Goal: Task Accomplishment & Management: Complete application form

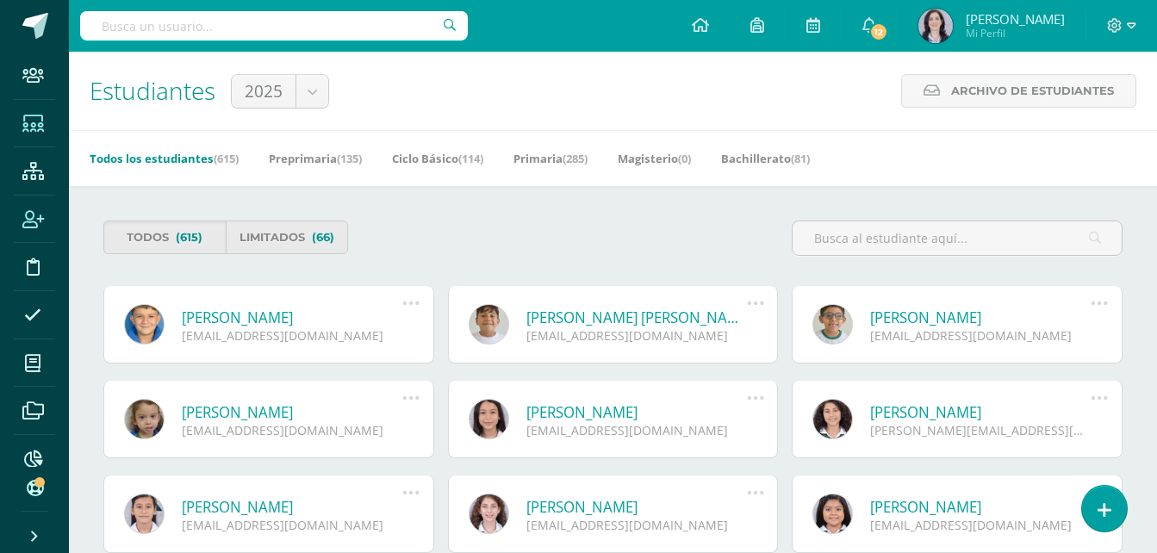
click at [40, 211] on icon at bounding box center [33, 219] width 22 height 17
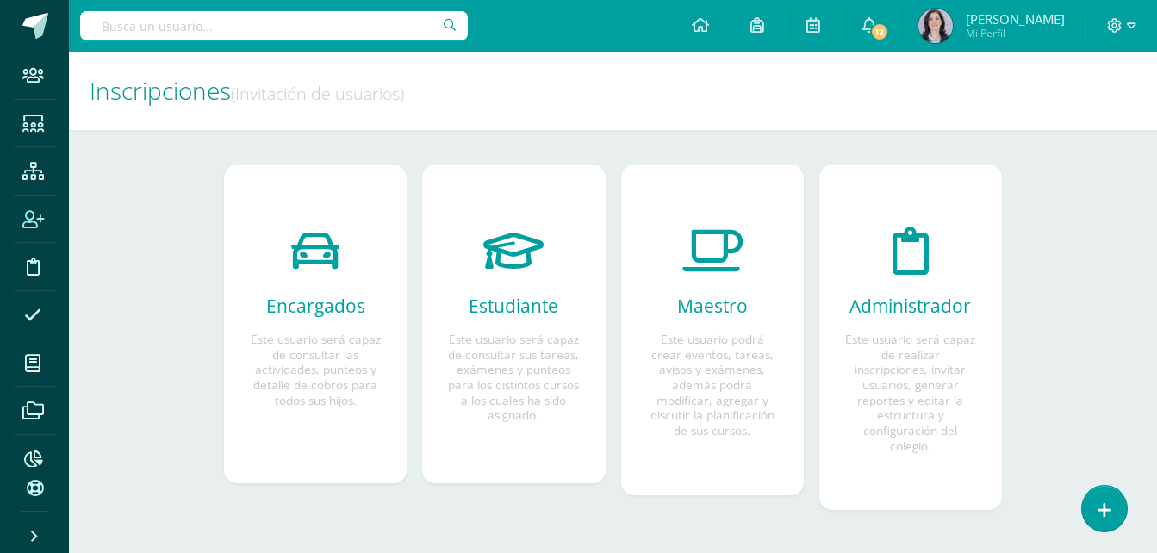
click at [462, 313] on h2 "Estudiante" at bounding box center [513, 306] width 131 height 24
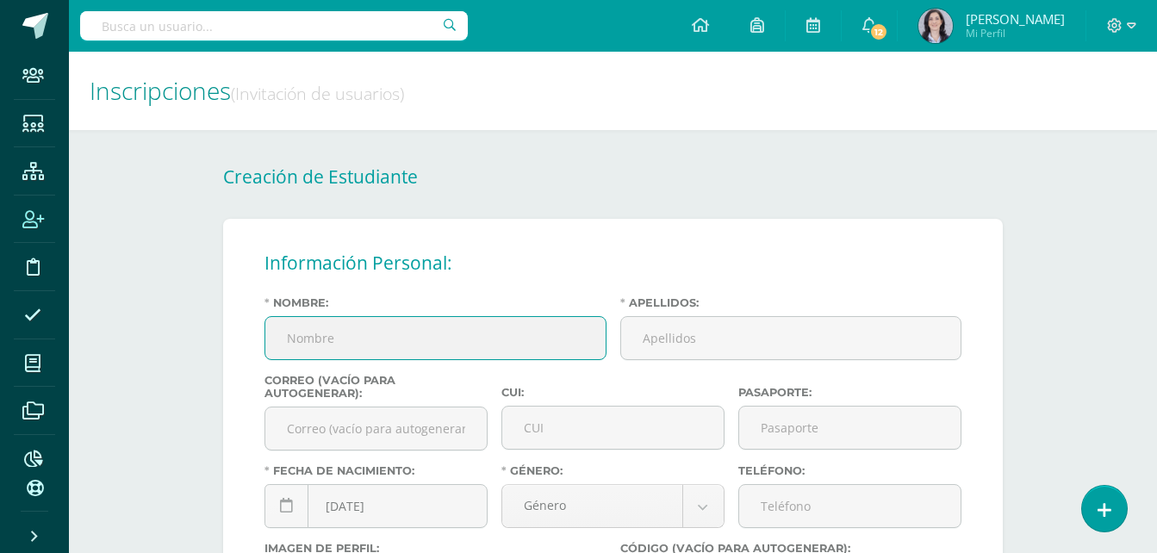
click at [395, 342] on input "Nombre:" at bounding box center [435, 338] width 340 height 42
type input "[PERSON_NAME]"
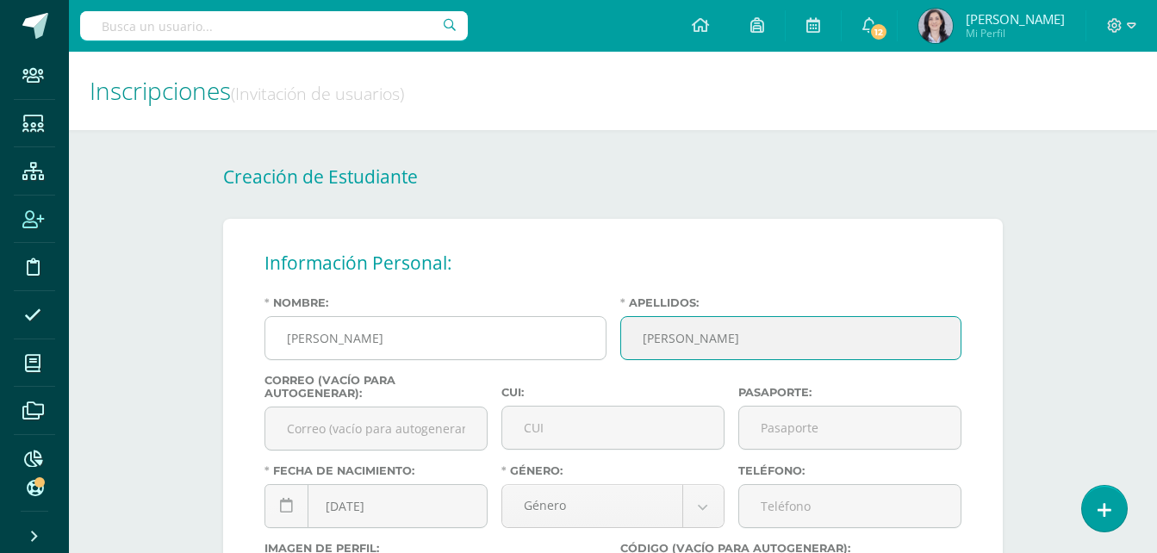
type input "Estrada Salazar"
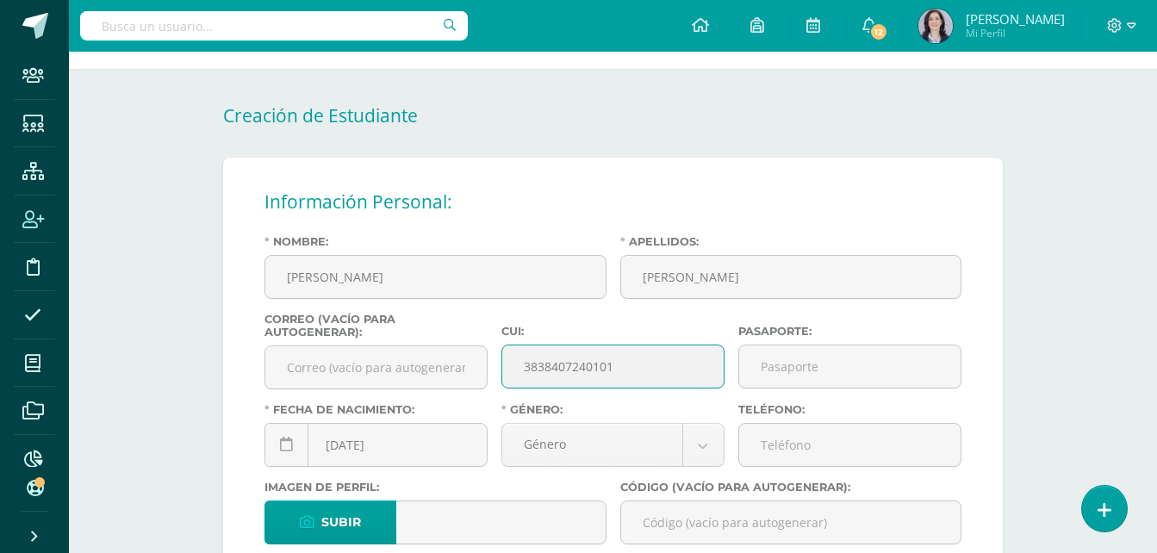
scroll to position [258, 0]
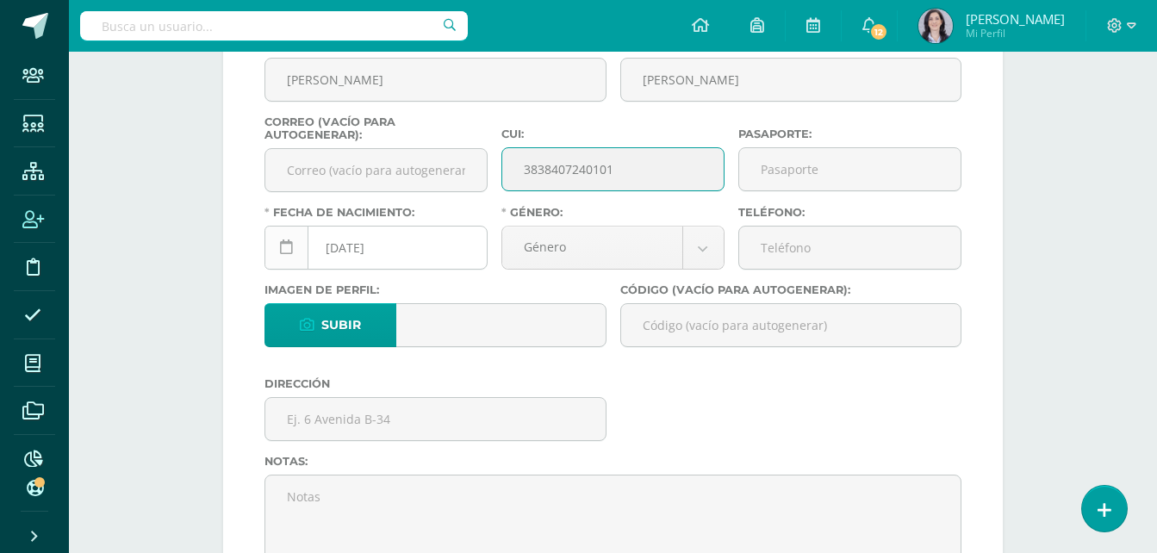
type input "3838407240101"
click at [287, 252] on icon at bounding box center [286, 247] width 13 height 15
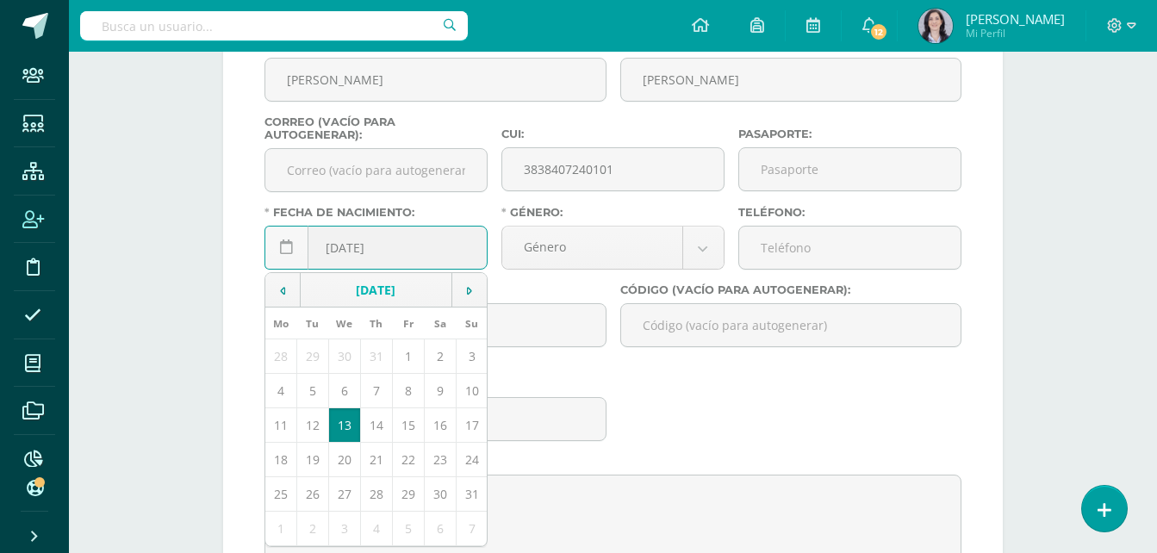
click at [344, 282] on td "August, 2025" at bounding box center [377, 290] width 152 height 34
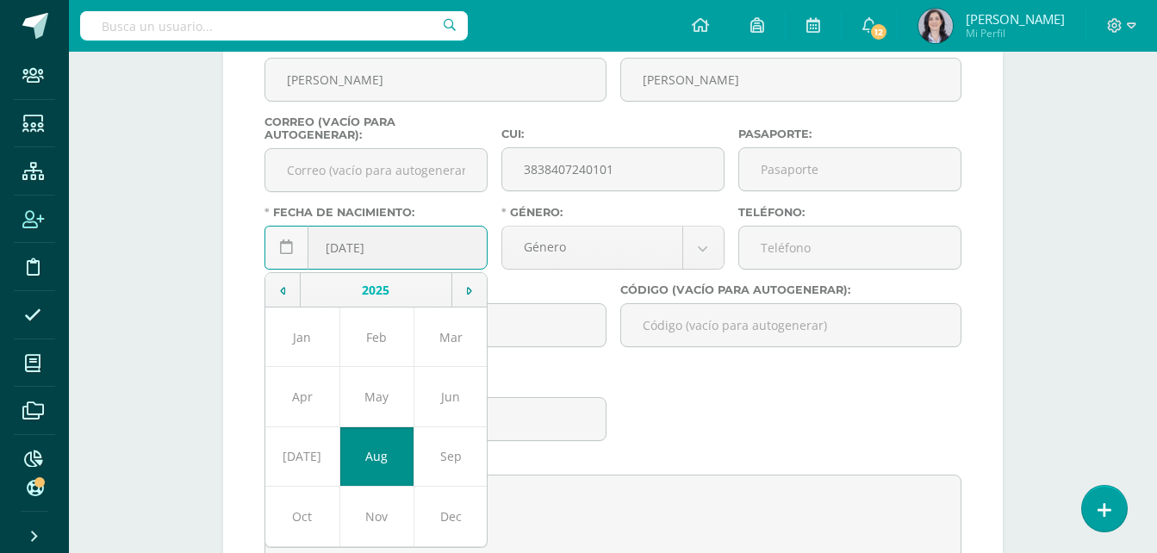
click at [345, 287] on td "2025" at bounding box center [377, 290] width 152 height 34
click at [308, 339] on td "2018" at bounding box center [302, 337] width 74 height 59
click at [369, 457] on td "Aug" at bounding box center [376, 455] width 74 height 59
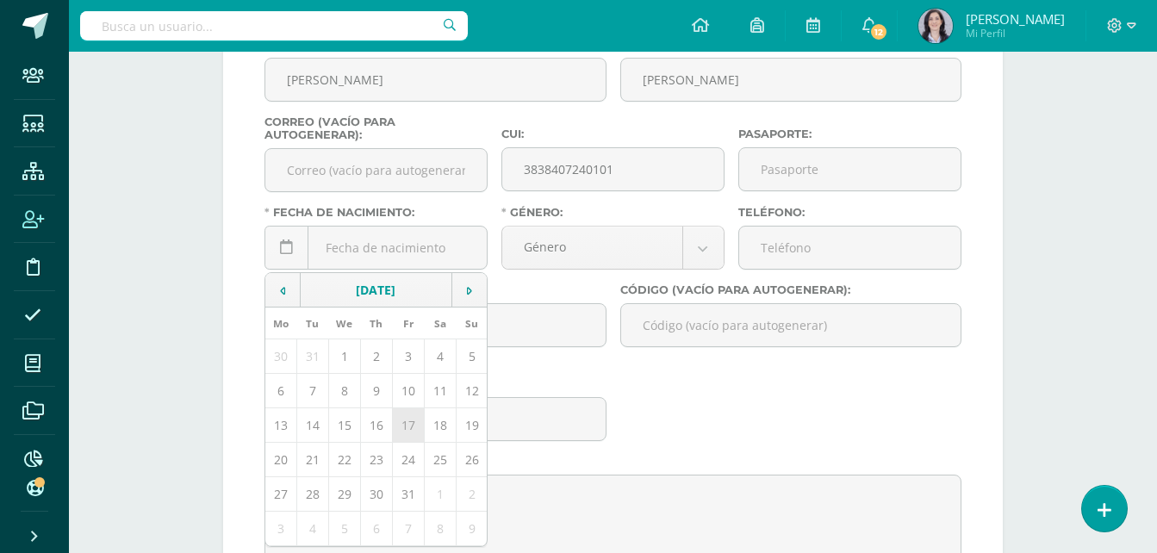
click at [410, 424] on td "17" at bounding box center [408, 425] width 32 height 34
type input "2018-08-17"
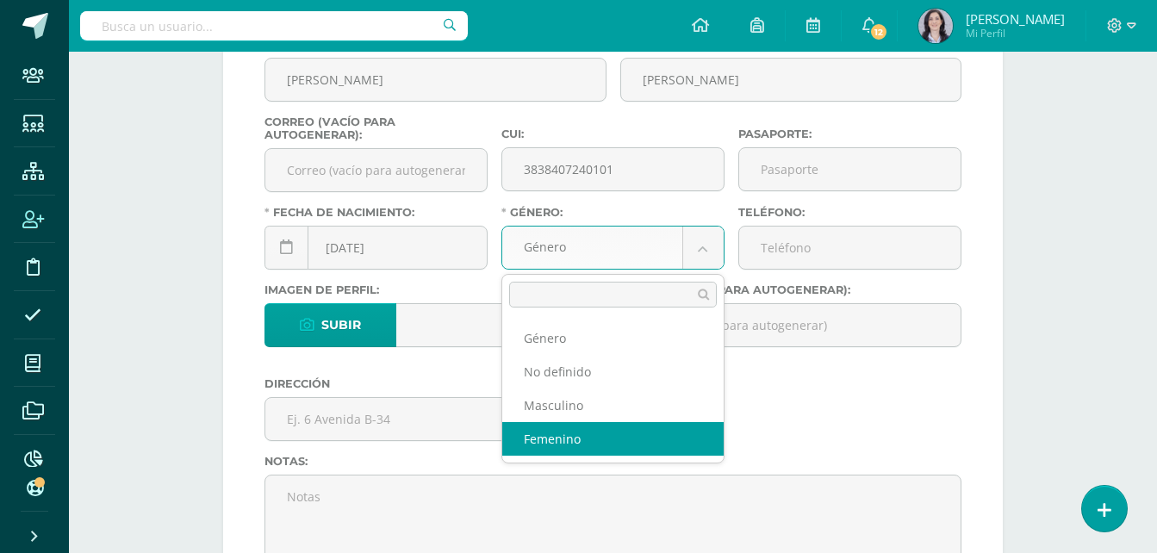
select select "female"
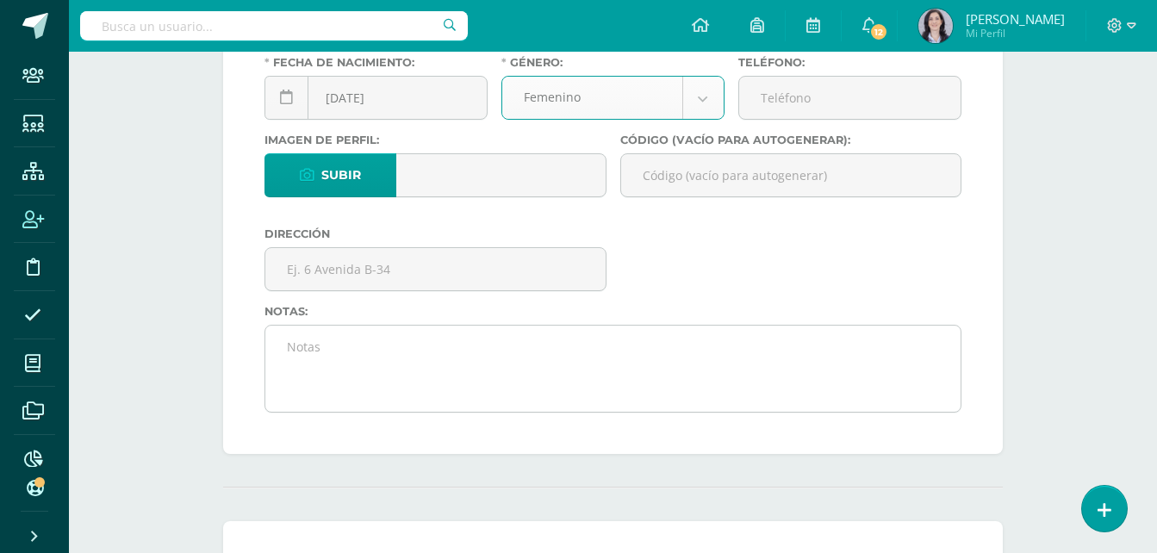
scroll to position [431, 0]
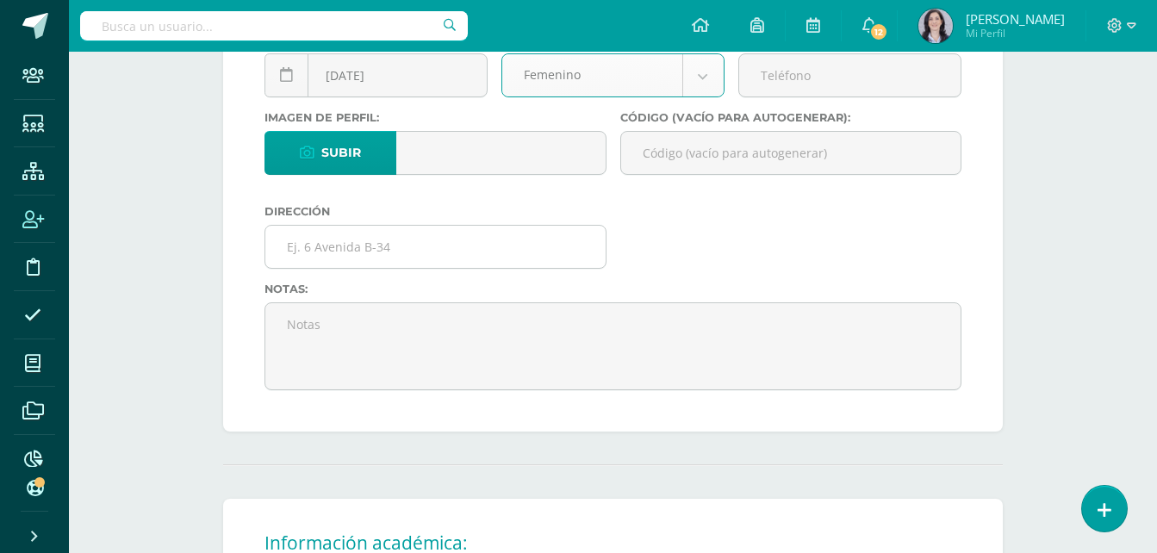
click at [343, 240] on input "text" at bounding box center [435, 247] width 340 height 42
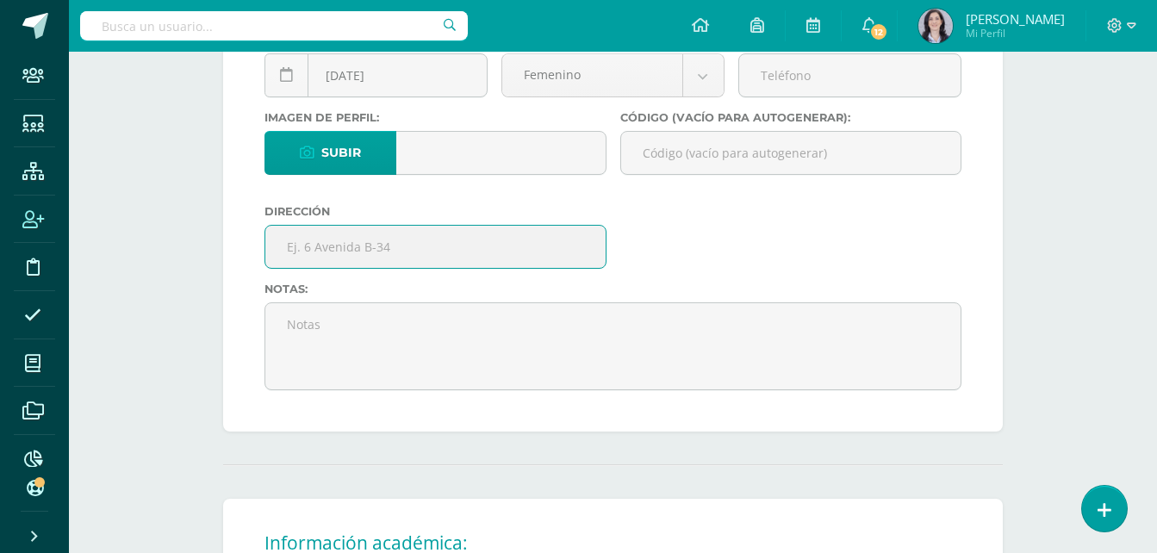
click at [289, 243] on input "text" at bounding box center [435, 247] width 340 height 42
drag, startPoint x: 288, startPoint y: 243, endPoint x: 575, endPoint y: 218, distance: 288.0
click at [575, 218] on div "Dirección 6 Avenida 23-73, Zona 12 Villa Lobos 1" at bounding box center [436, 244] width 356 height 78
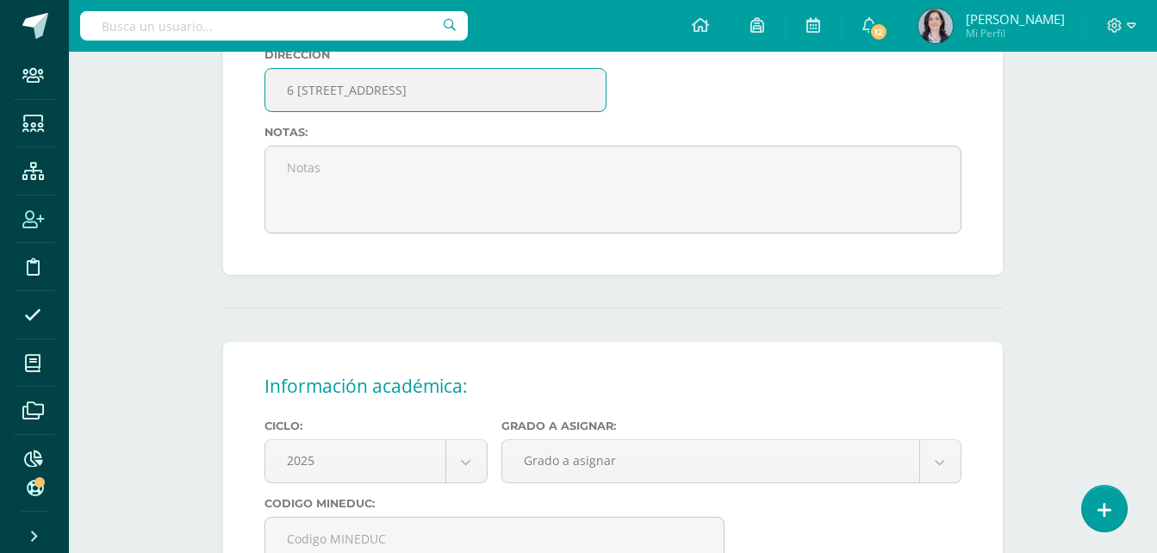
scroll to position [862, 0]
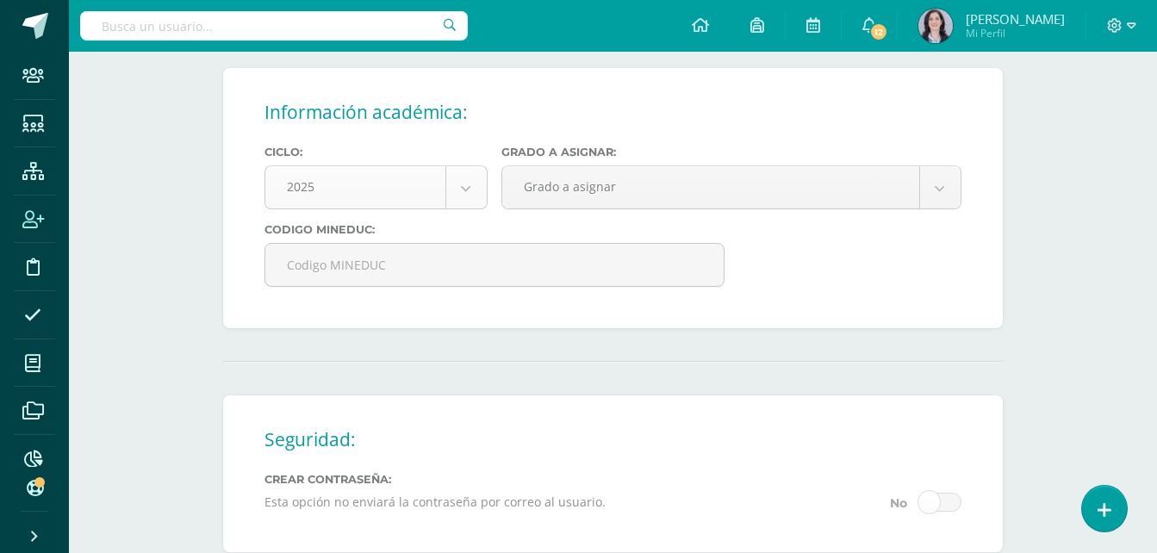
type input "6 [STREET_ADDRESS]"
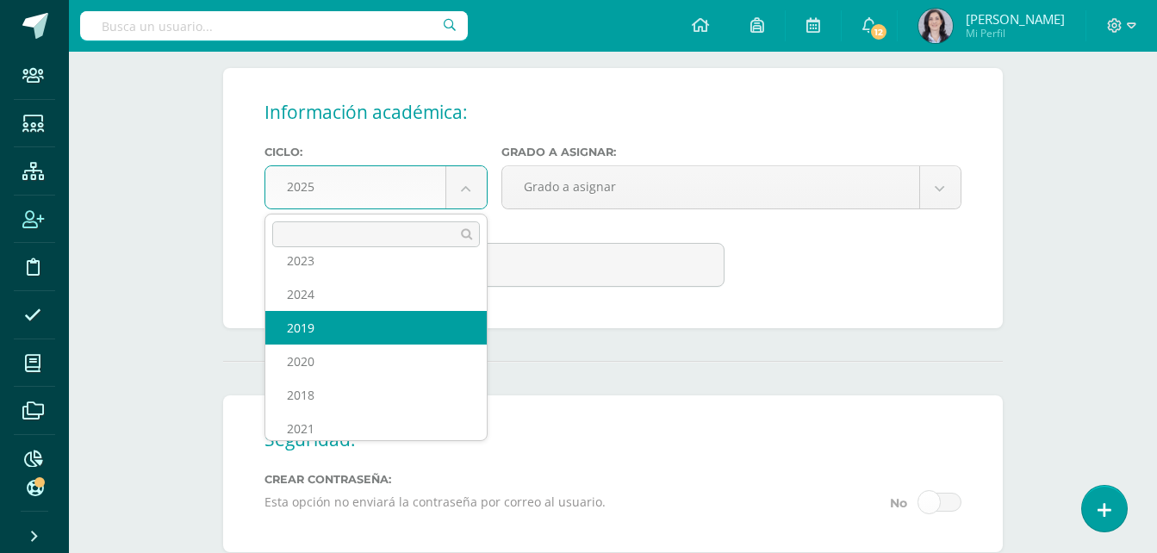
scroll to position [130, 0]
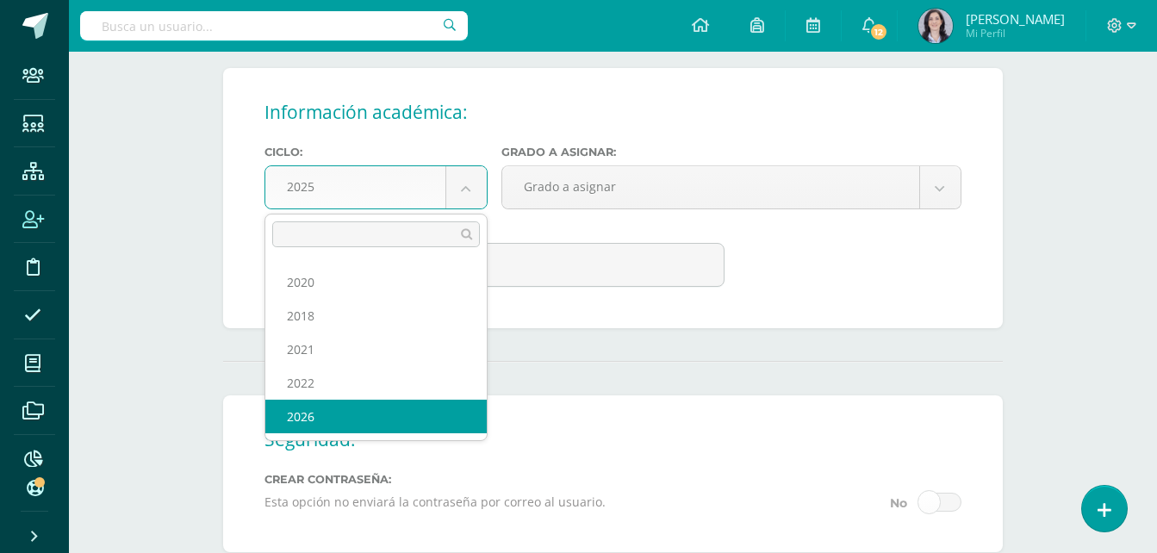
select select "10"
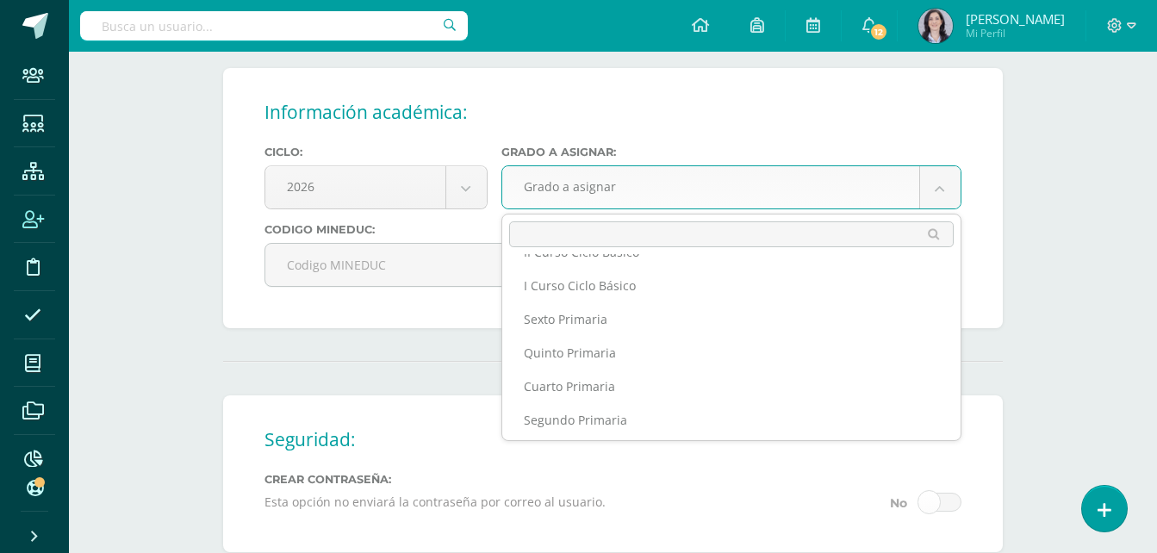
scroll to position [345, 0]
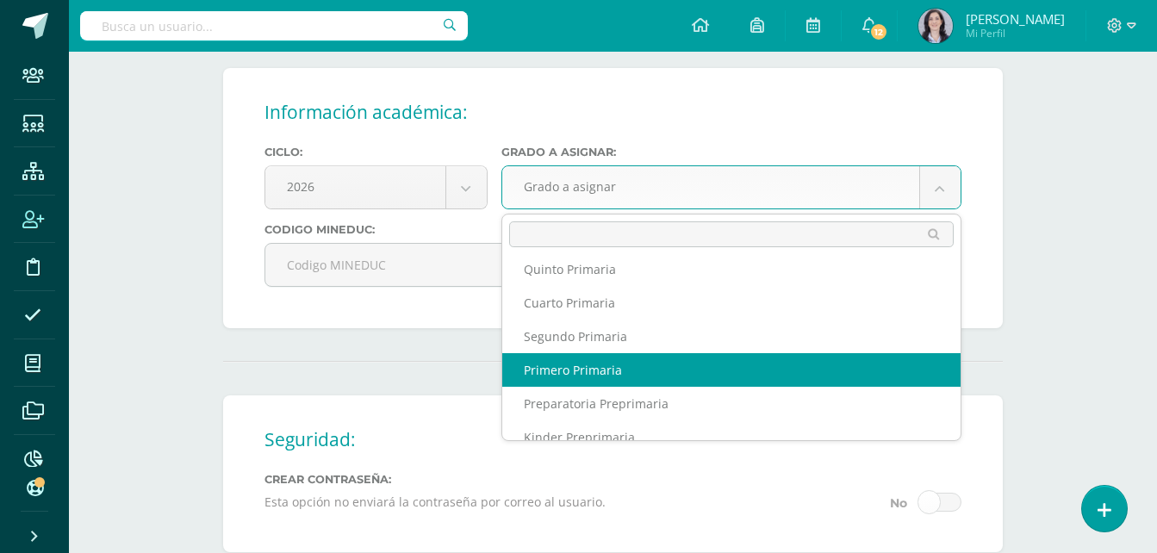
select select "12"
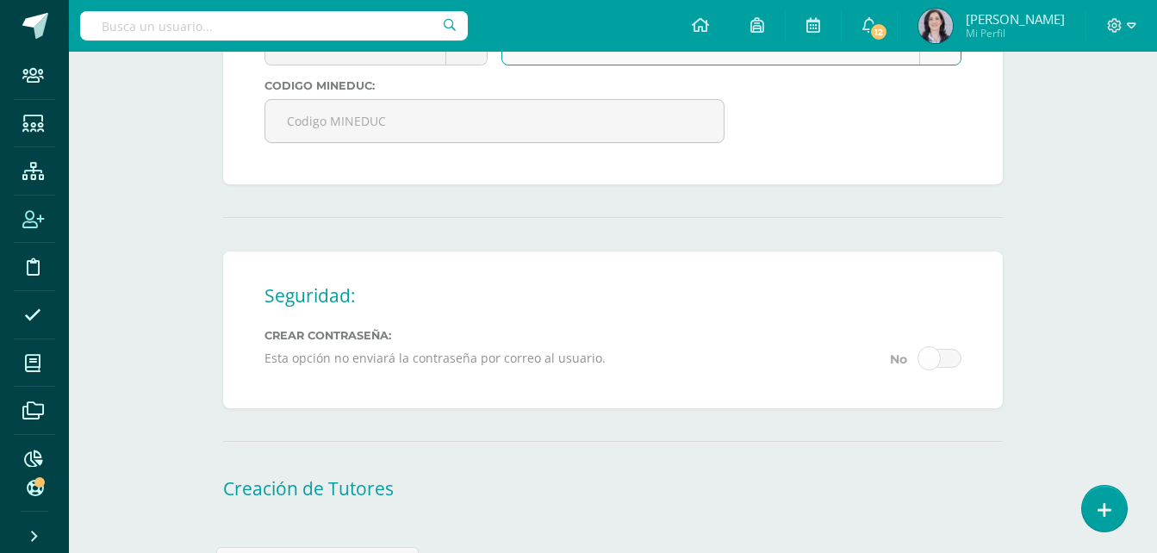
scroll to position [1122, 0]
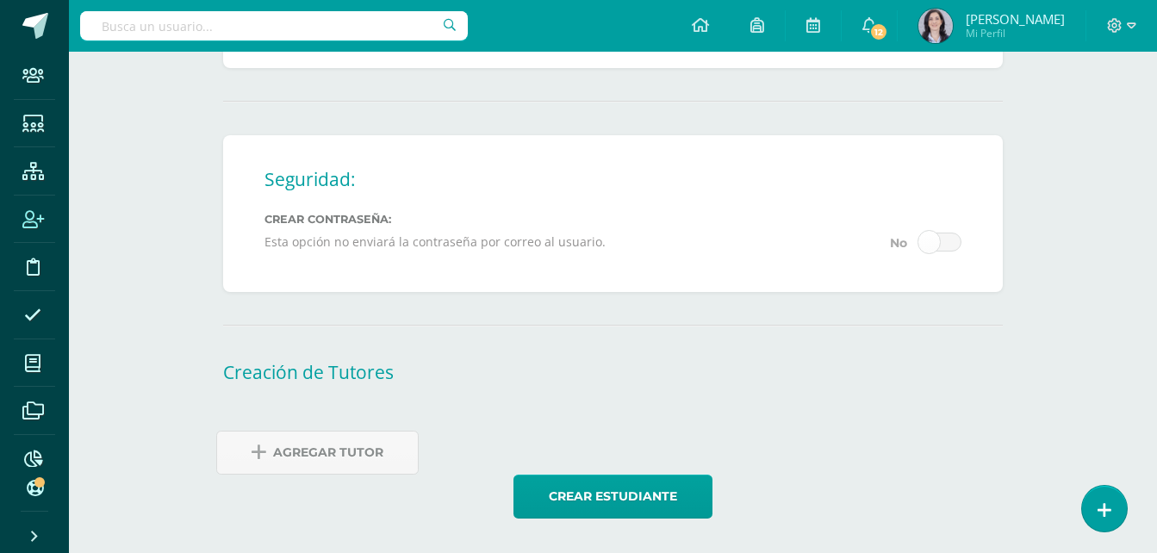
click at [321, 449] on span "Agregar Tutor" at bounding box center [328, 453] width 110 height 42
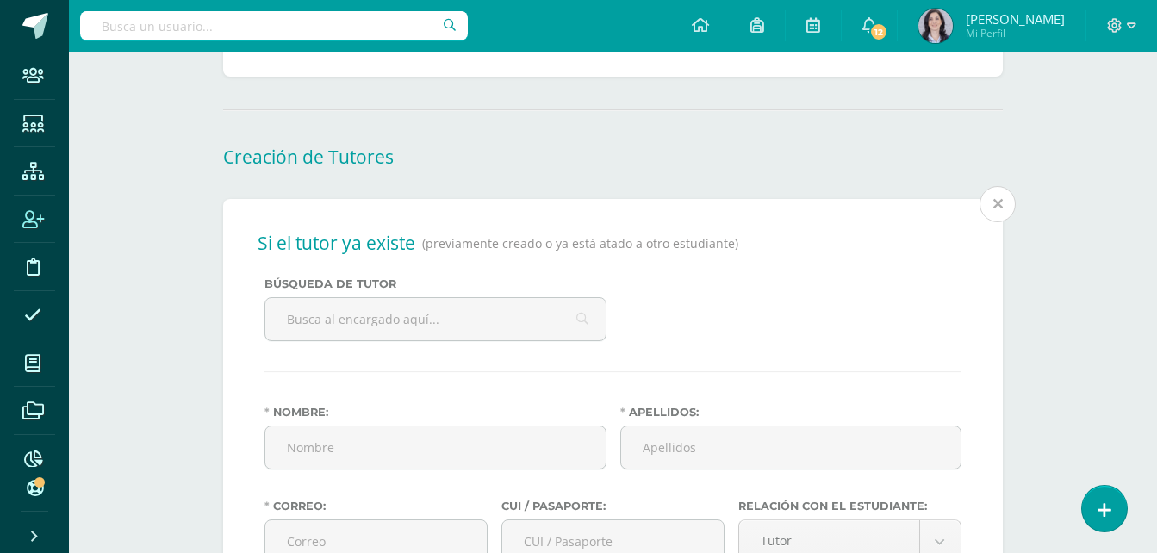
scroll to position [1544, 0]
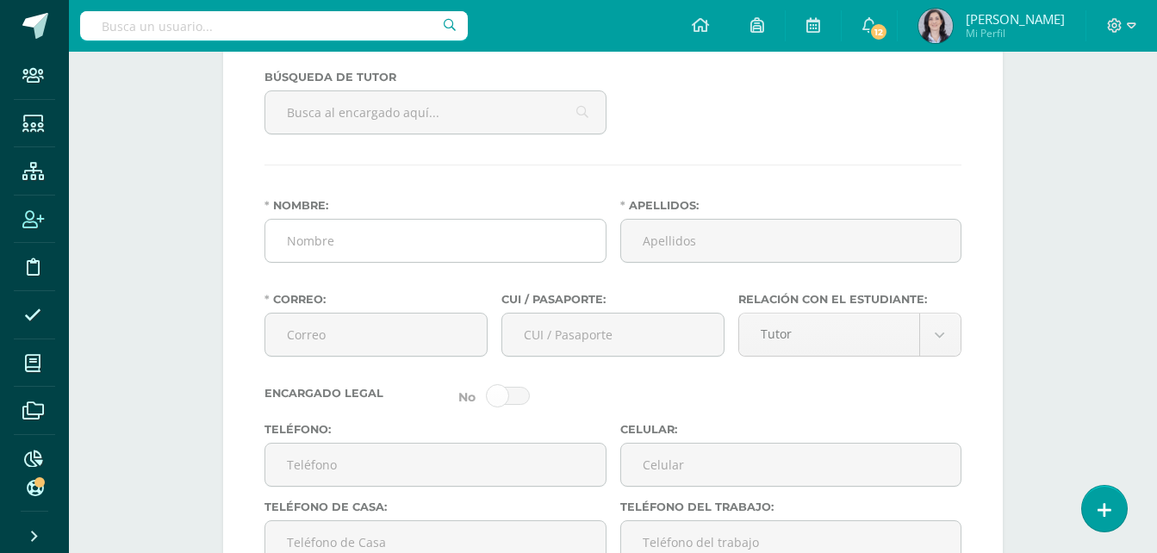
click at [317, 243] on input "Nombre:" at bounding box center [435, 241] width 340 height 42
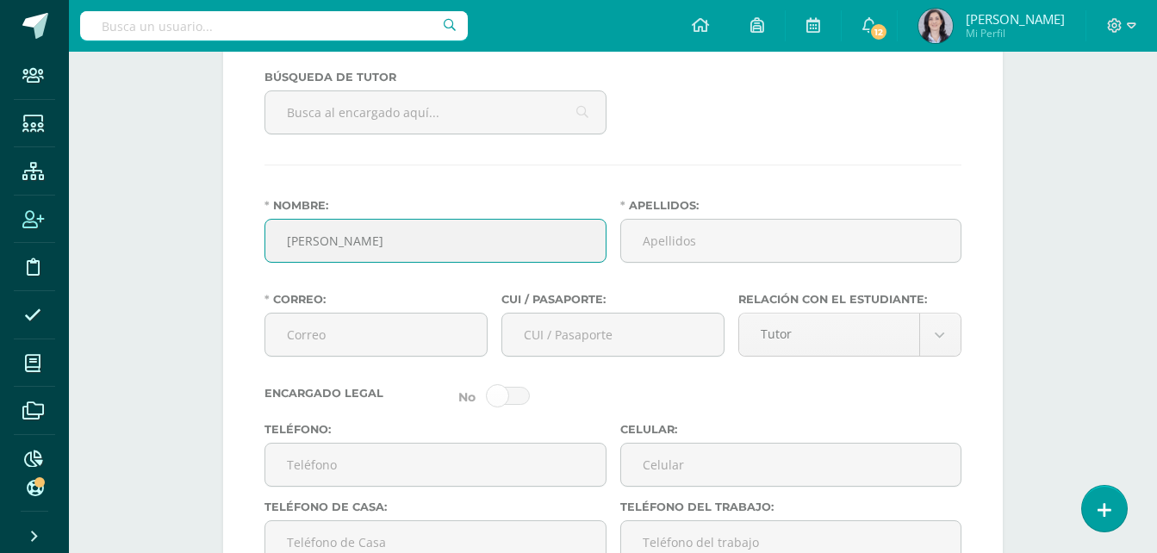
type input "Nancy Nohemí"
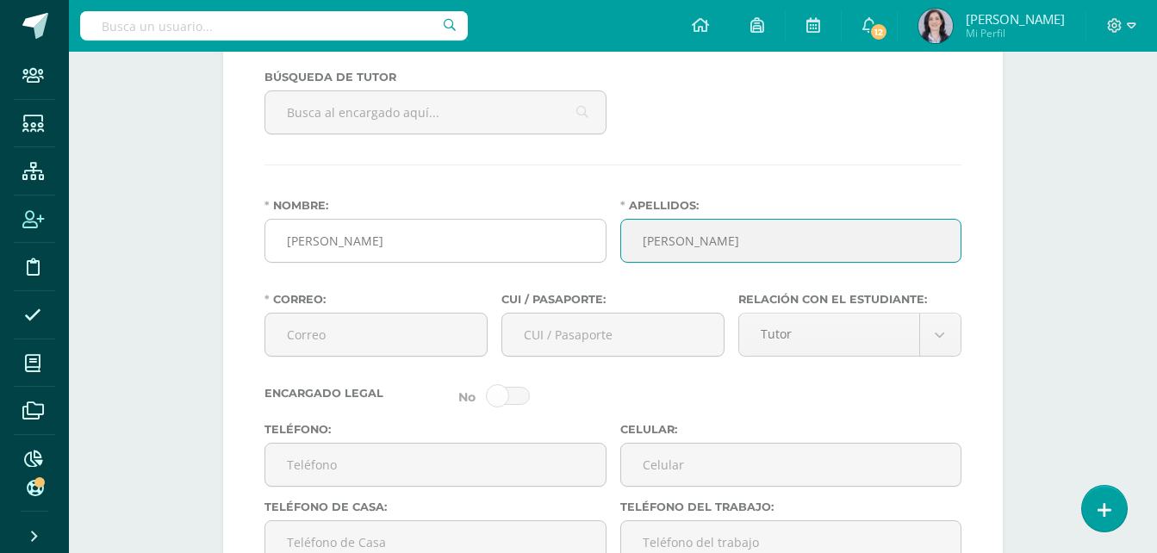
type input "Salazar Salay"
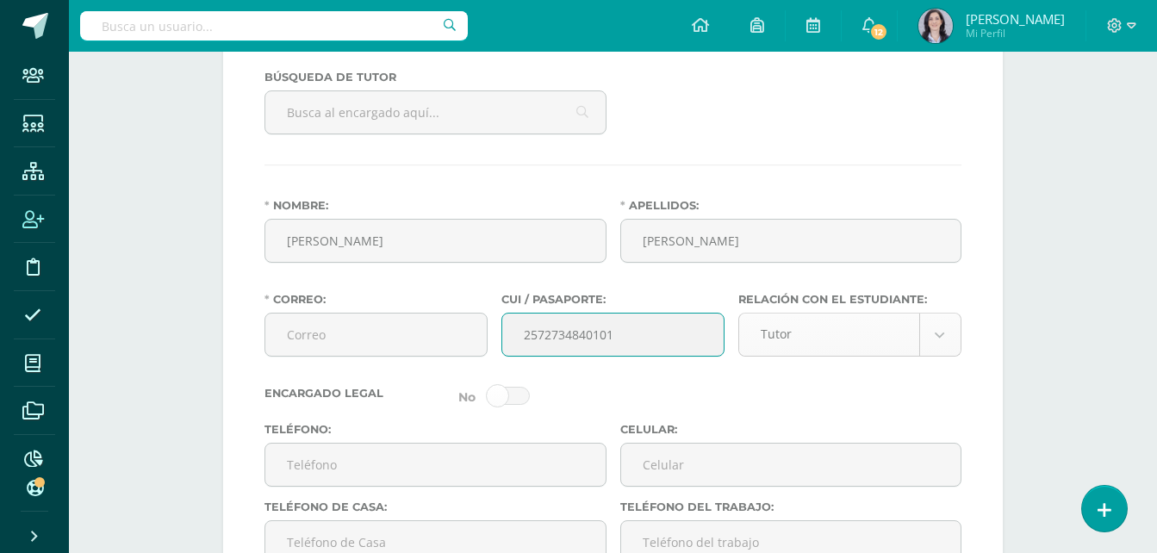
type input "2572734840101"
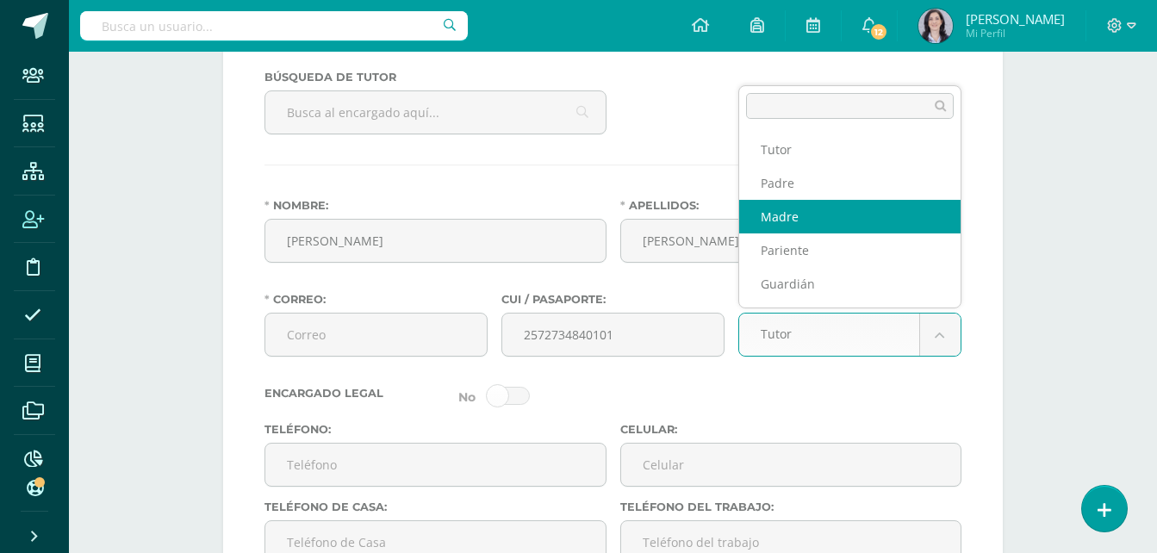
select select "Madre"
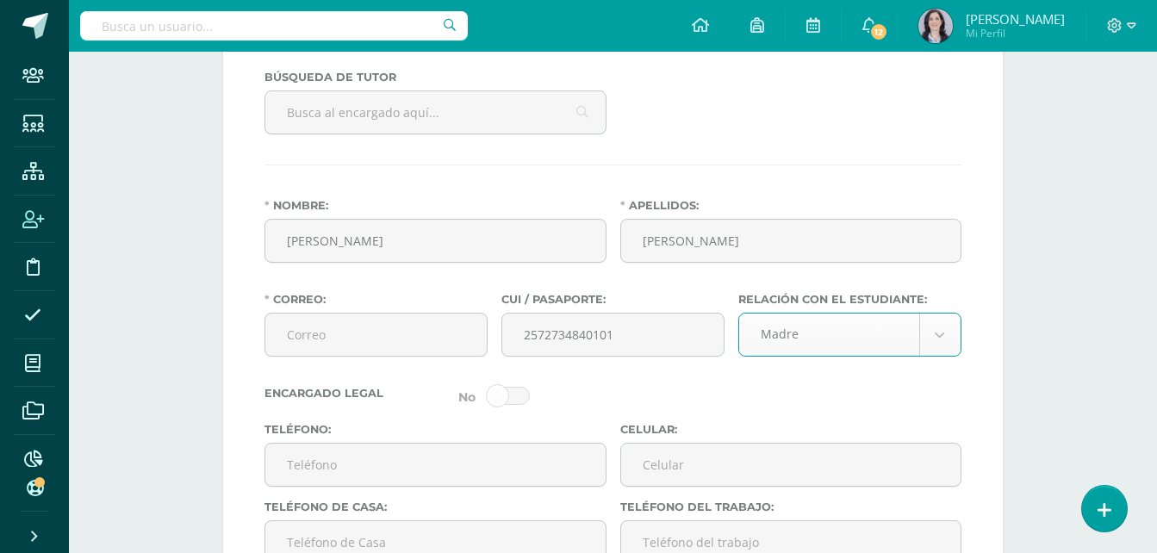
click at [514, 402] on span at bounding box center [508, 396] width 43 height 18
click at [0, 0] on input "checkbox" at bounding box center [0, 0] width 0 height 0
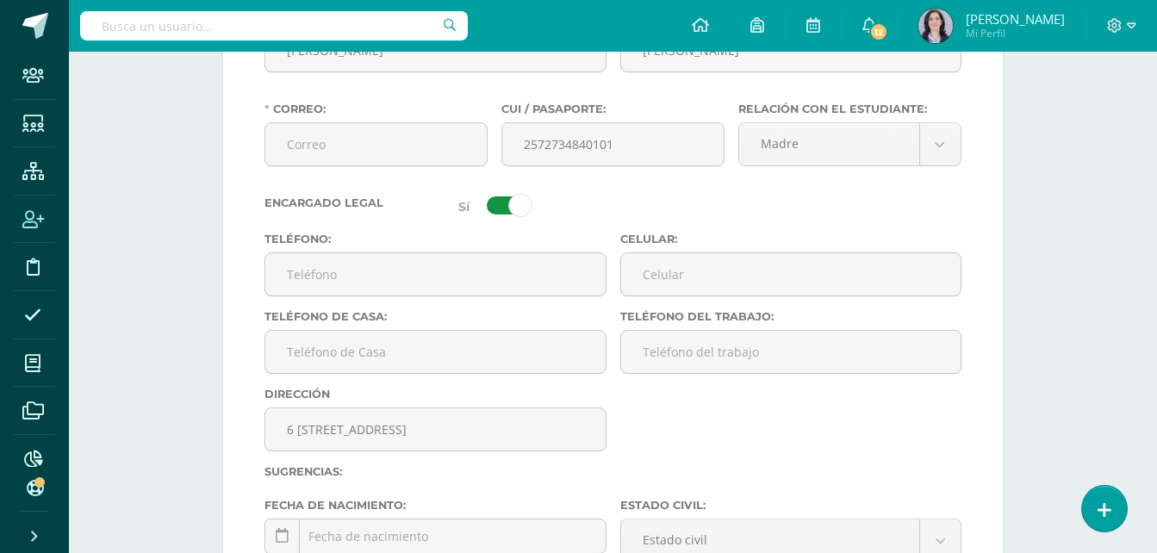
scroll to position [1889, 0]
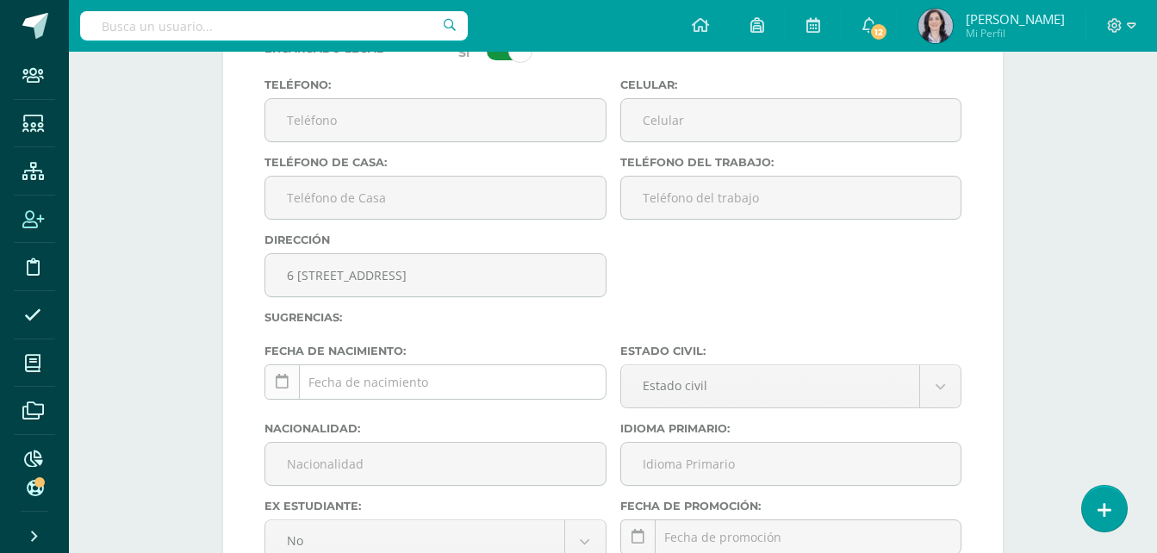
click at [290, 386] on link at bounding box center [282, 381] width 35 height 35
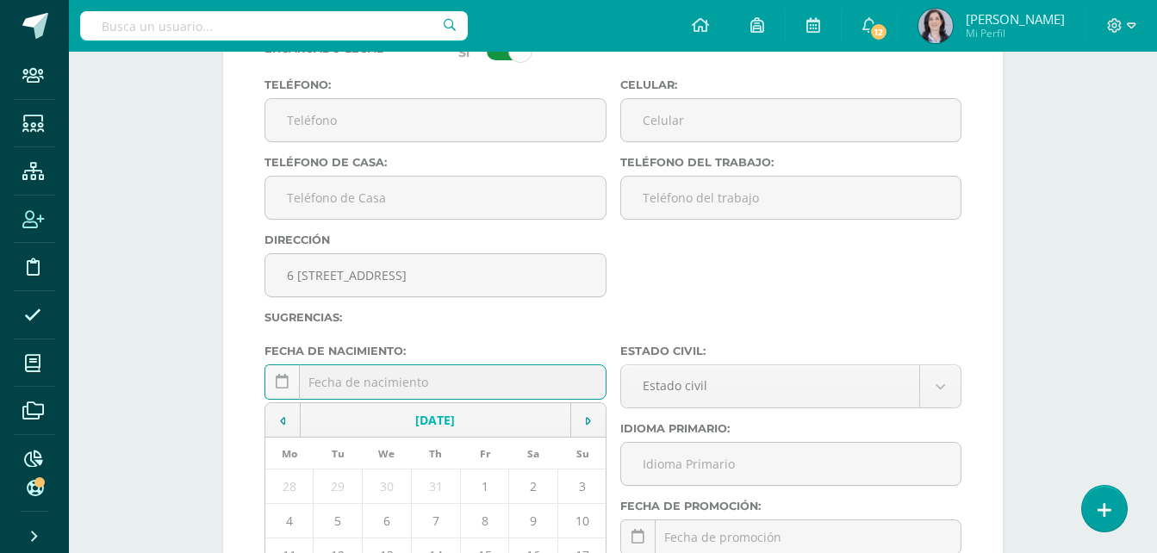
click at [402, 420] on td "[DATE]" at bounding box center [436, 420] width 271 height 34
click at [402, 420] on td "2025" at bounding box center [436, 420] width 271 height 34
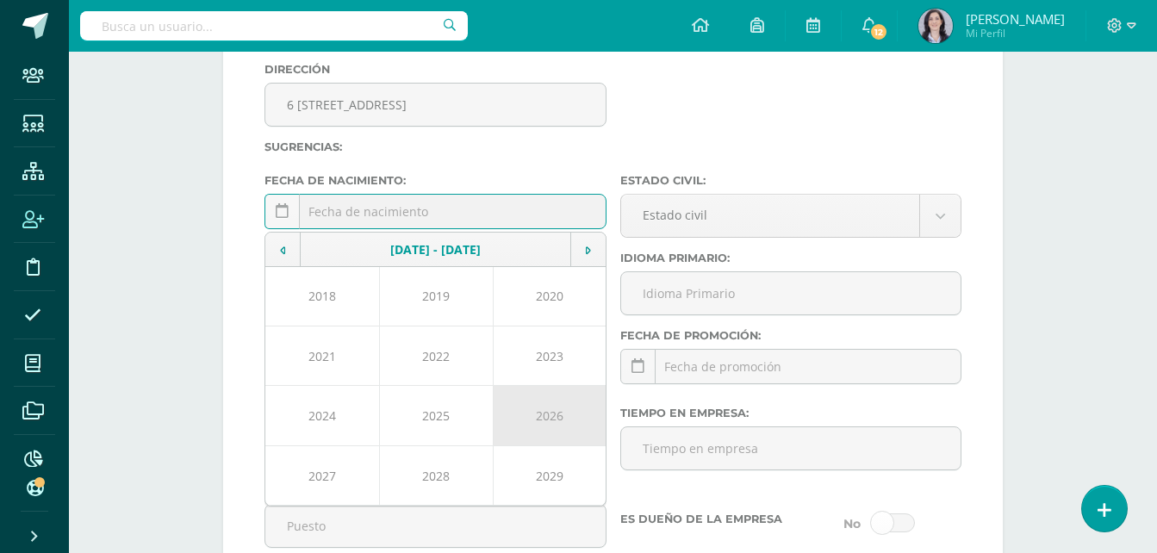
scroll to position [2061, 0]
click at [292, 250] on td at bounding box center [282, 248] width 35 height 34
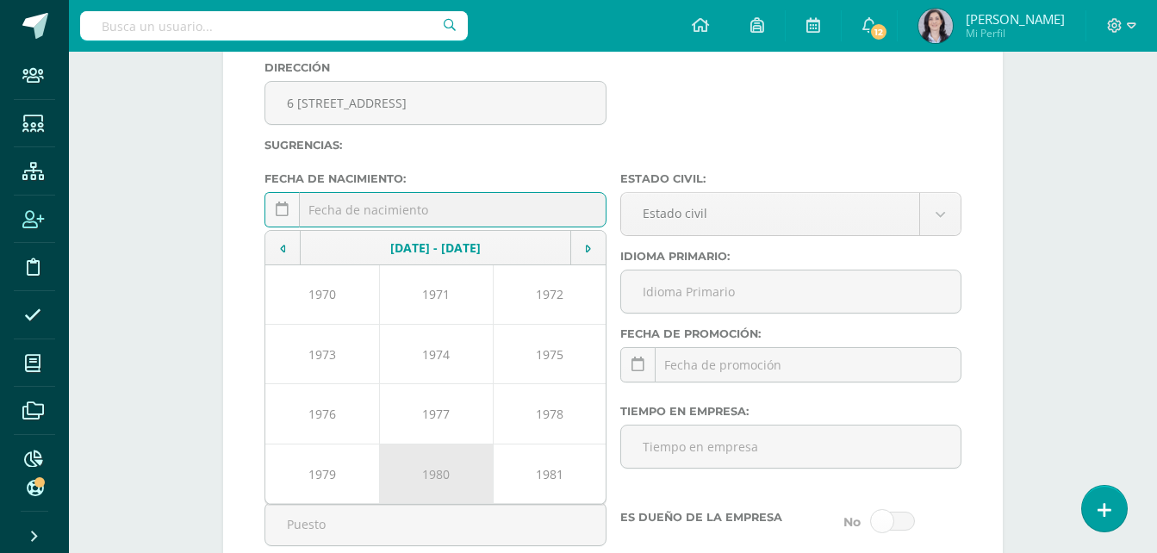
click at [439, 472] on td "1980" at bounding box center [436, 474] width 114 height 60
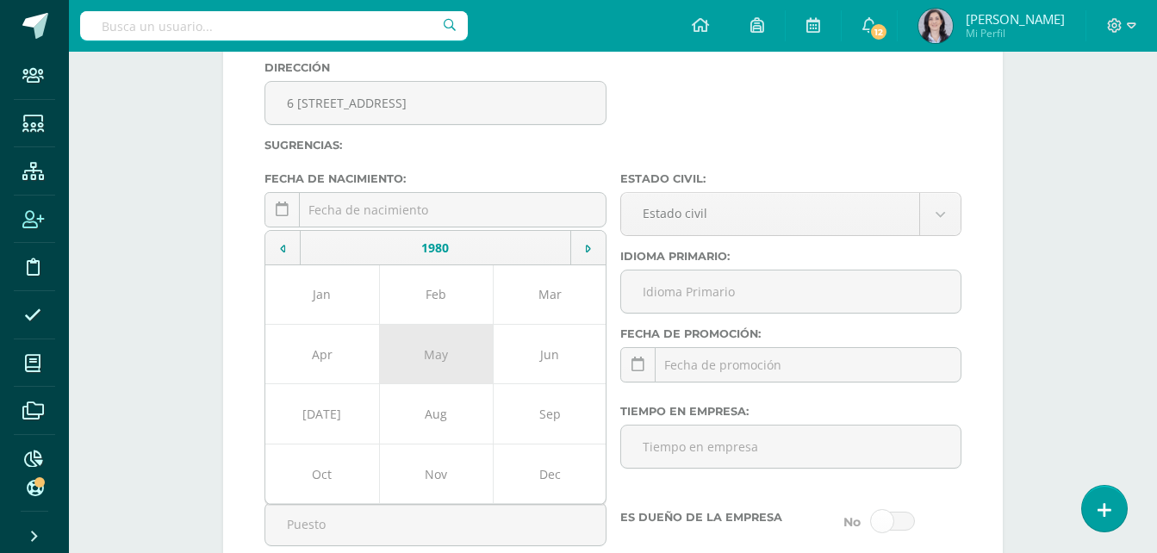
click at [441, 353] on td "May" at bounding box center [436, 354] width 114 height 59
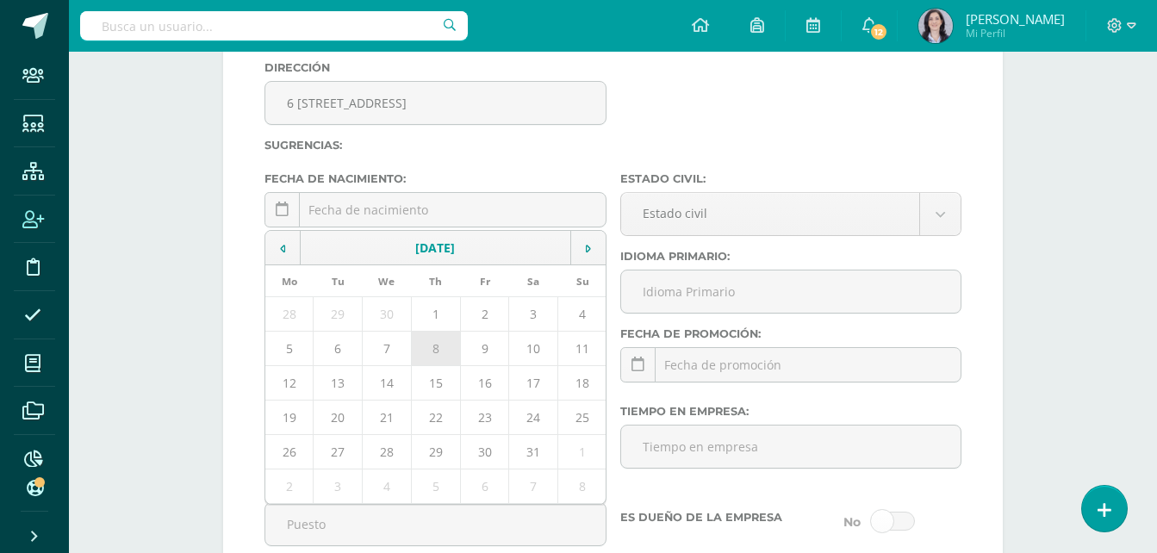
click at [444, 345] on td "8" at bounding box center [435, 348] width 49 height 34
type input "1980-05-08"
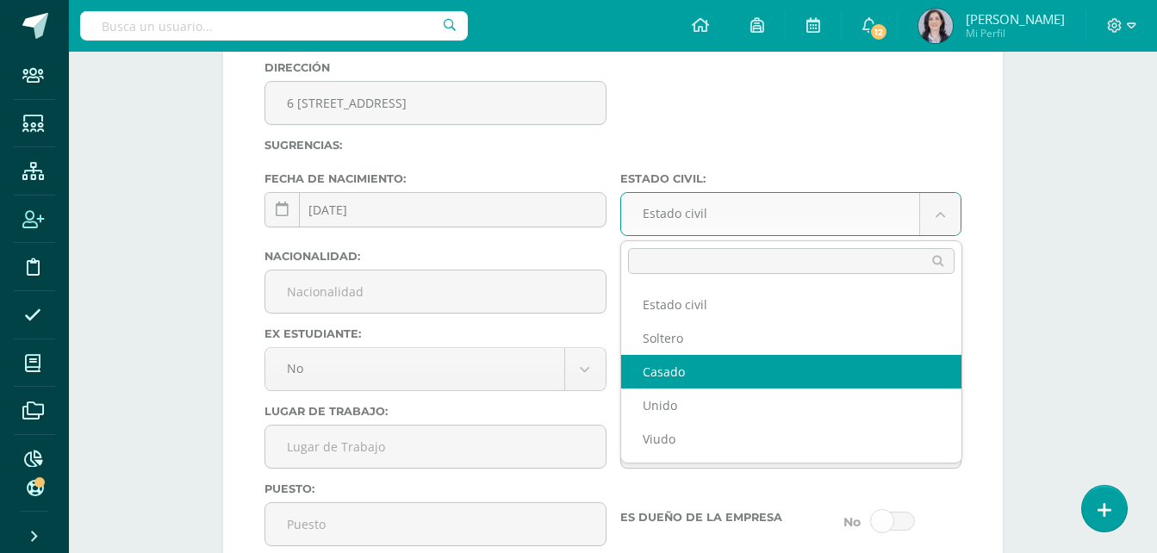
select select "married"
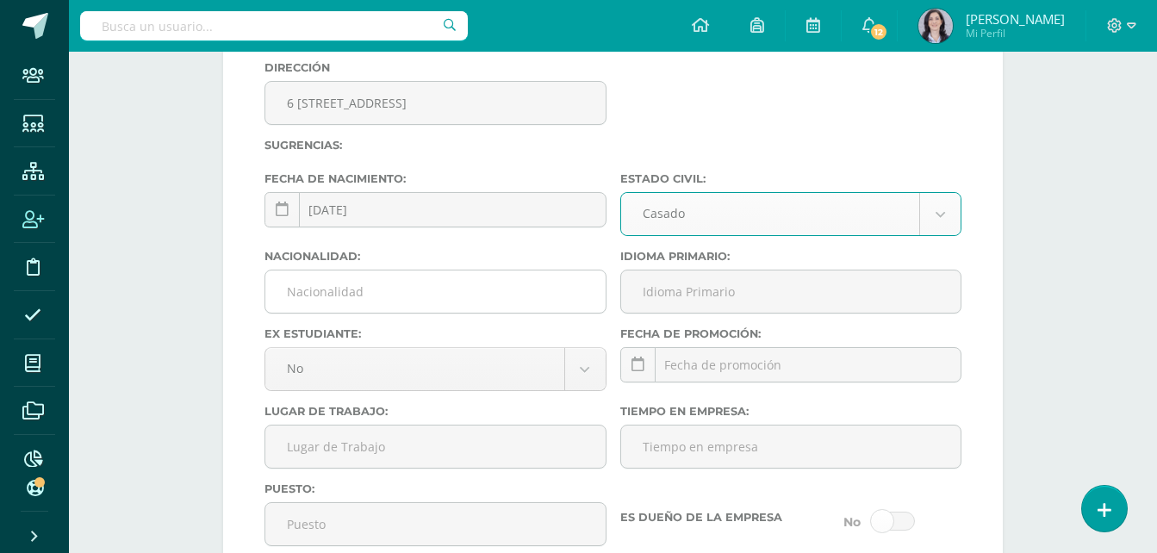
click at [412, 300] on input "Nacionalidad:" at bounding box center [435, 292] width 340 height 42
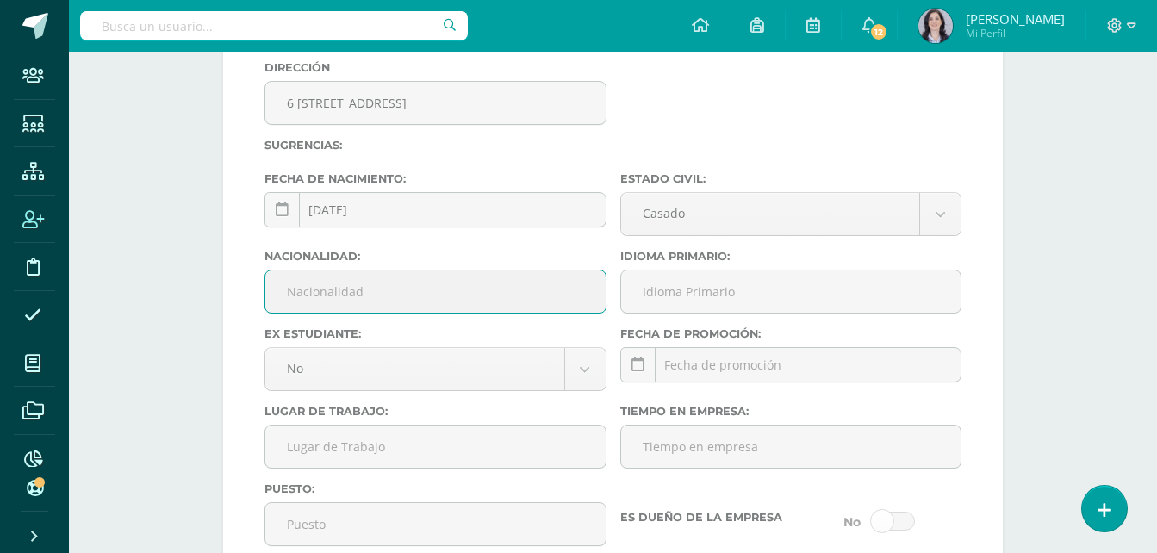
type input "Guatemalteca"
click at [319, 444] on input "Lugar de Trabajo:" at bounding box center [435, 447] width 340 height 42
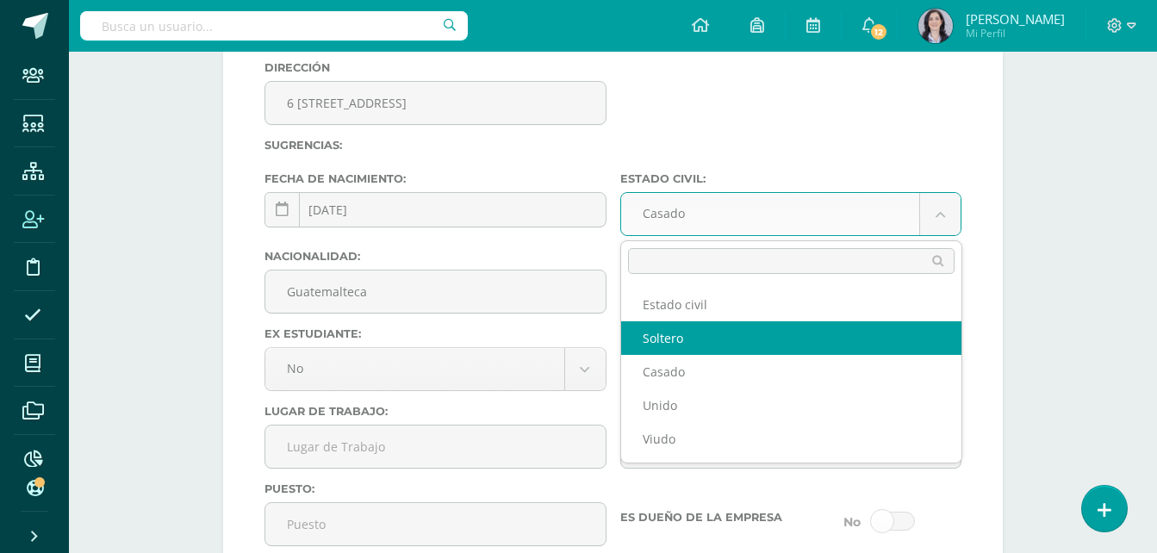
select select "single"
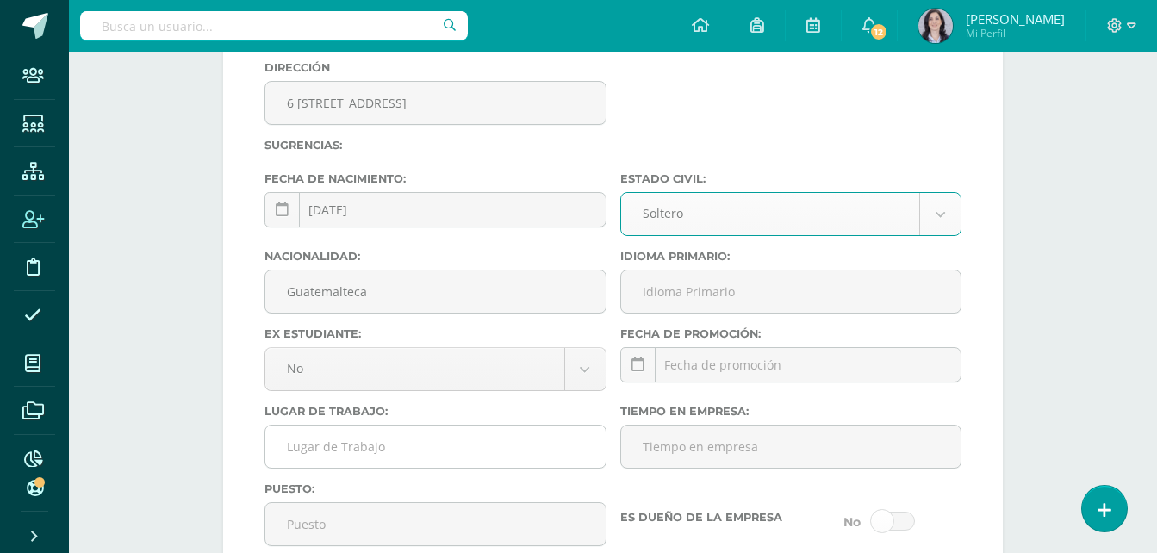
click at [361, 451] on input "Lugar de Trabajo:" at bounding box center [435, 447] width 340 height 42
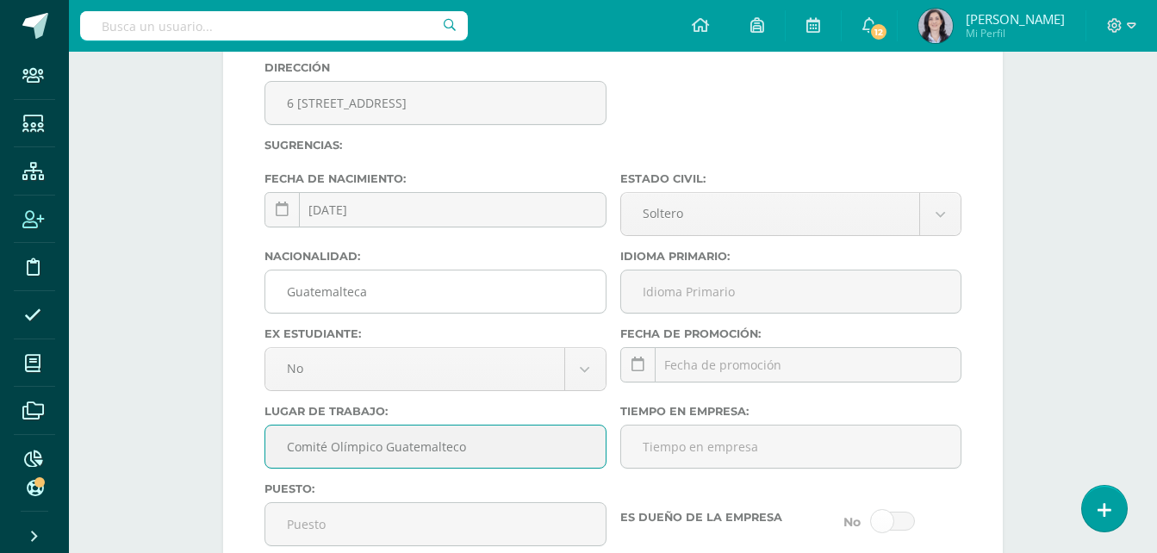
type input "Comité Olímpico Guatemalteco"
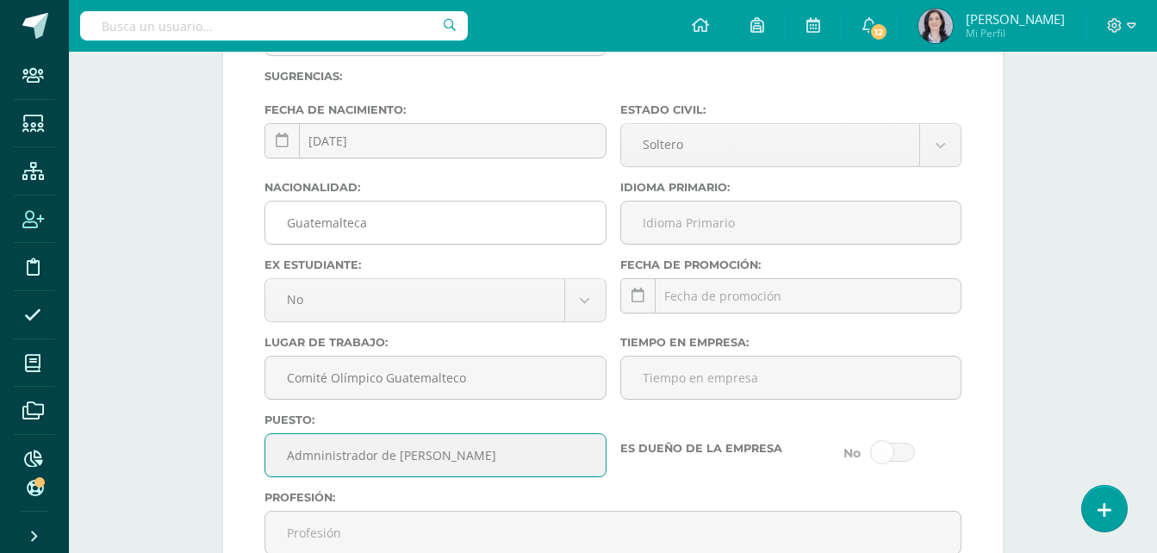
scroll to position [2233, 0]
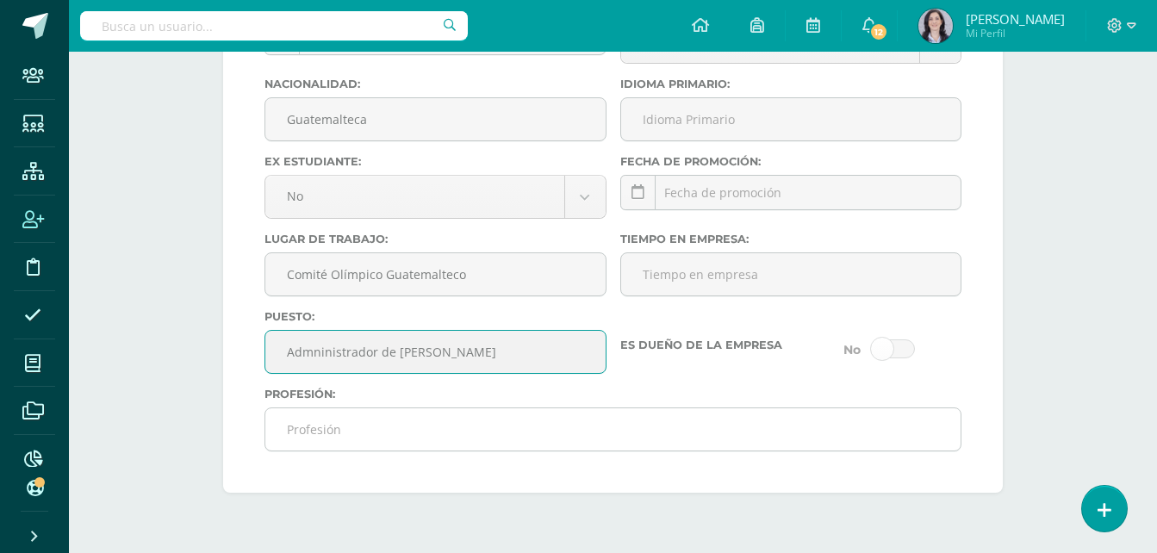
type input "Admninistrador de Seguros"
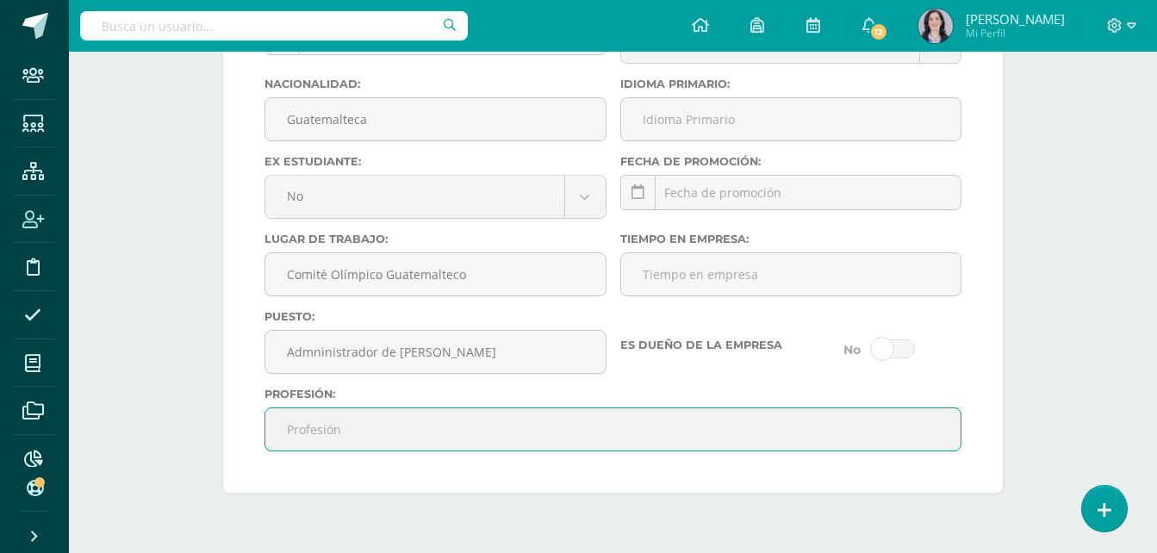
click at [302, 430] on input "Profesión:" at bounding box center [612, 429] width 695 height 42
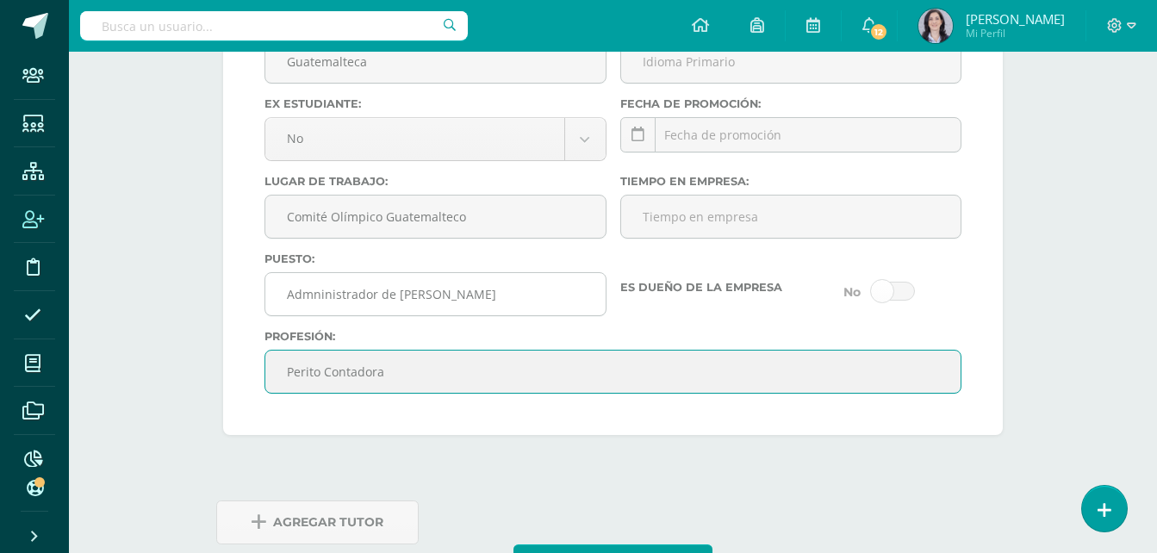
scroll to position [2361, 0]
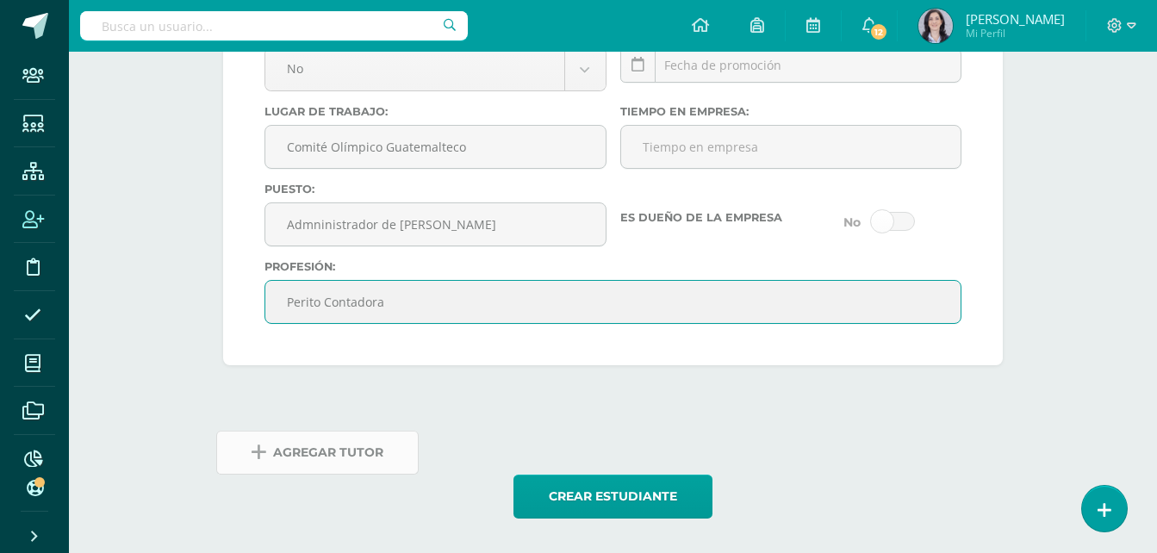
type input "Perito Contadora"
click at [299, 464] on span "Agregar Tutor" at bounding box center [328, 453] width 110 height 42
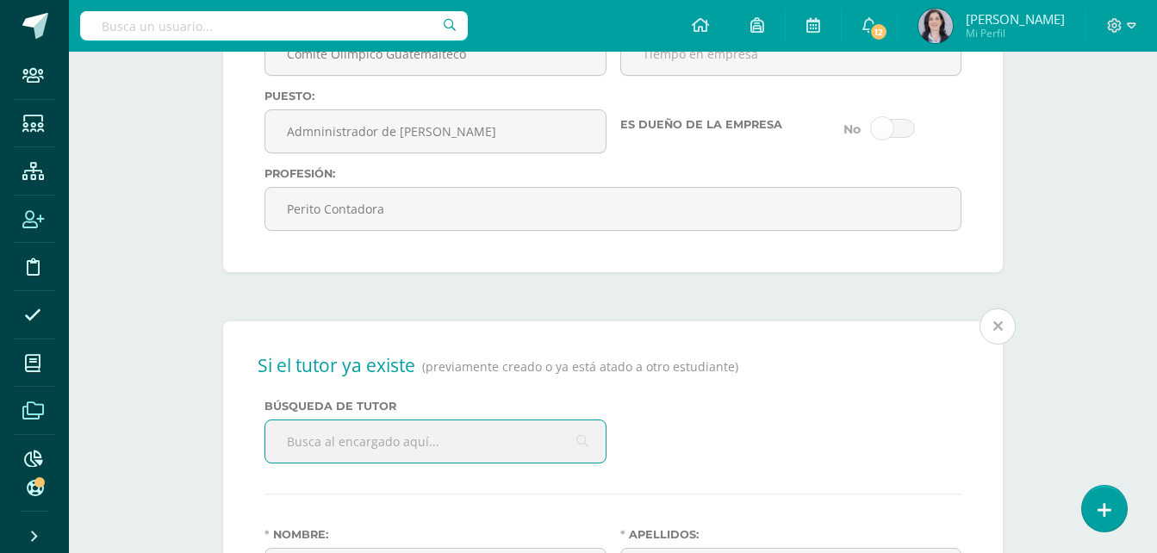
scroll to position [2525, 0]
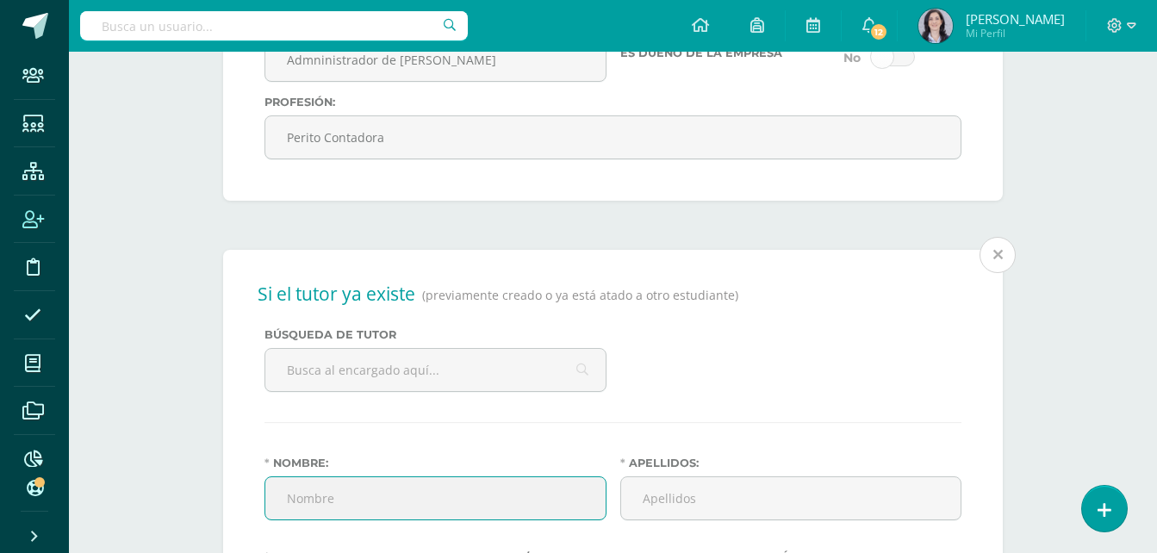
click at [326, 504] on input "Nombre:" at bounding box center [435, 498] width 340 height 42
click at [327, 484] on input "Nombre:" at bounding box center [435, 498] width 340 height 42
type input "Josue Alexander"
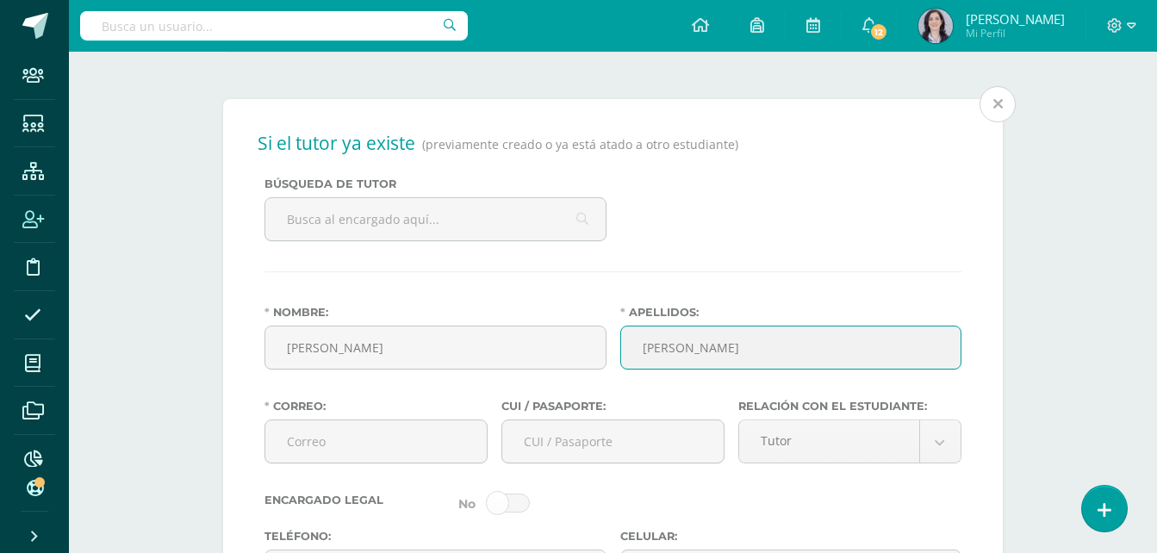
scroll to position [2784, 0]
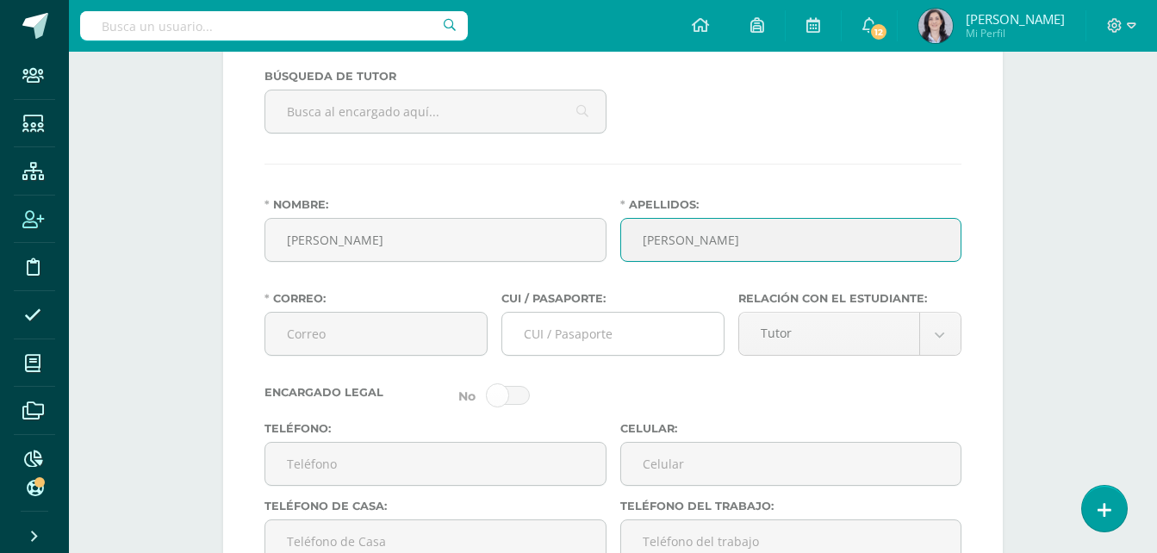
type input "Estrada"
click at [551, 333] on input "CUI / Pasaporte:" at bounding box center [612, 334] width 221 height 42
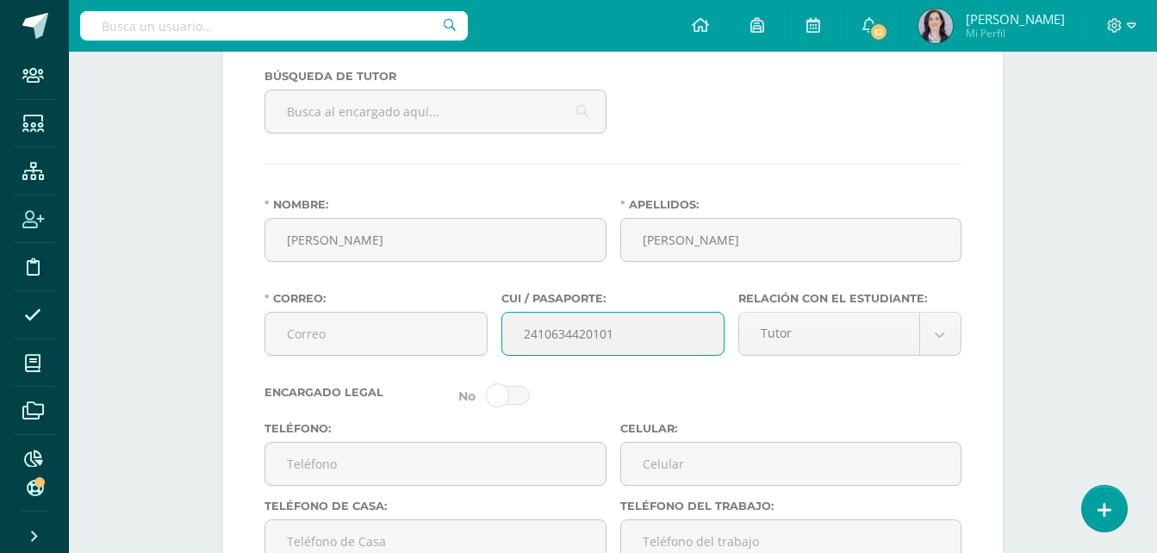
type input "2410634420101"
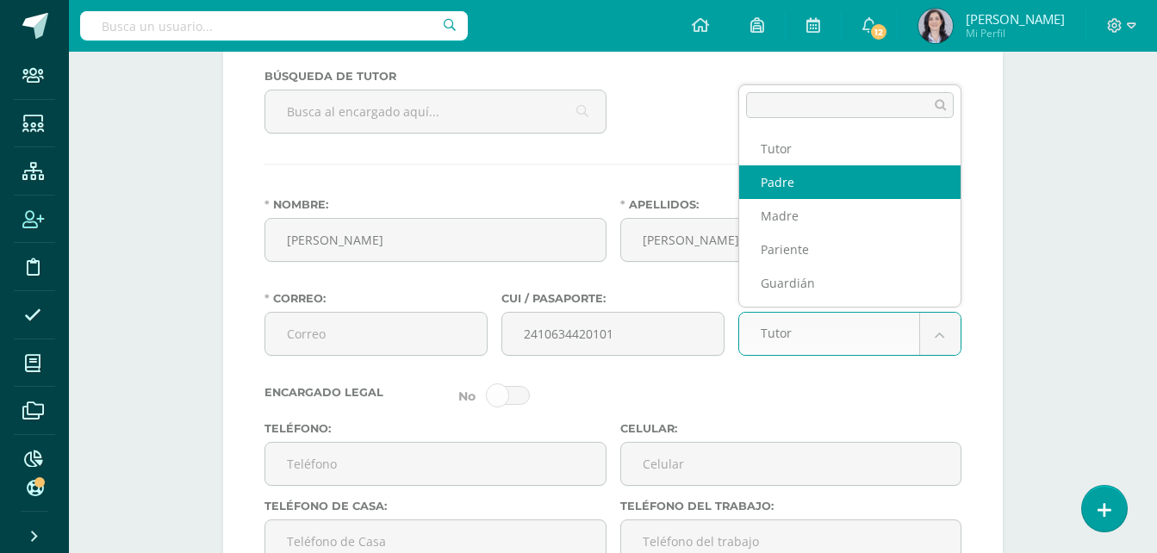
select select "Padre"
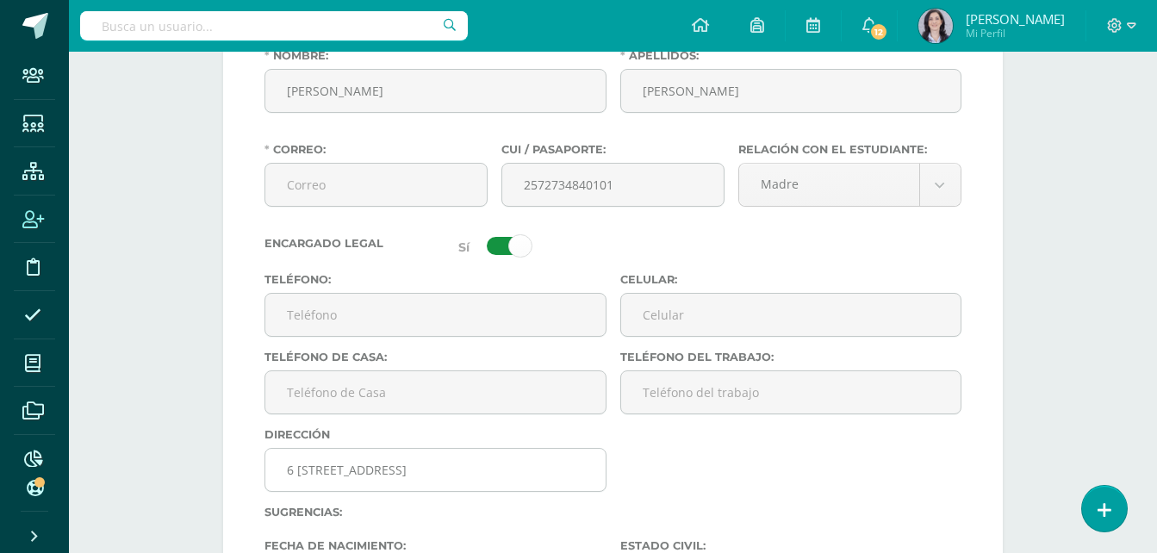
scroll to position [1664, 0]
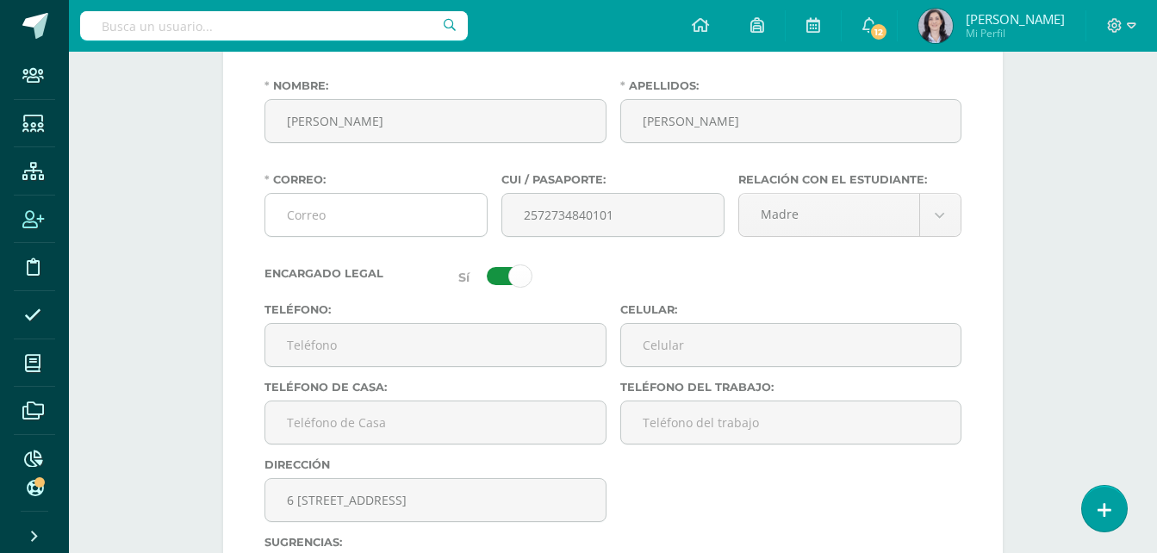
click at [321, 207] on input "Correo:" at bounding box center [375, 215] width 221 height 42
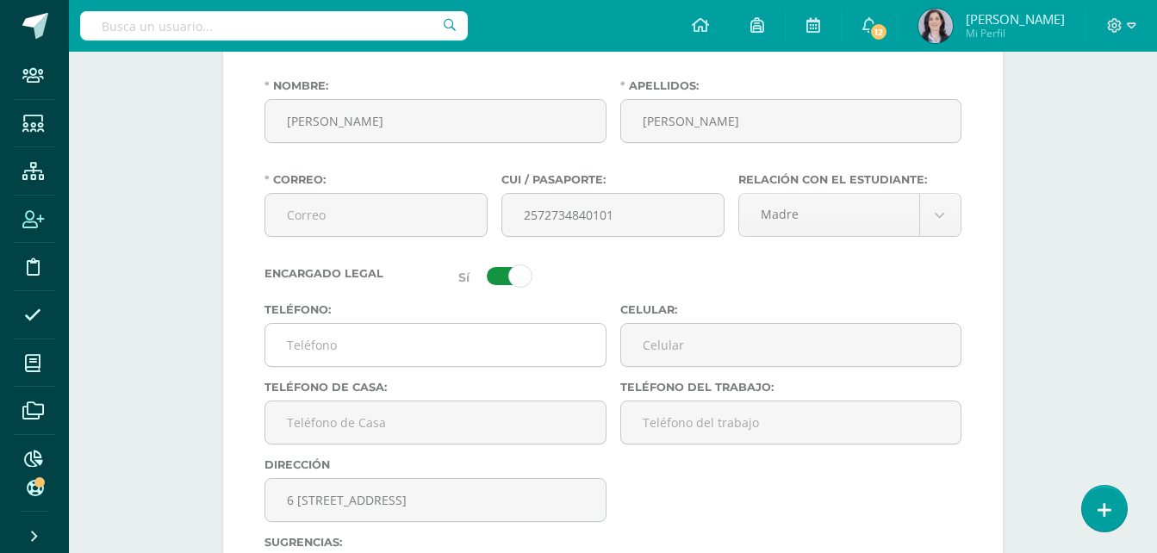
click at [357, 356] on input "Teléfono:" at bounding box center [435, 345] width 340 height 42
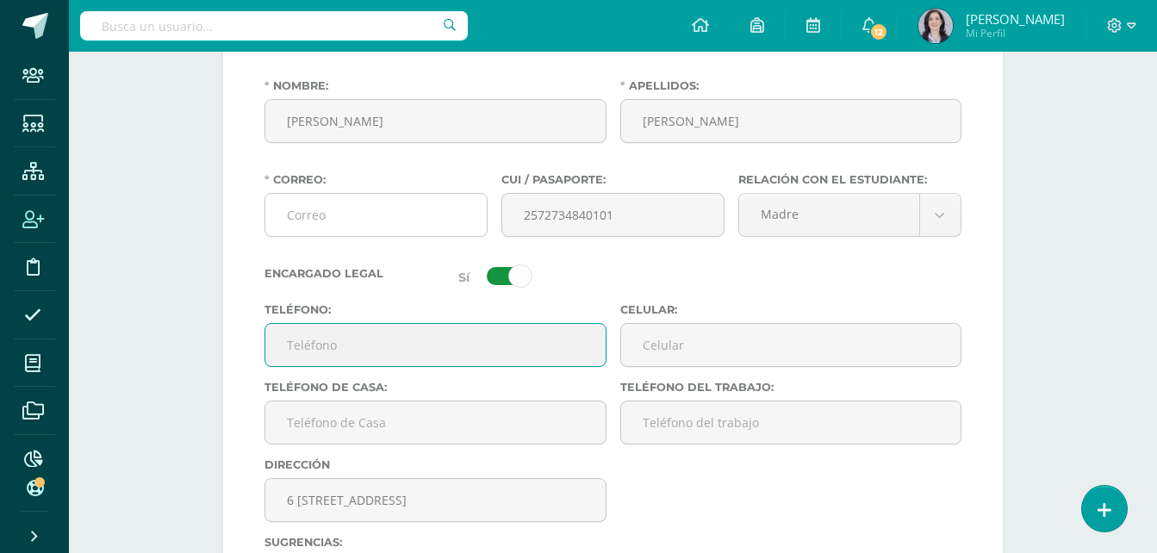
click at [279, 219] on input "Correo:" at bounding box center [375, 215] width 221 height 42
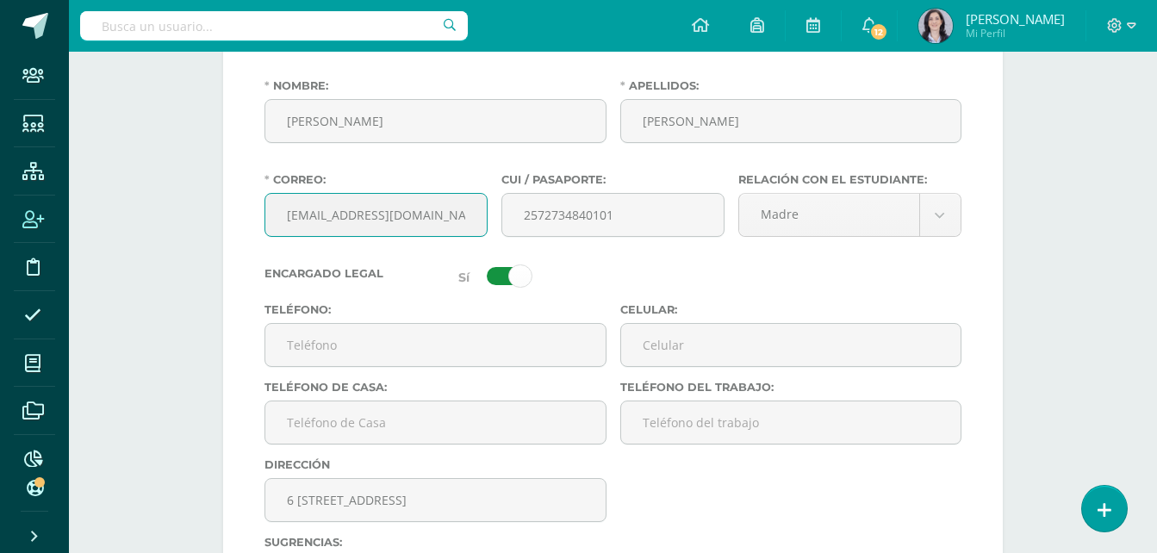
type input "nnancyssalazar@gmail.com"
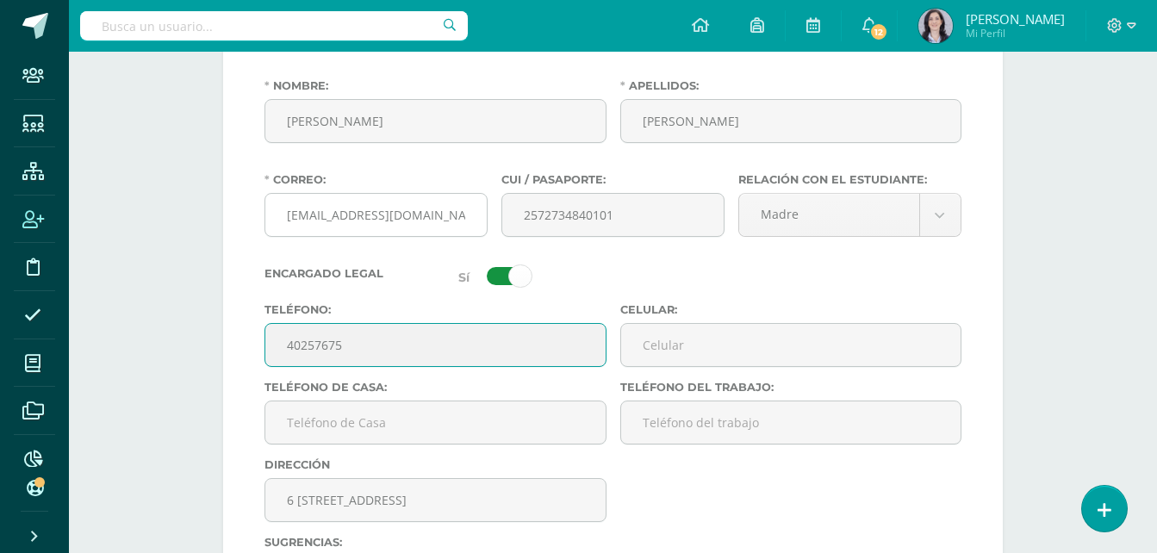
type input "40257675"
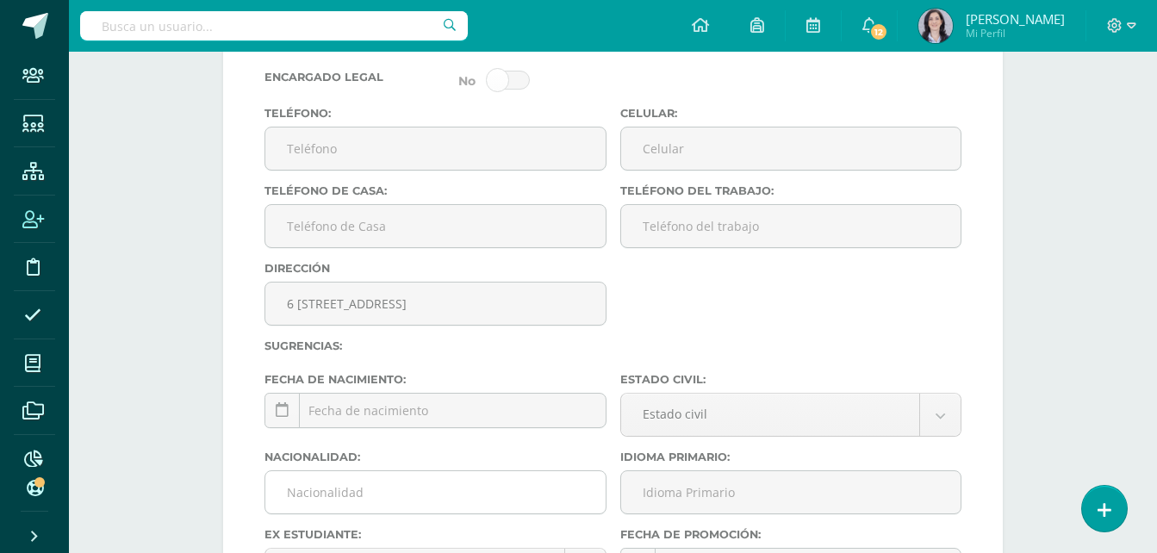
scroll to position [3128, 0]
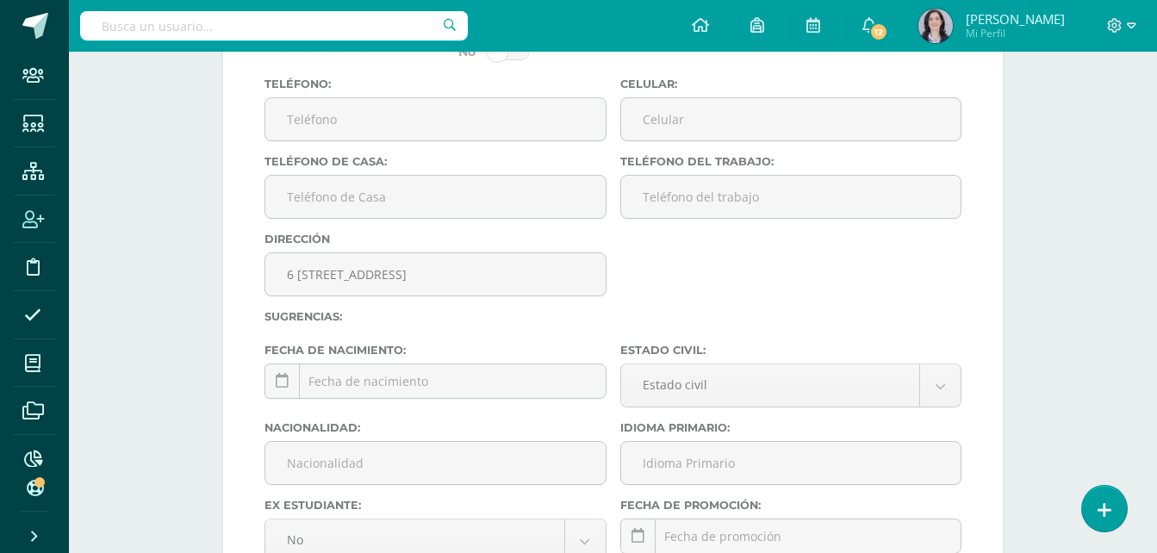
type input "40257675"
click at [280, 382] on icon at bounding box center [282, 381] width 13 height 15
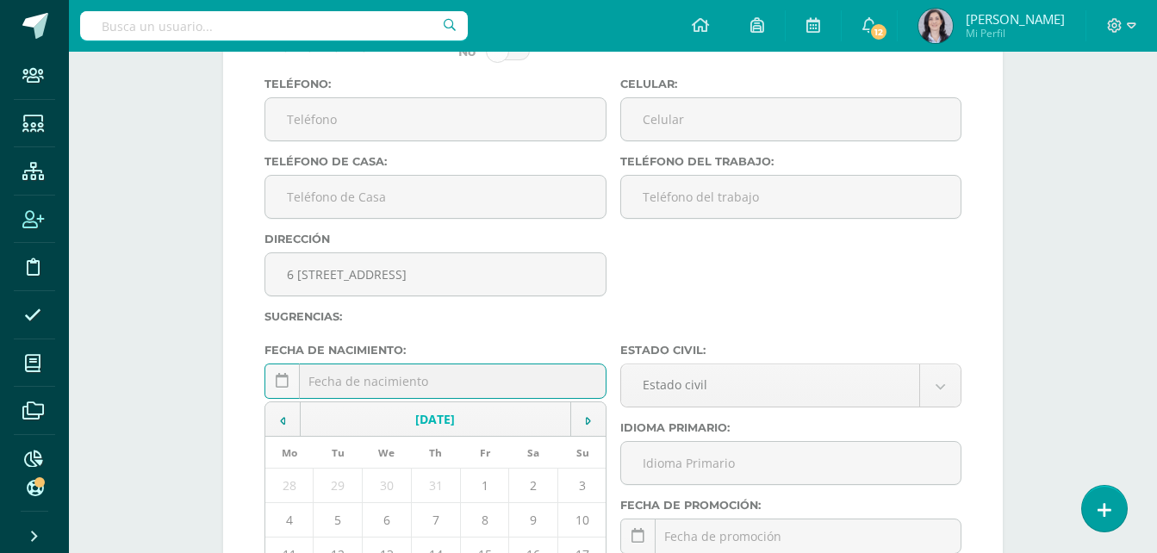
click at [409, 426] on td "[DATE]" at bounding box center [436, 419] width 271 height 34
click at [289, 420] on td at bounding box center [282, 419] width 35 height 34
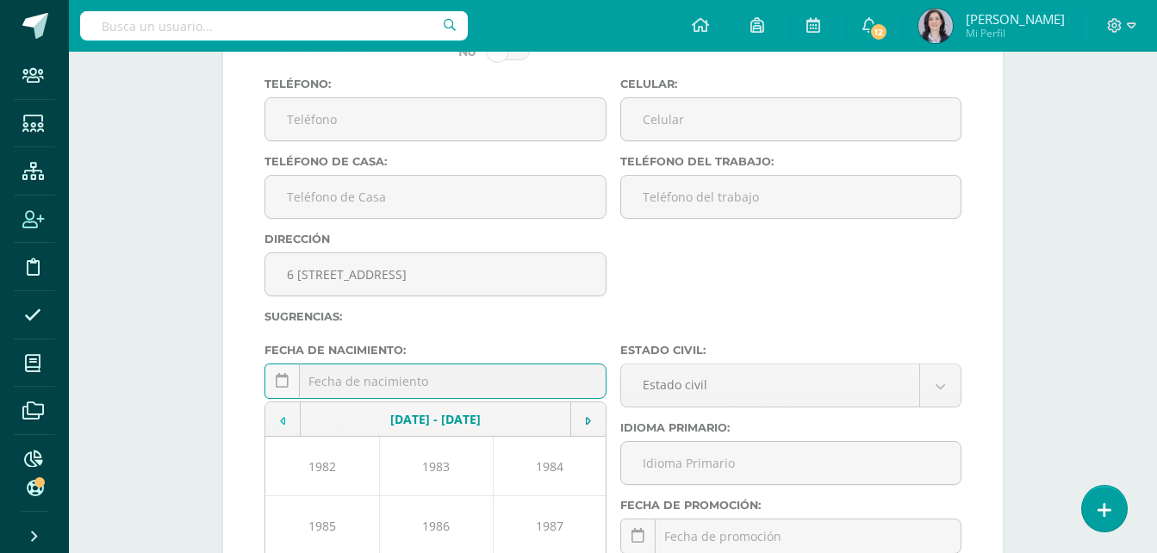
click at [289, 420] on td at bounding box center [282, 419] width 35 height 34
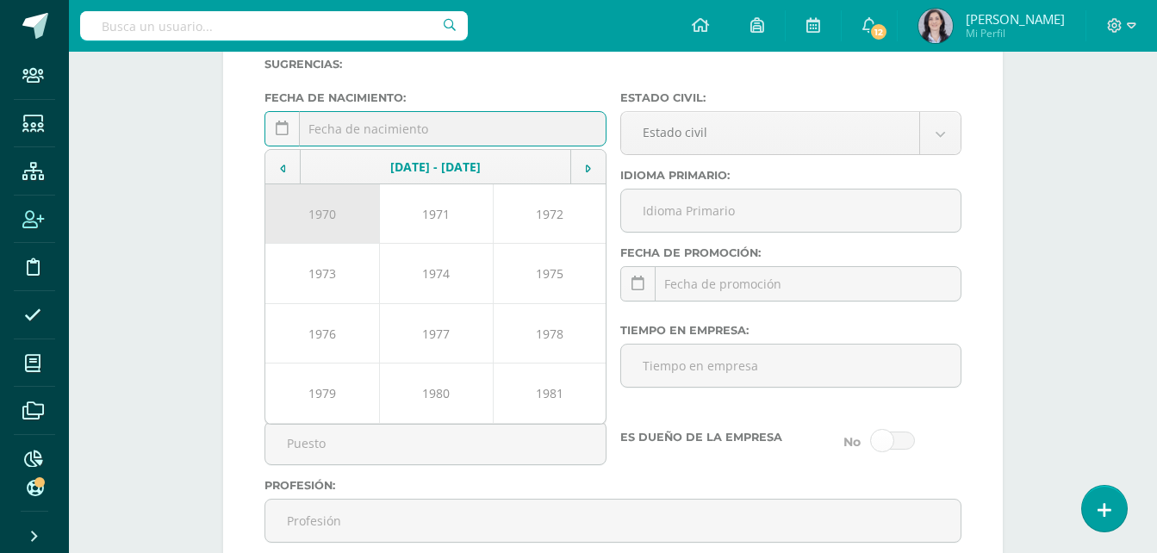
scroll to position [3387, 0]
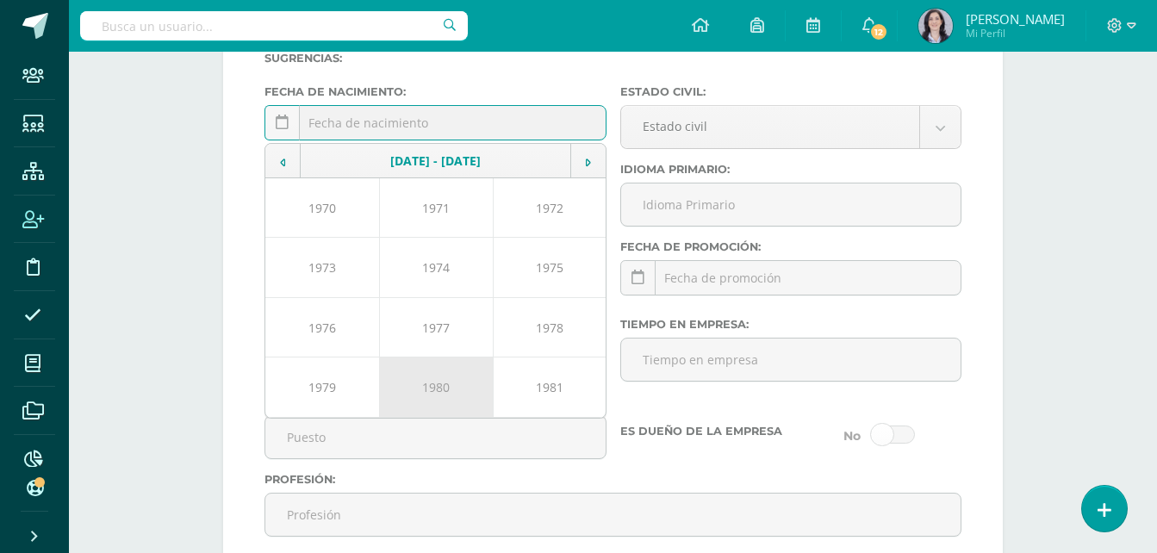
click at [439, 398] on td "1980" at bounding box center [436, 388] width 114 height 60
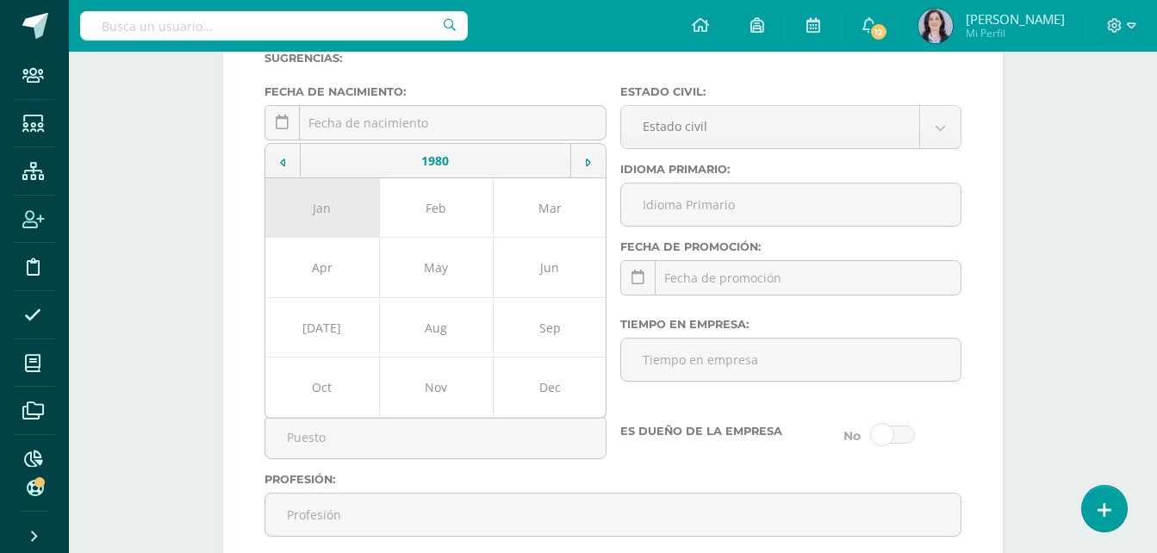
click at [324, 201] on td "Jan" at bounding box center [322, 207] width 114 height 59
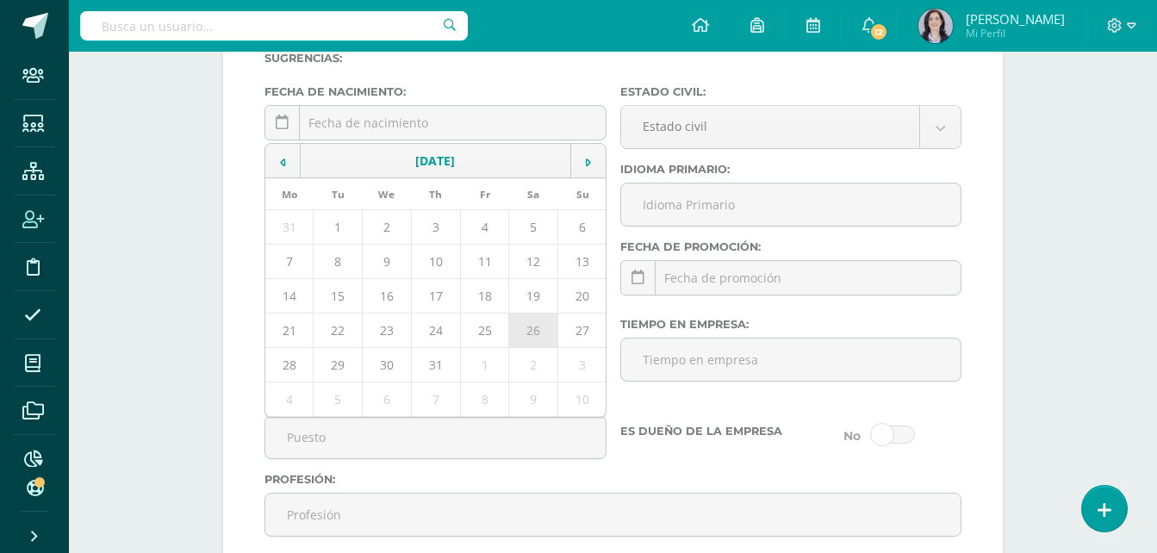
click at [528, 333] on td "26" at bounding box center [533, 331] width 49 height 34
type input "1980-01-26"
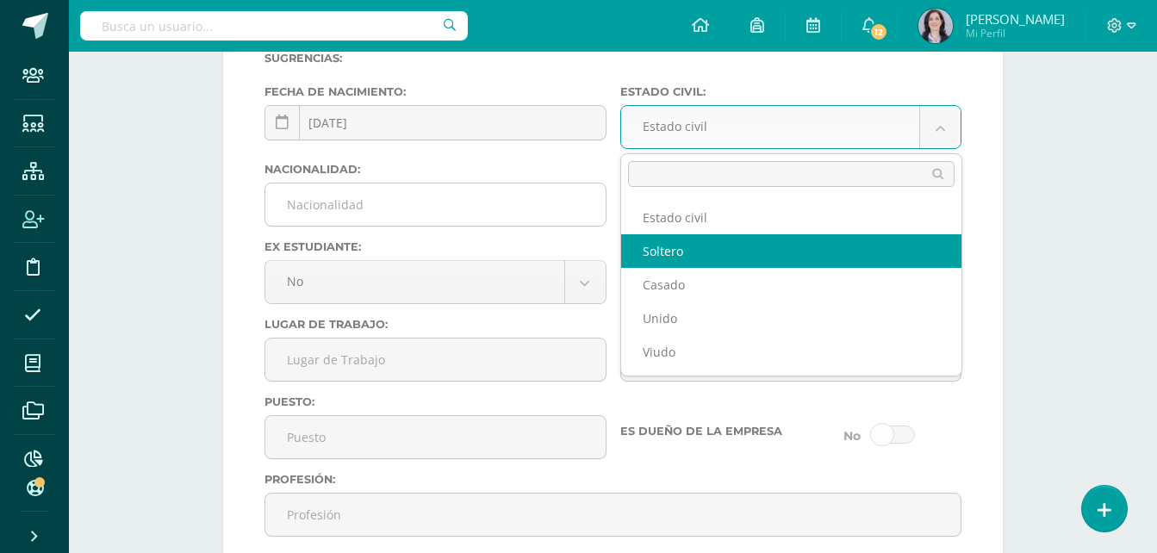
select select "single"
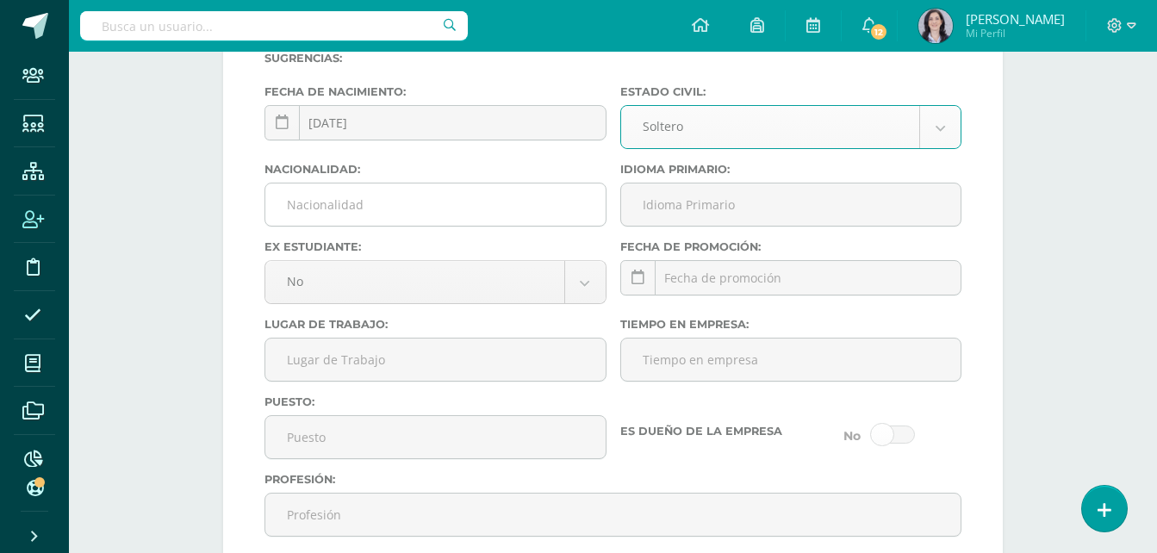
click at [394, 196] on input "Nacionalidad:" at bounding box center [435, 205] width 340 height 42
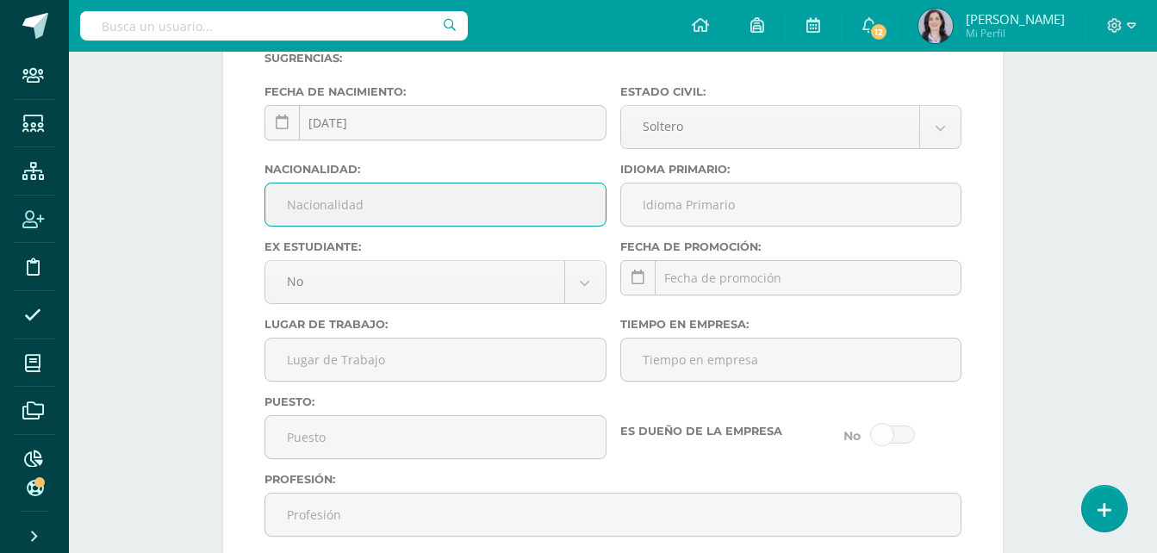
type input "Guatemalteco"
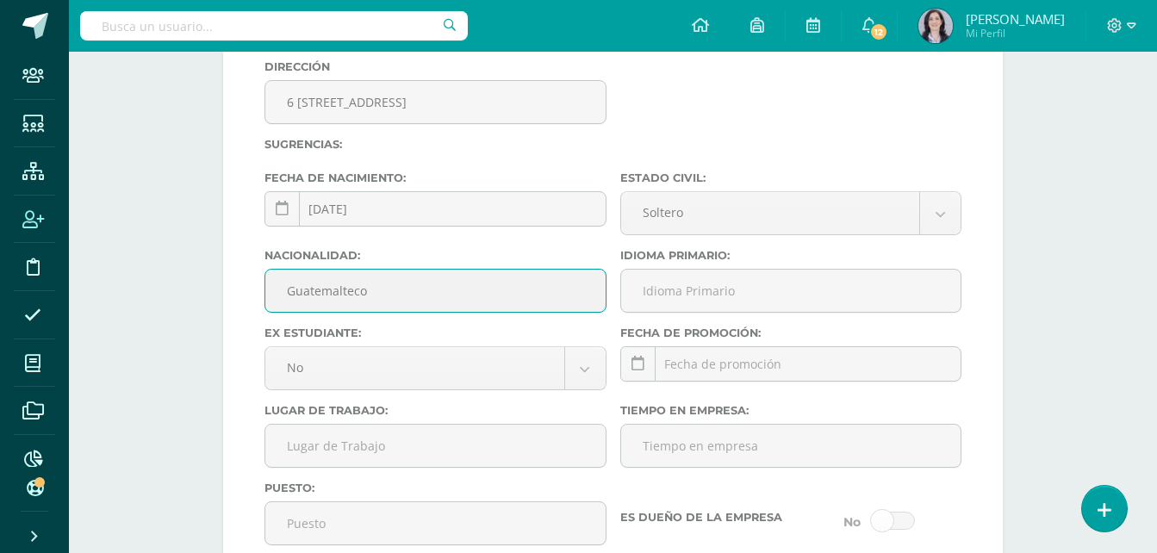
scroll to position [3128, 0]
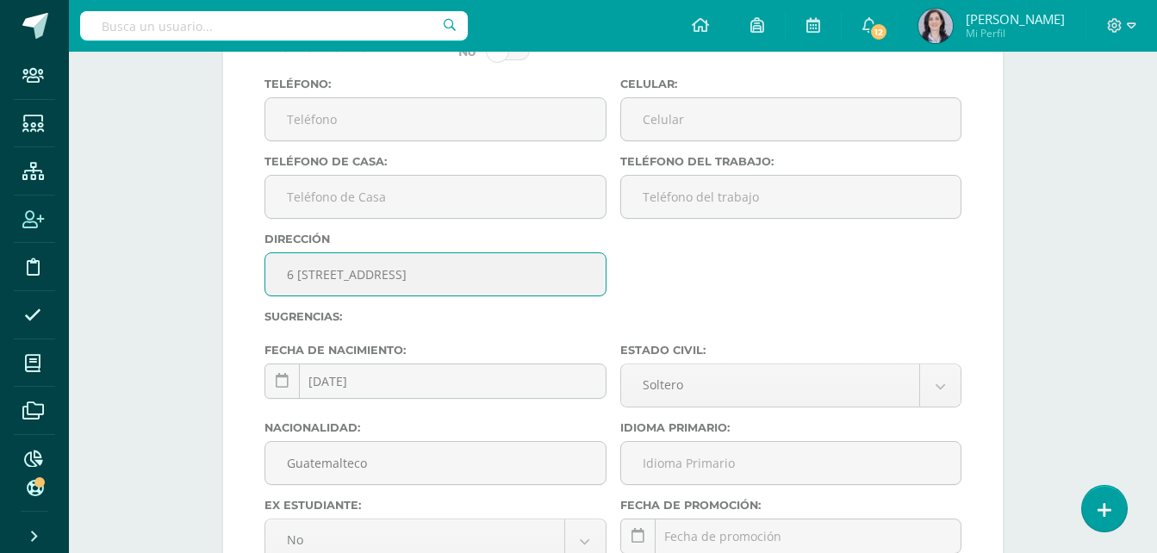
drag, startPoint x: 526, startPoint y: 277, endPoint x: 150, endPoint y: 286, distance: 376.6
click at [531, 282] on input "6 Avenida 23-73, Zona 12 Villa Lobos 1" at bounding box center [435, 274] width 340 height 42
drag, startPoint x: 531, startPoint y: 282, endPoint x: 195, endPoint y: 289, distance: 336.1
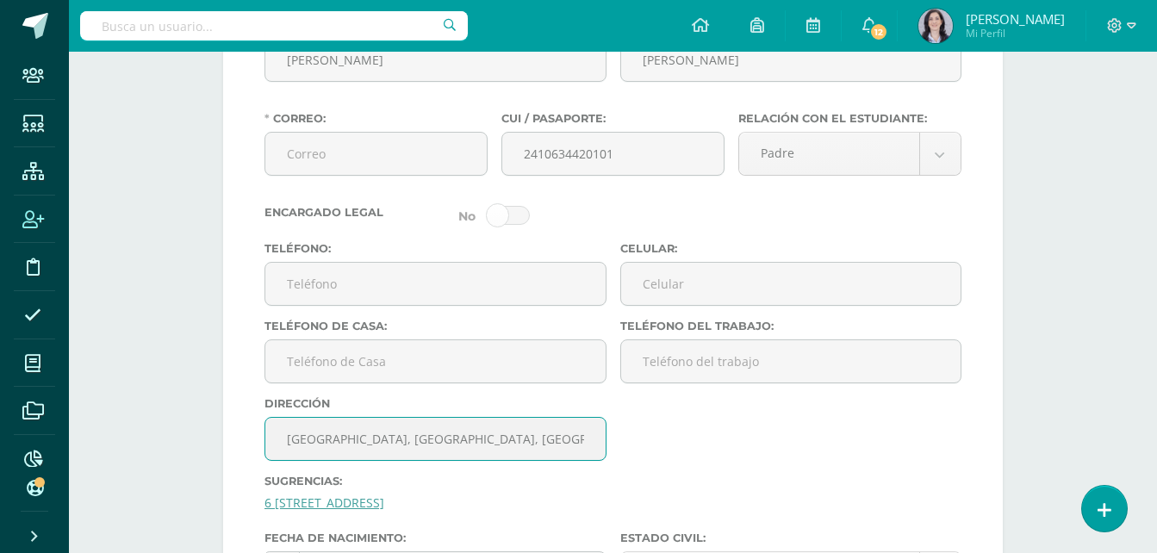
scroll to position [2979, 0]
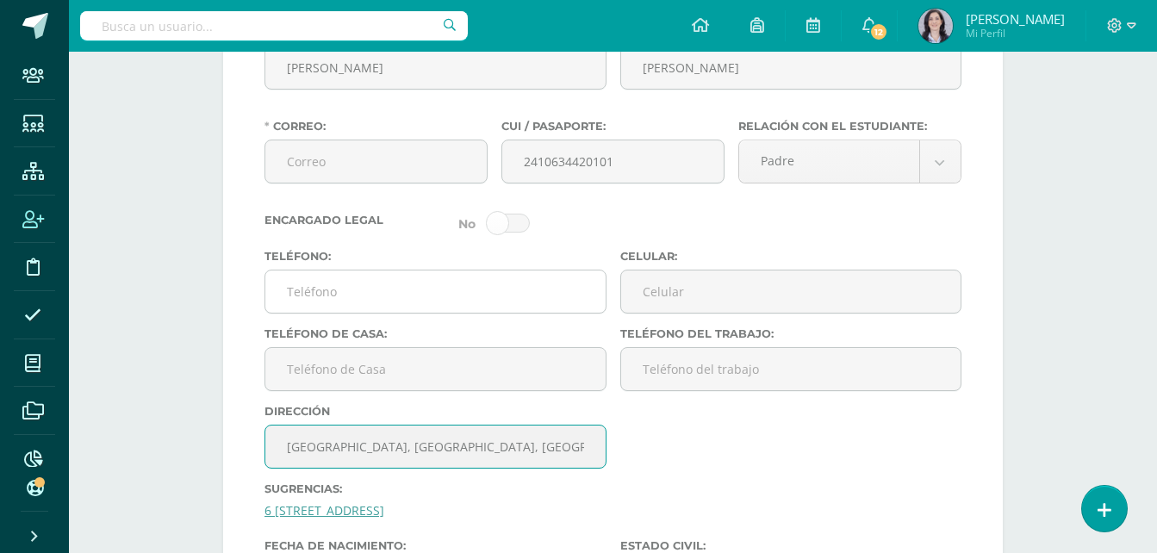
type input "Chicago, Illinios, Estados Unidos"
click at [318, 299] on input "Teléfono:" at bounding box center [435, 292] width 340 height 42
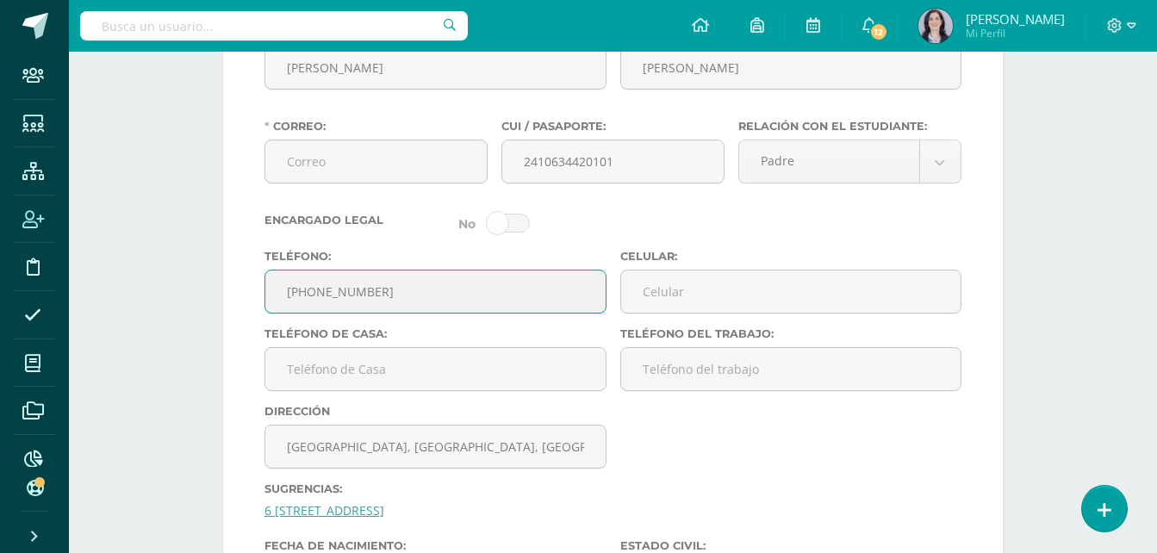
drag, startPoint x: 384, startPoint y: 289, endPoint x: 177, endPoint y: 289, distance: 206.8
type input "+1(773) 5431773"
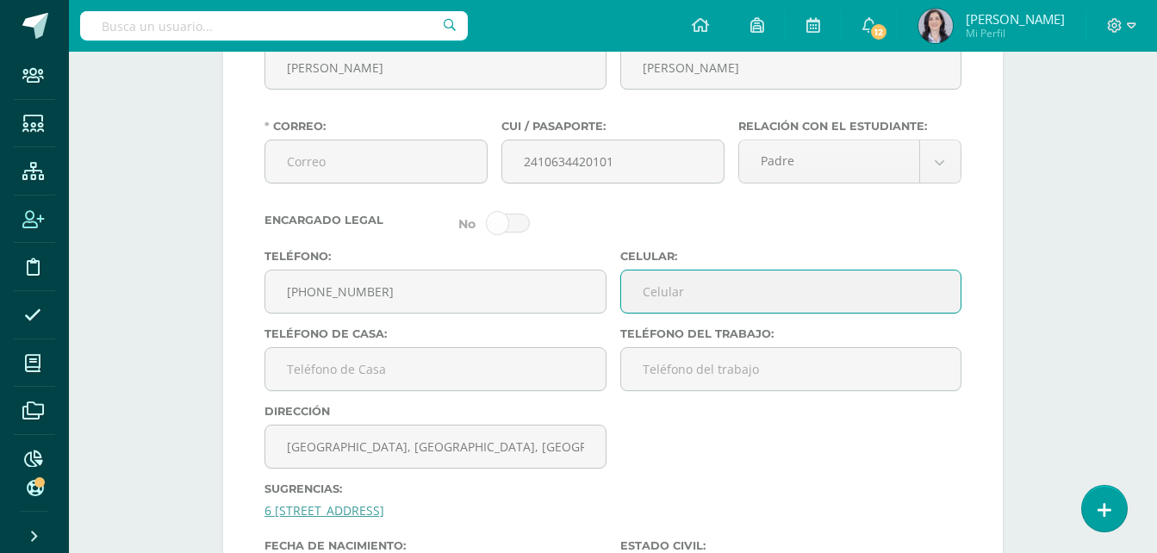
click at [683, 286] on input "Celular:" at bounding box center [791, 292] width 340 height 42
paste input "+1(773) 5431773"
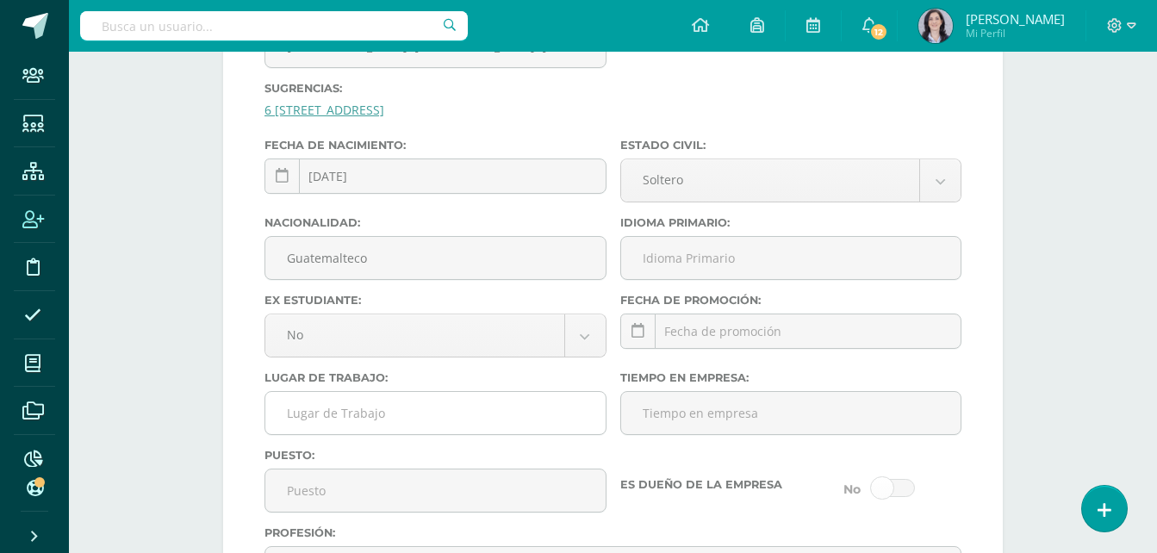
scroll to position [3410, 0]
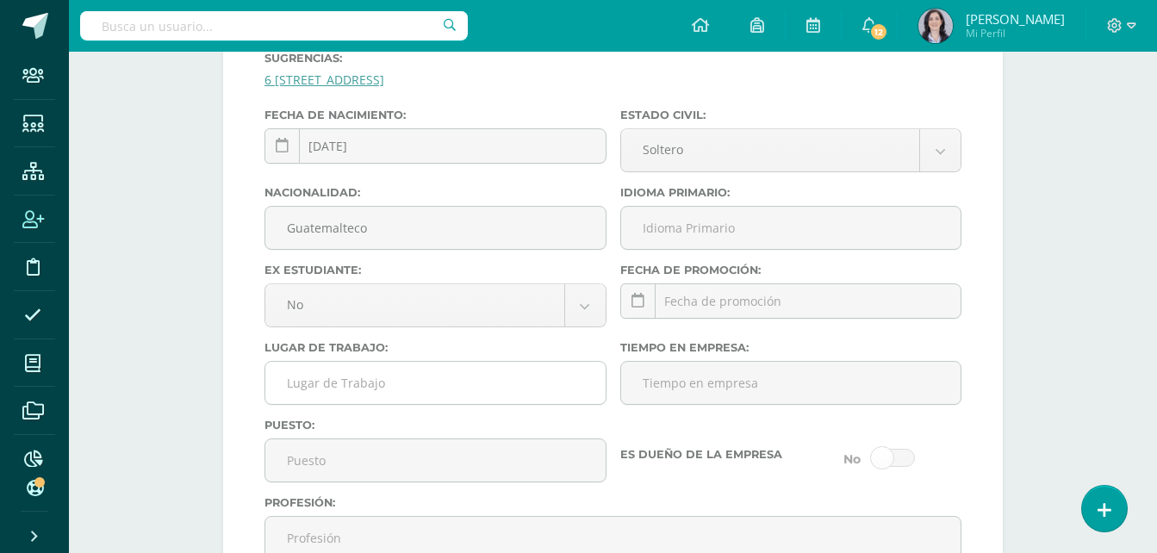
type input "+1(773) 5431773"
click at [314, 387] on input "Lugar de Trabajo:" at bounding box center [435, 383] width 340 height 42
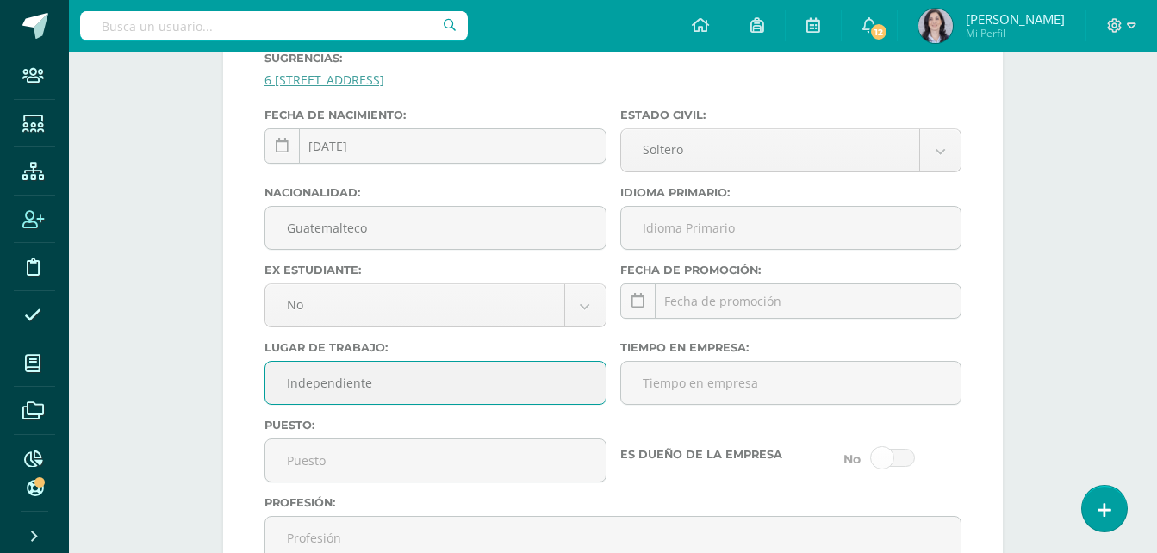
type input "Independiente"
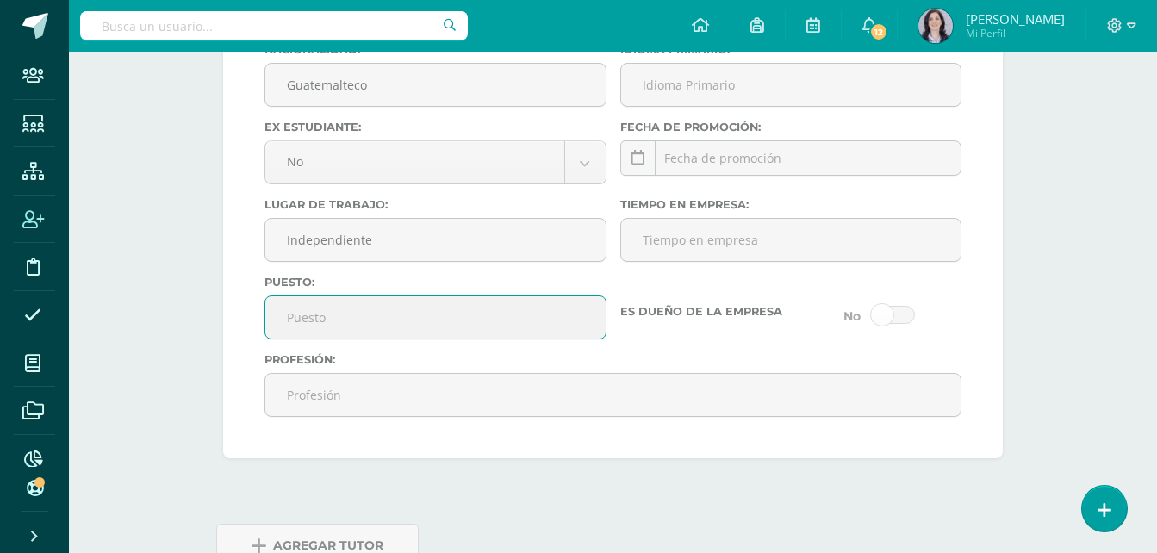
scroll to position [3582, 0]
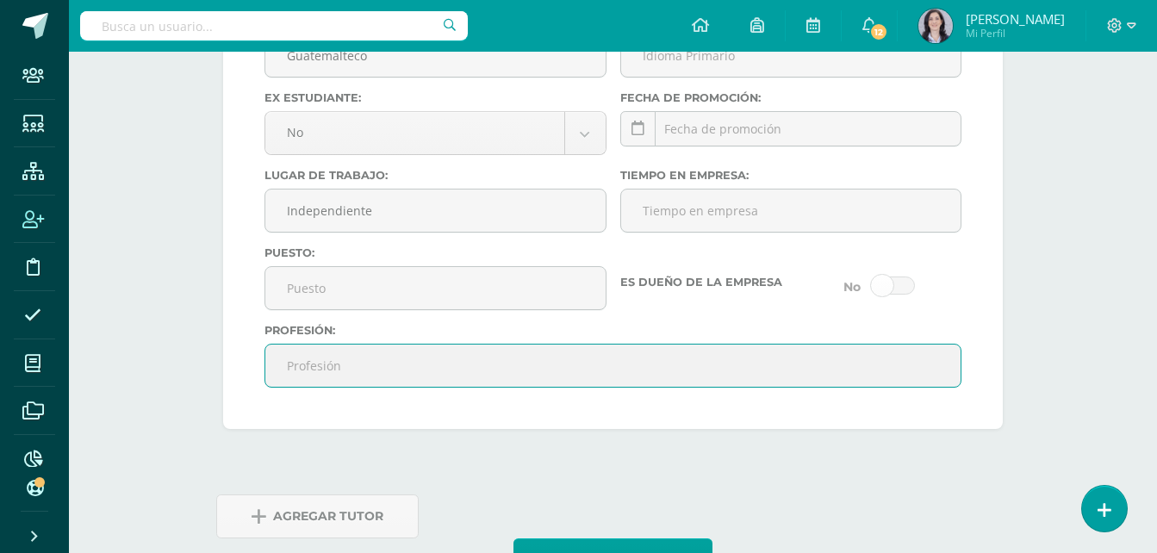
click at [289, 363] on input "Profesión:" at bounding box center [612, 366] width 695 height 42
type input "Bachiller en Electricidad"
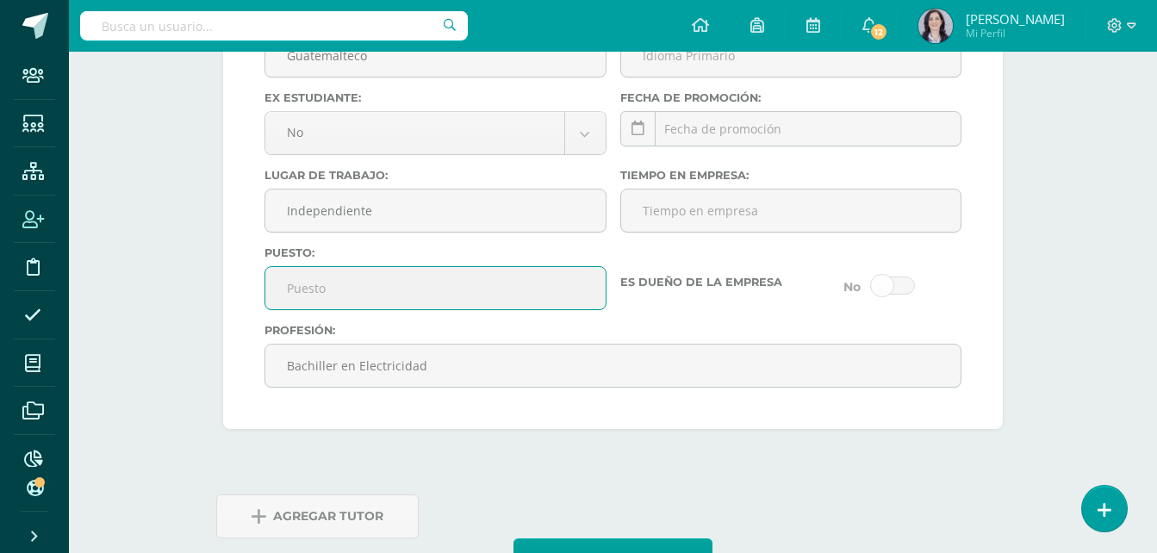
click at [356, 302] on input "Puesto:" at bounding box center [435, 288] width 340 height 42
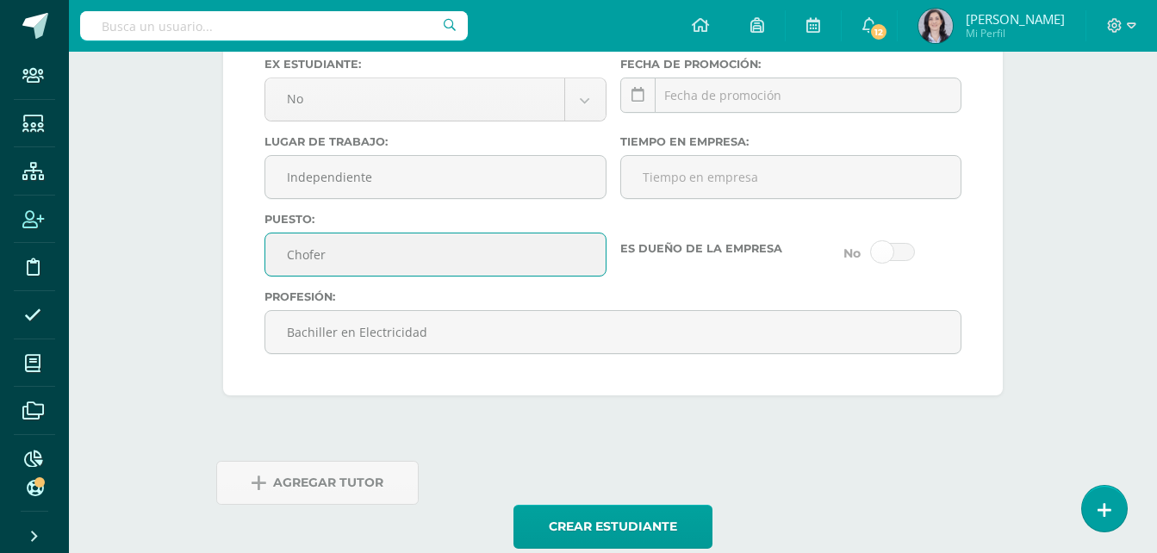
scroll to position [3646, 0]
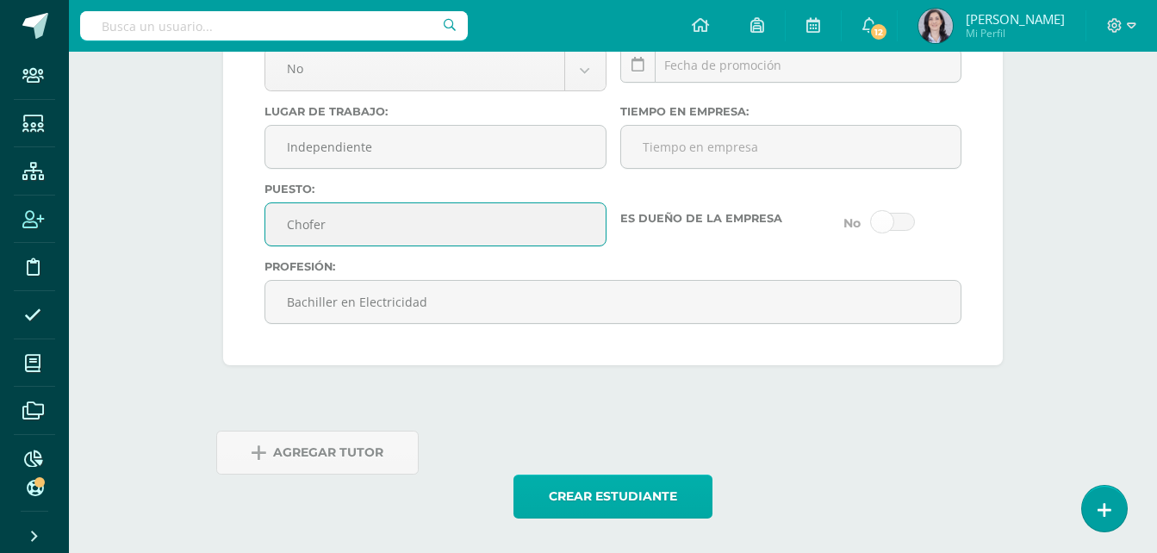
type input "Chofer"
click at [624, 502] on button "Crear estudiante" at bounding box center [613, 497] width 199 height 44
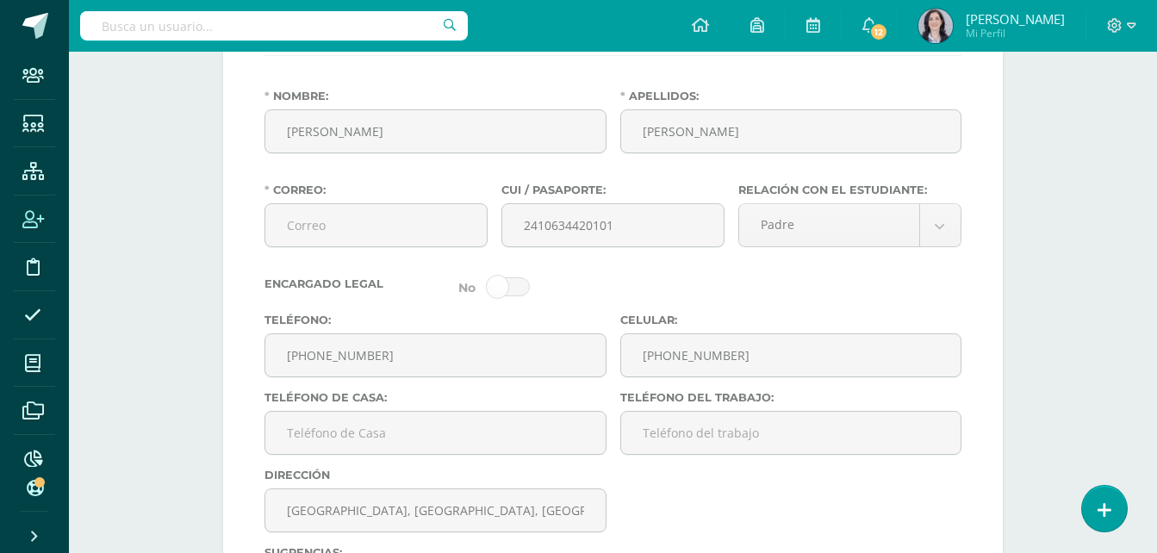
scroll to position [2957, 0]
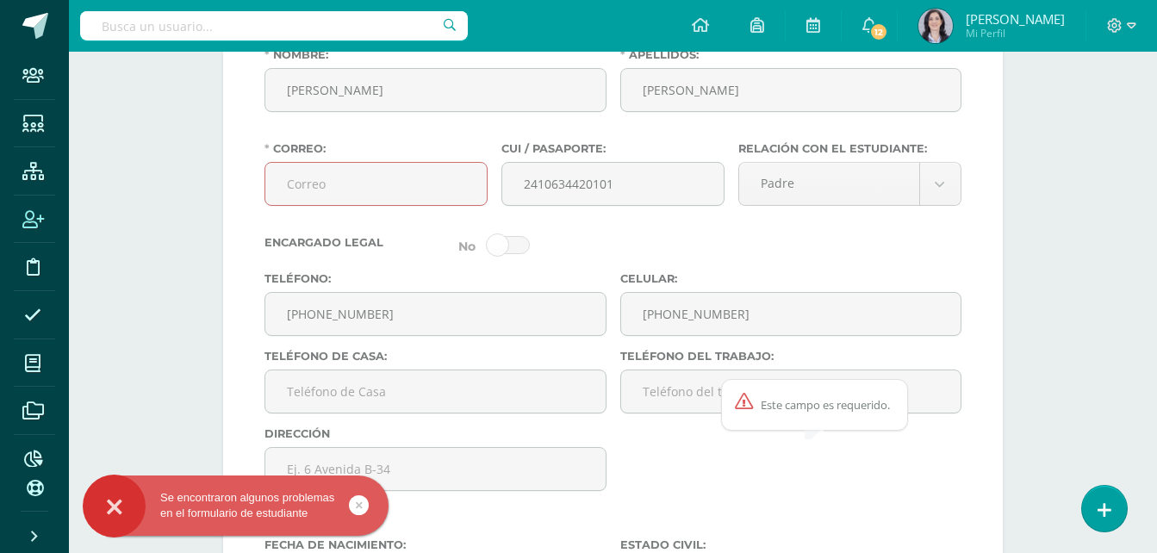
scroll to position [2950, 0]
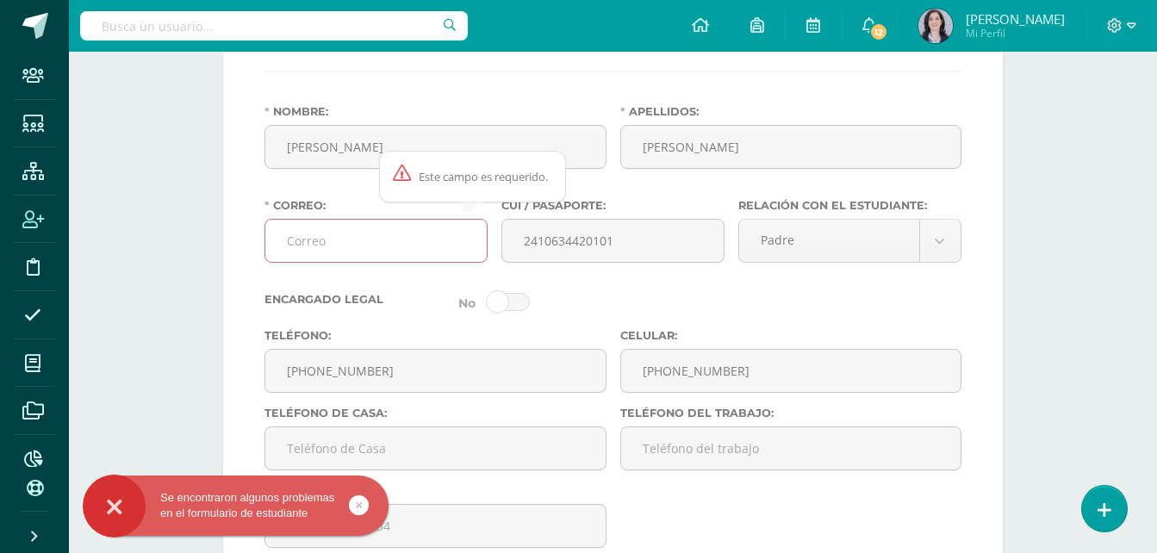
click at [306, 233] on input "Correo:" at bounding box center [375, 241] width 221 height 42
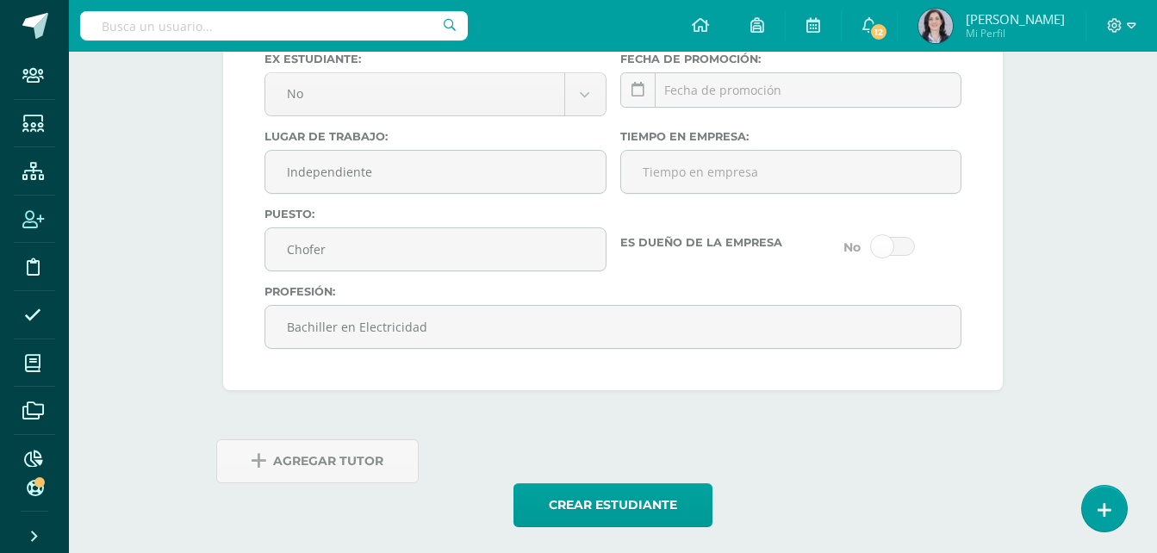
scroll to position [3657, 0]
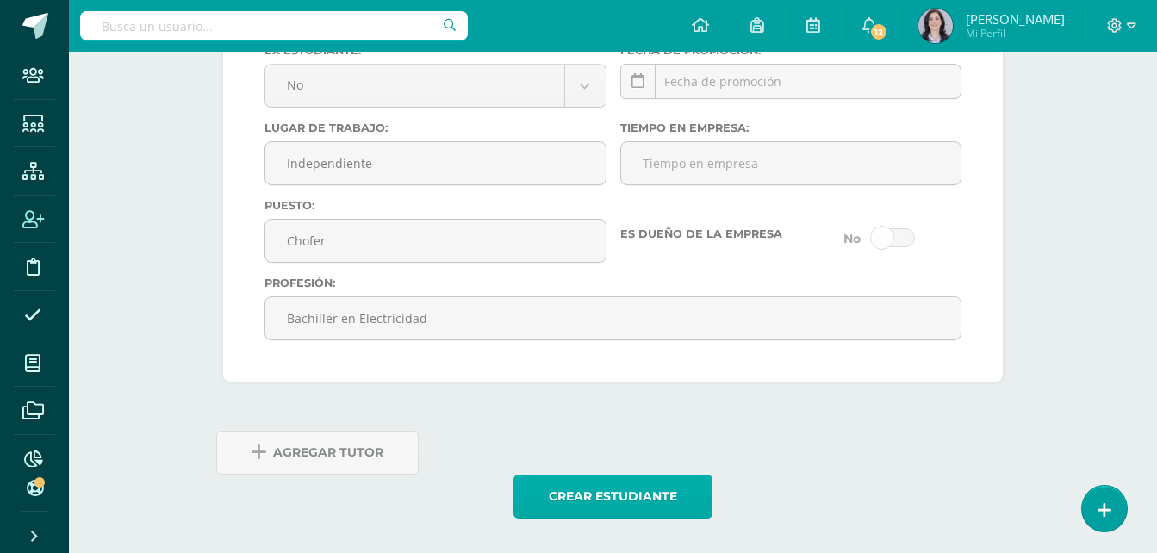
type input "jestrada0126@hotmail.es"
click at [612, 514] on button "Crear estudiante" at bounding box center [613, 497] width 199 height 44
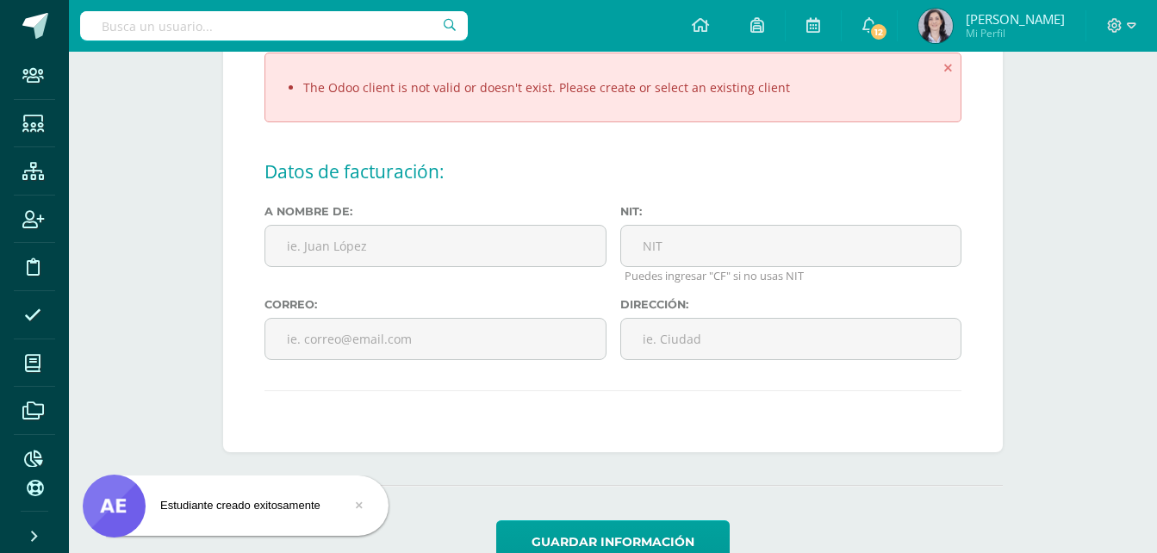
scroll to position [258, 0]
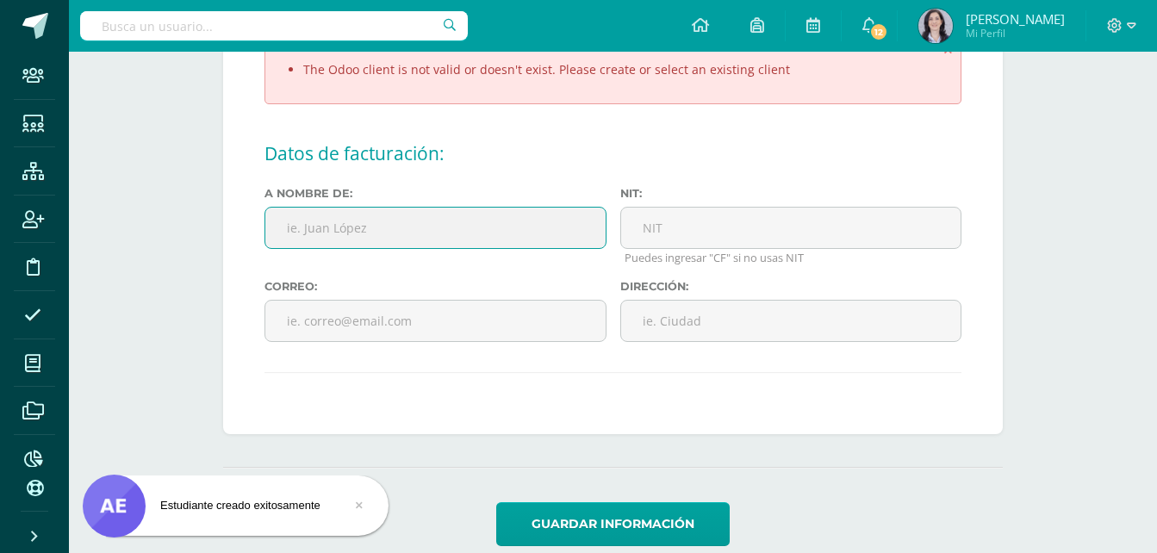
click at [294, 227] on input "text" at bounding box center [436, 228] width 342 height 42
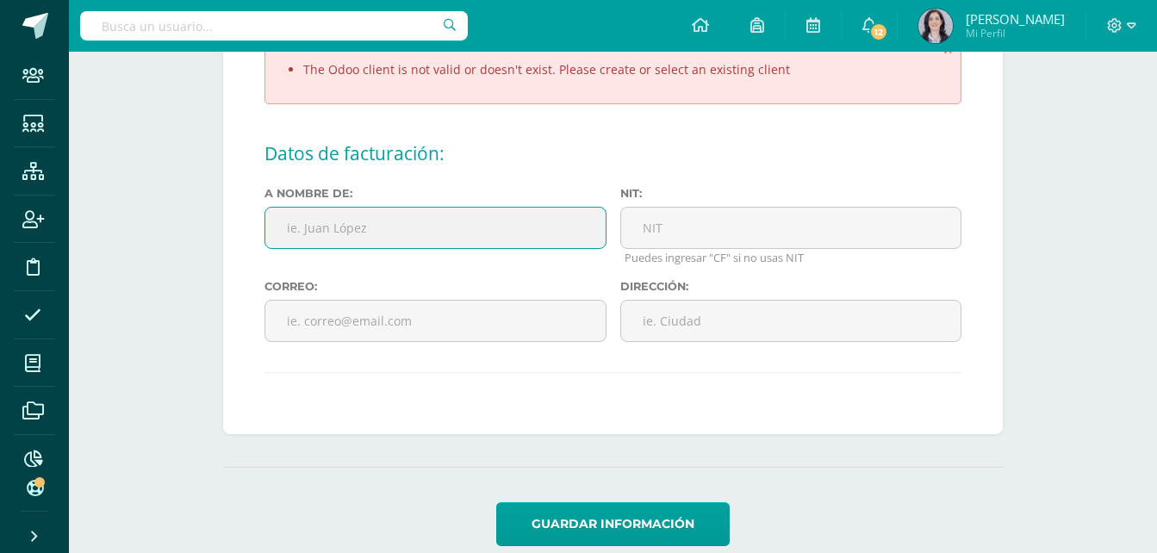
click at [344, 240] on input "text" at bounding box center [436, 228] width 342 height 42
type input "[PERSON_NAME]"
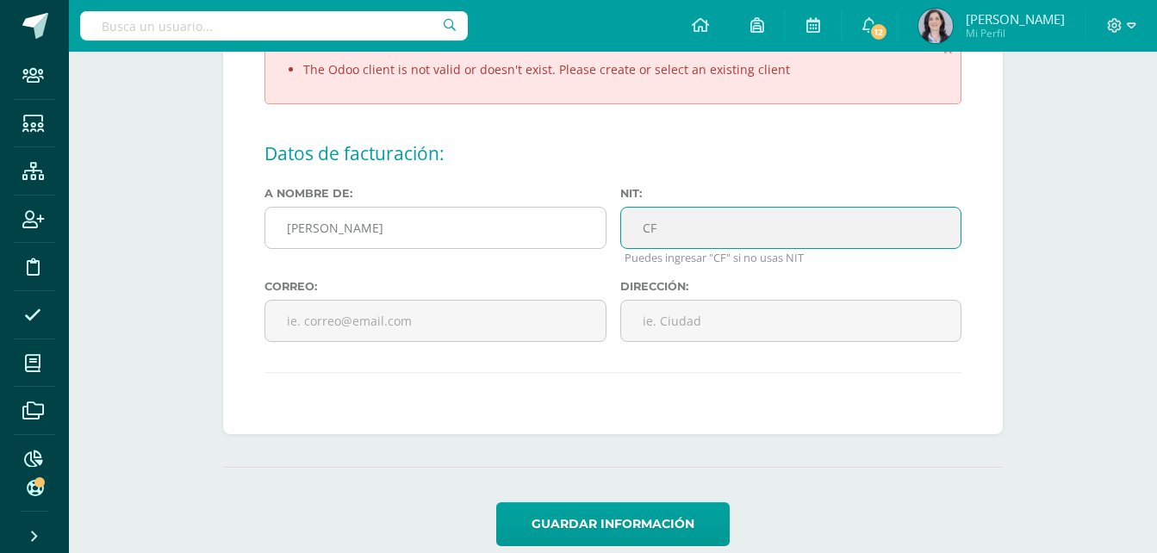
type input "CF"
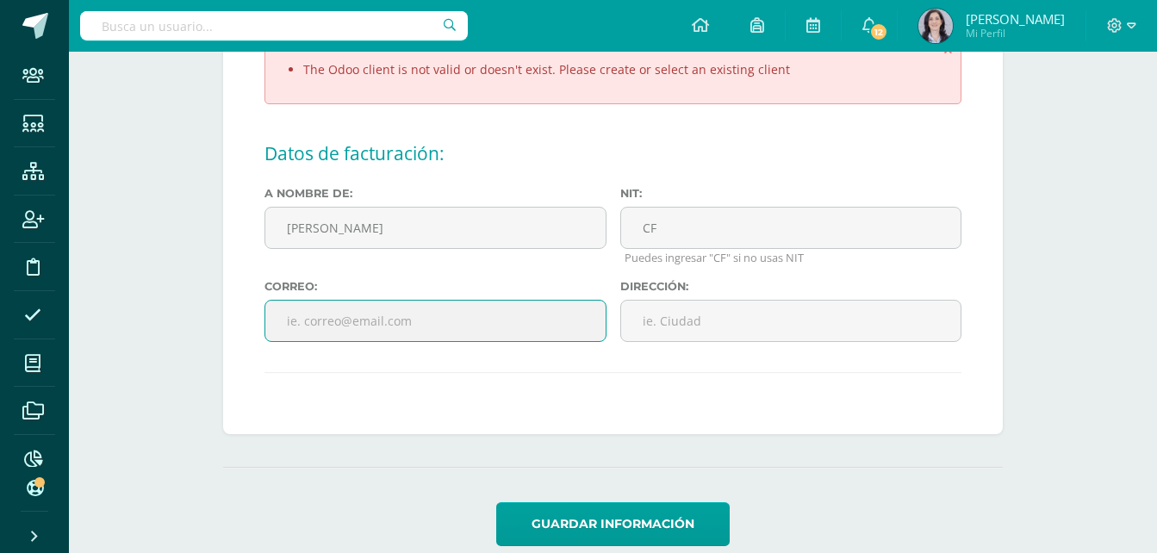
click at [332, 323] on input "text" at bounding box center [436, 321] width 342 height 42
drag, startPoint x: 508, startPoint y: 324, endPoint x: 535, endPoint y: 321, distance: 26.9
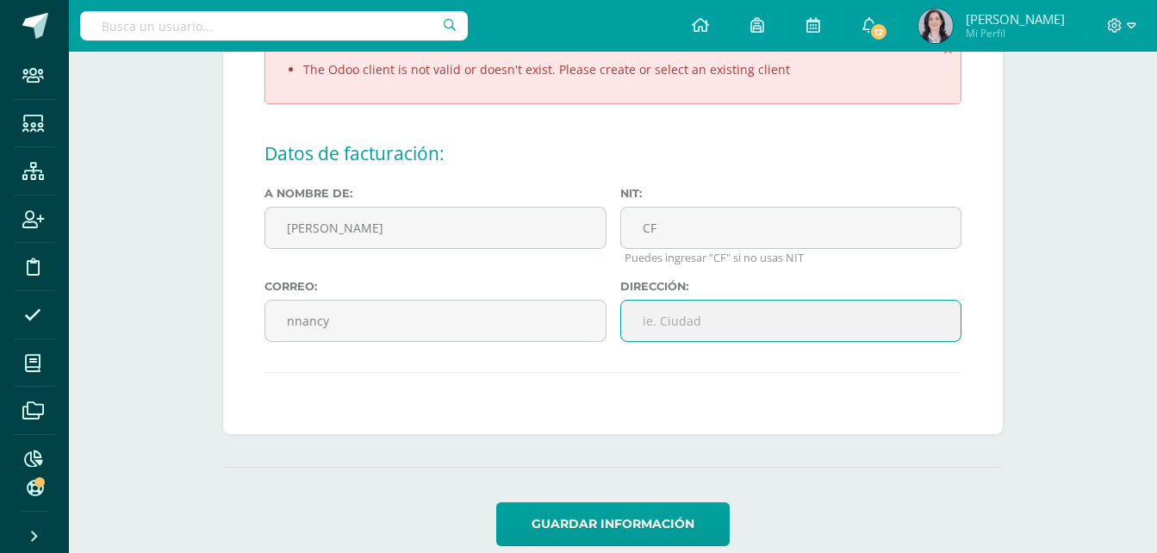
click at [726, 308] on input "text" at bounding box center [791, 321] width 342 height 42
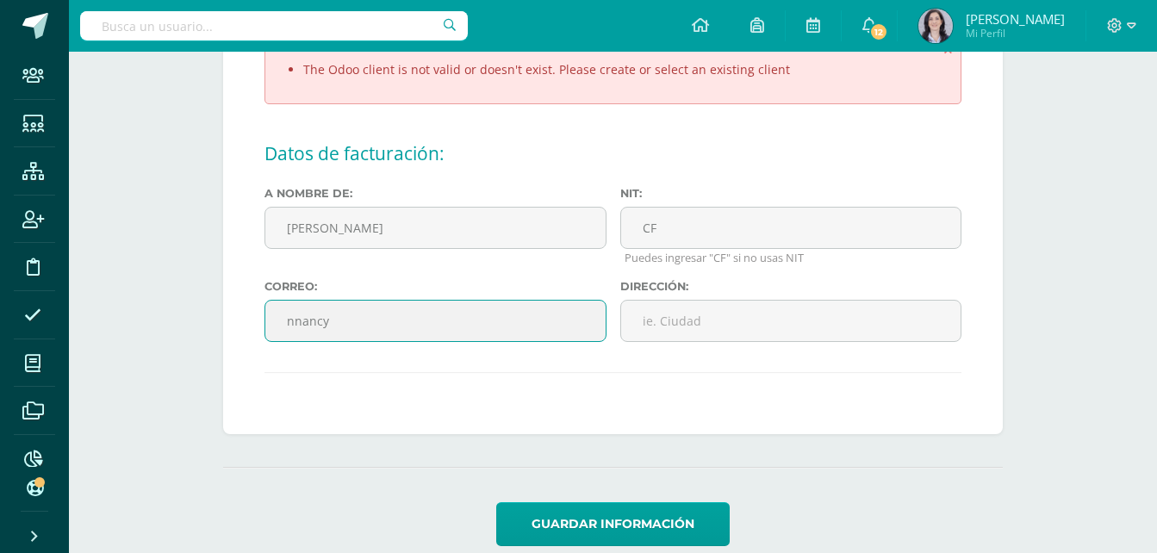
click at [392, 329] on input "nnancy" at bounding box center [436, 321] width 342 height 42
type input "nnancyssalazar@gmail.com"
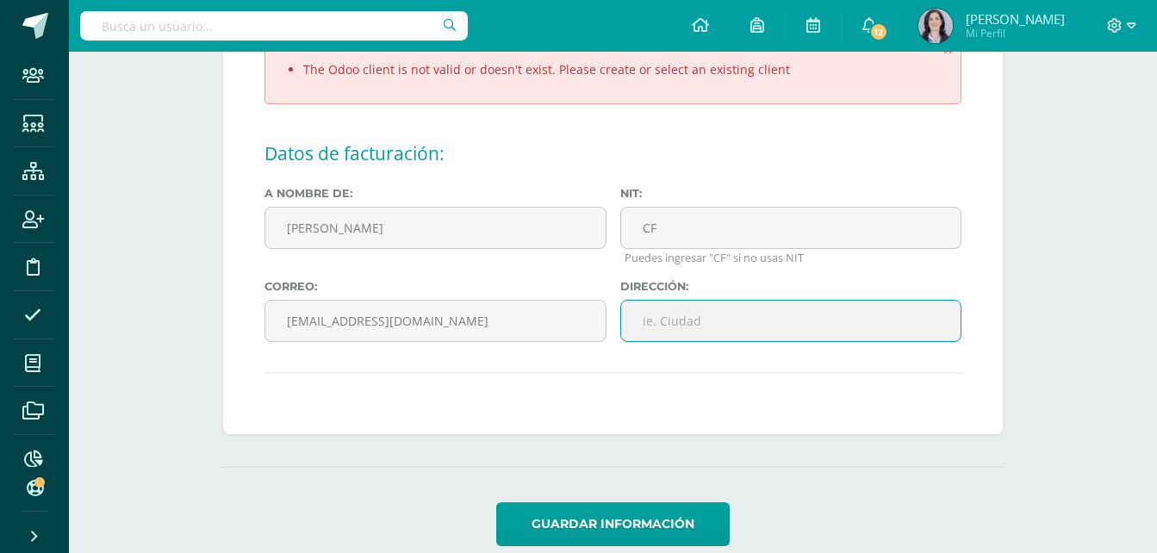
click at [670, 329] on input "text" at bounding box center [791, 321] width 342 height 42
paste input "+1(773) 5431773"
type input "+1(773) 5431773"
drag, startPoint x: 748, startPoint y: 321, endPoint x: 389, endPoint y: 333, distance: 358.6
click at [394, 333] on div "A nombre de: Nancy Nohemí Salazar Salay Nit: CF Puedes ingresar "CF" si no usas…" at bounding box center [613, 271] width 711 height 169
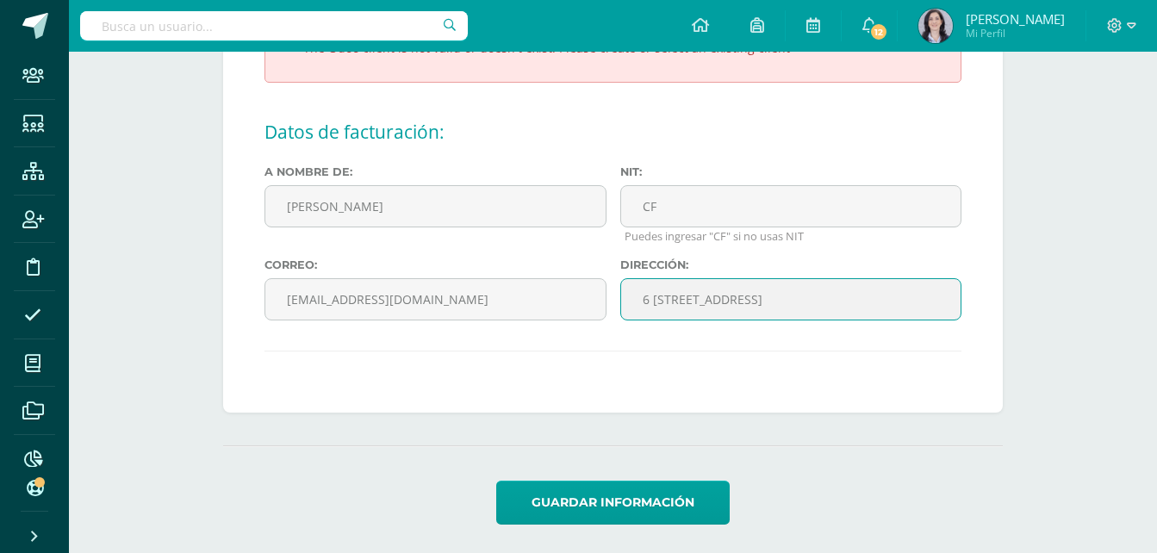
scroll to position [286, 0]
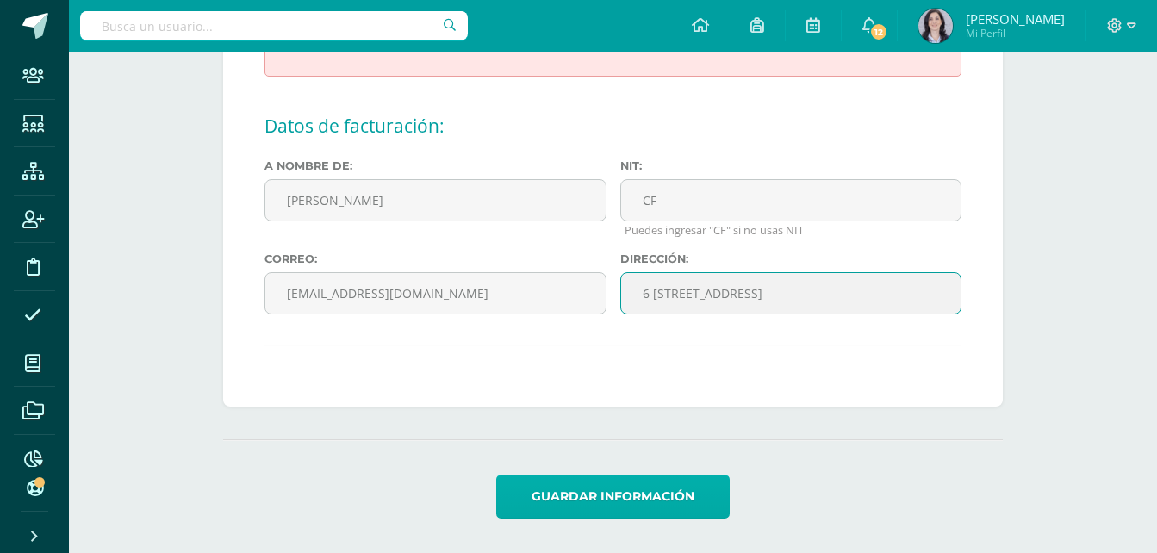
type input "6 Avenida 23-73, Zona 12 Villa Lobos 1"
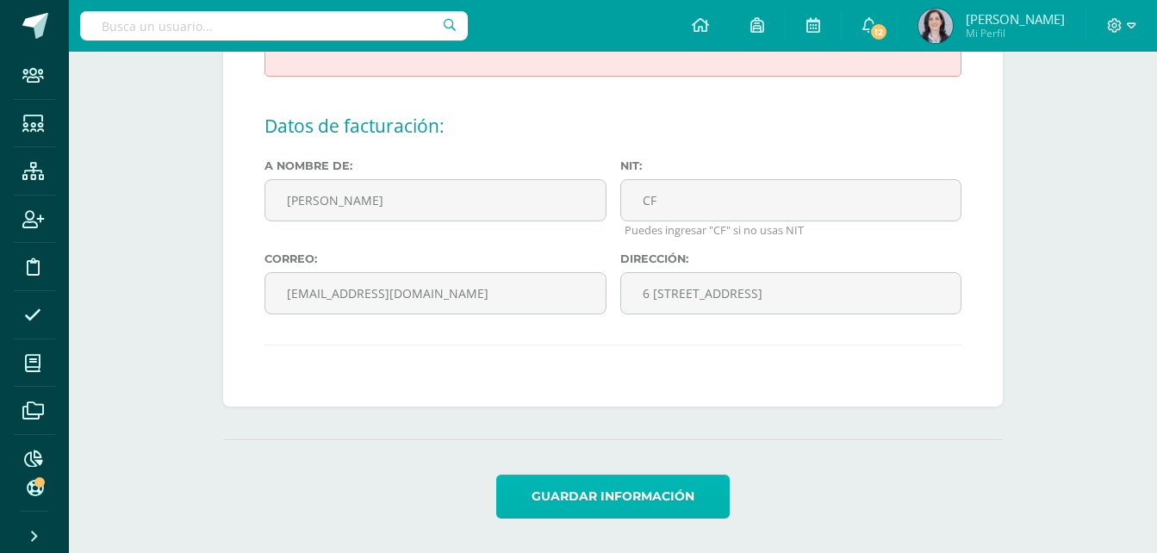
click at [591, 493] on button "Guardar información" at bounding box center [612, 497] width 233 height 44
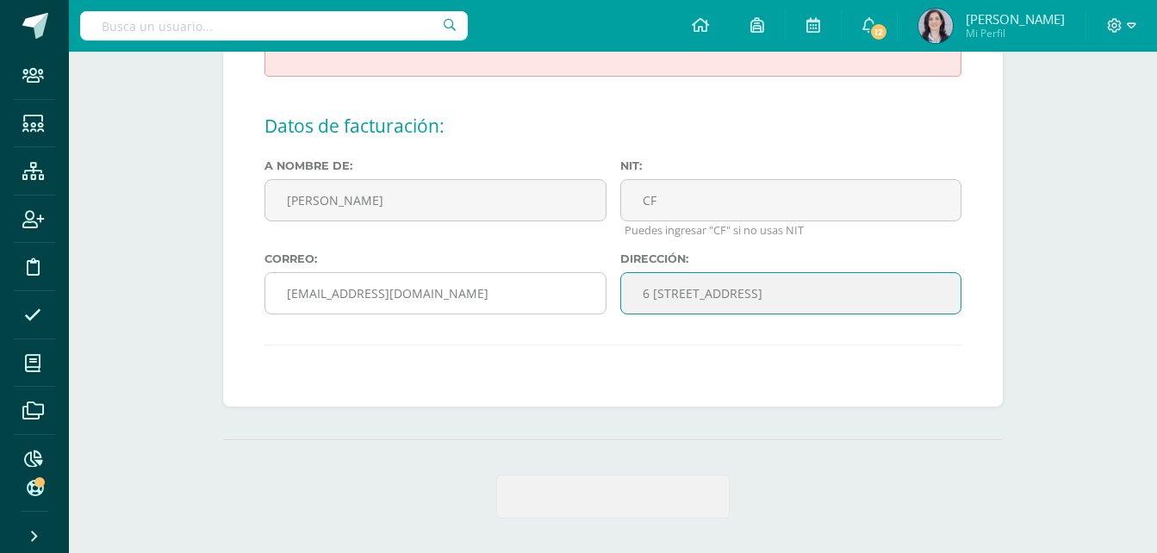
drag, startPoint x: 880, startPoint y: 293, endPoint x: 522, endPoint y: 298, distance: 357.6
click at [522, 298] on div "A nombre de: Nancy Nohemí Salazar Salay Nit: CF Puedes ingresar "CF" si no usas…" at bounding box center [613, 243] width 711 height 169
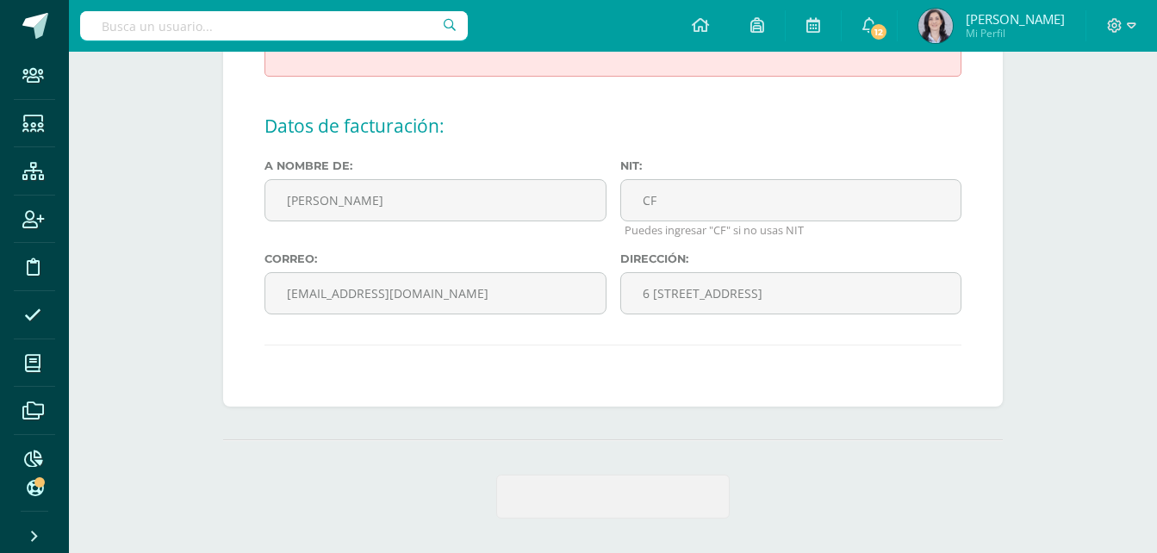
click at [606, 507] on span "submit" at bounding box center [613, 497] width 232 height 42
click at [37, 123] on icon at bounding box center [33, 123] width 22 height 17
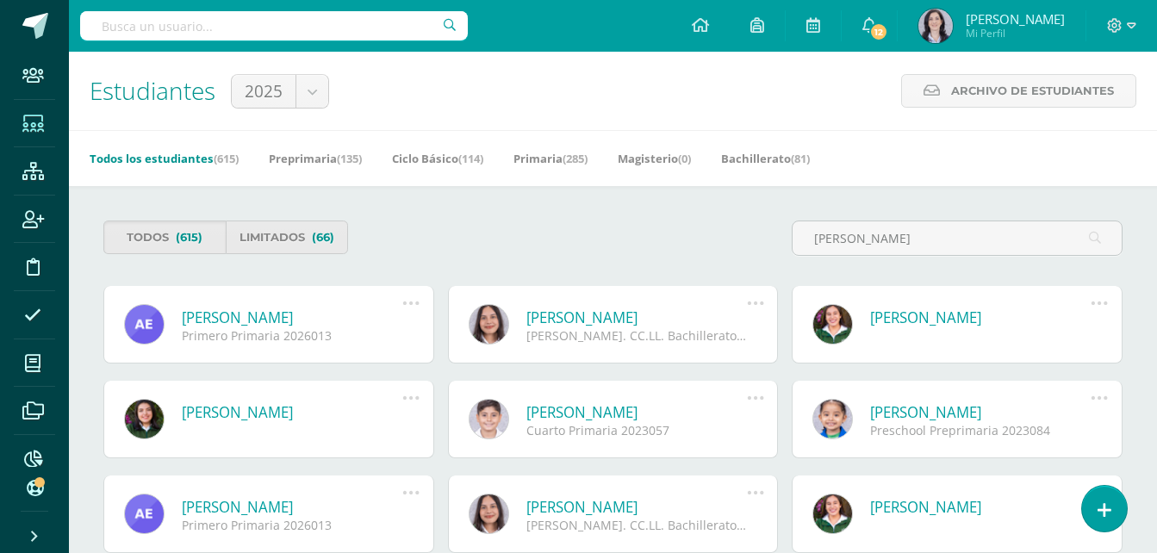
type input "estrada salazar"
click at [324, 313] on link "Alana Alessandra Estrada Salazar" at bounding box center [292, 318] width 221 height 20
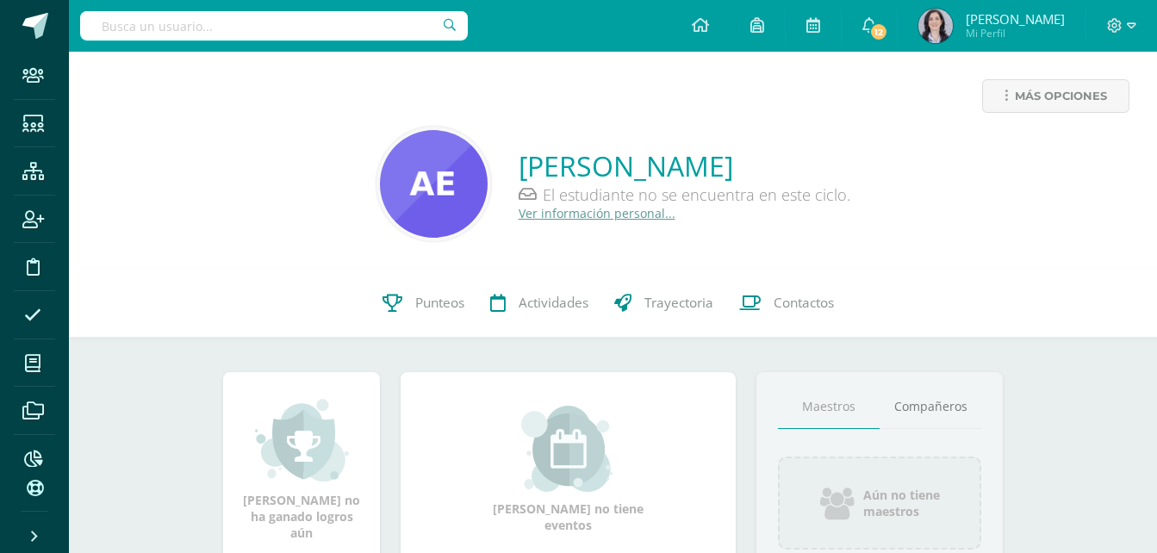
click at [561, 212] on link "Ver información personal..." at bounding box center [597, 213] width 157 height 16
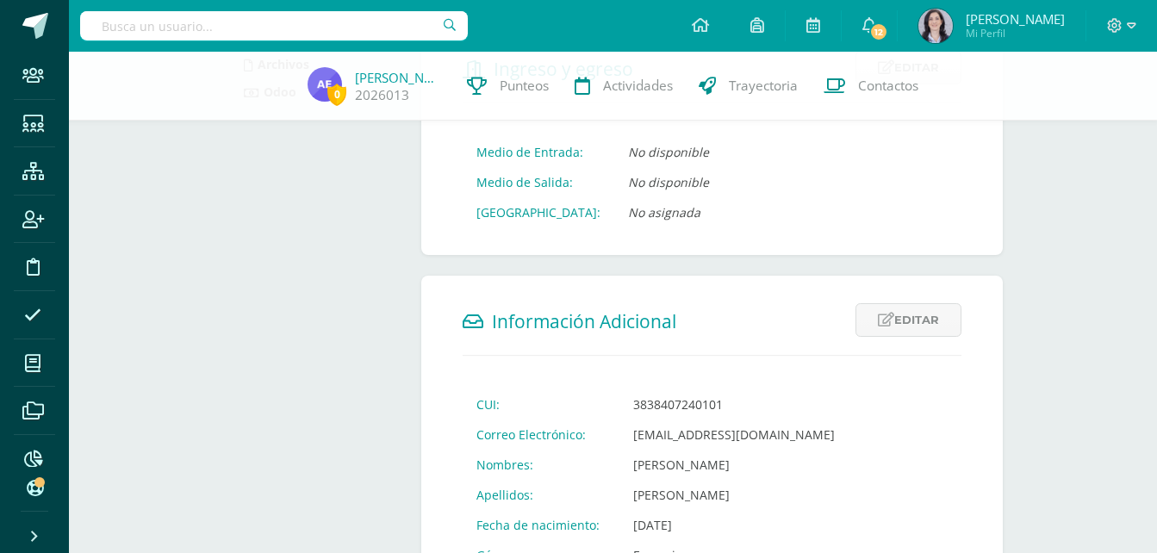
scroll to position [344, 0]
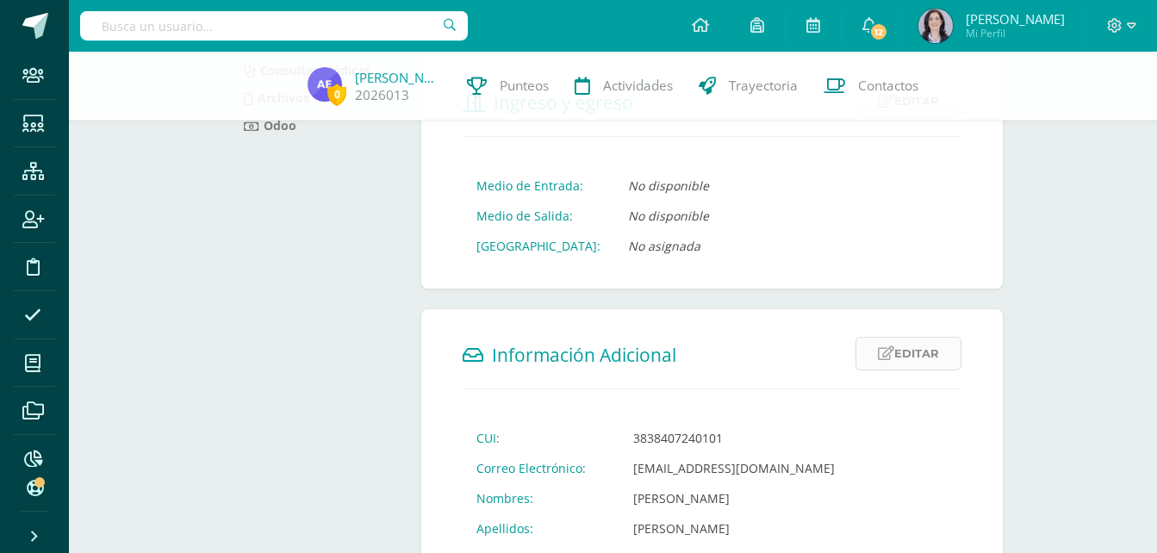
click at [913, 352] on link "Editar" at bounding box center [909, 354] width 106 height 34
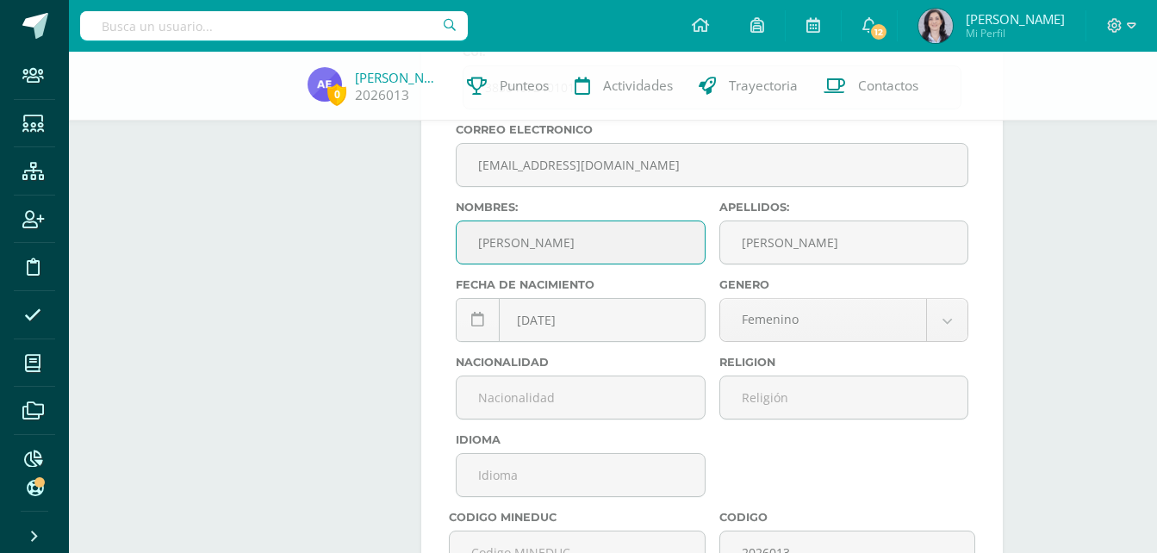
scroll to position [775, 0]
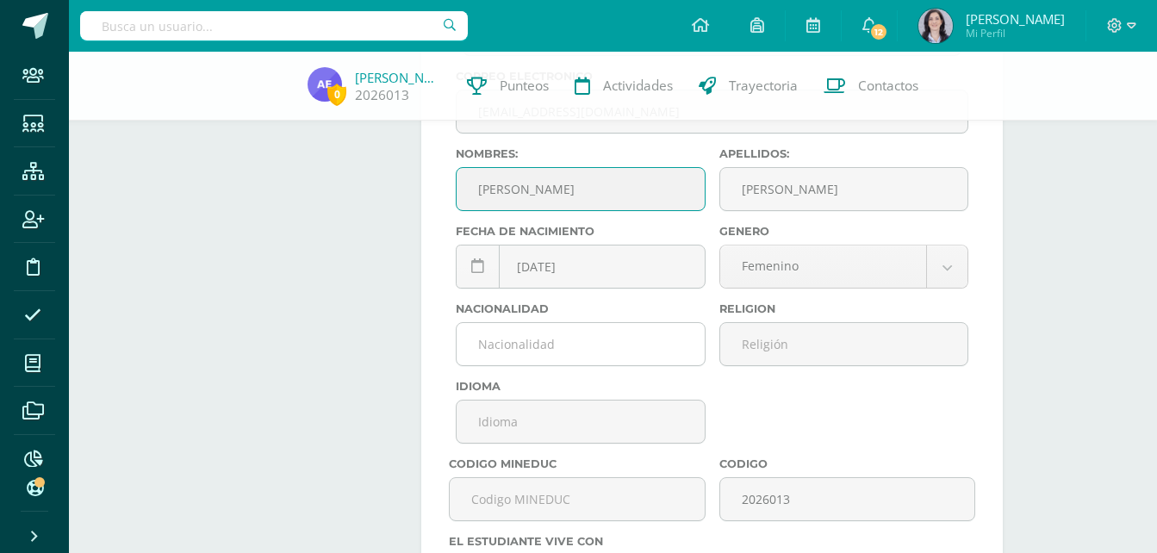
drag, startPoint x: 571, startPoint y: 363, endPoint x: 577, endPoint y: 352, distance: 12.7
click at [571, 363] on input "text" at bounding box center [580, 344] width 247 height 42
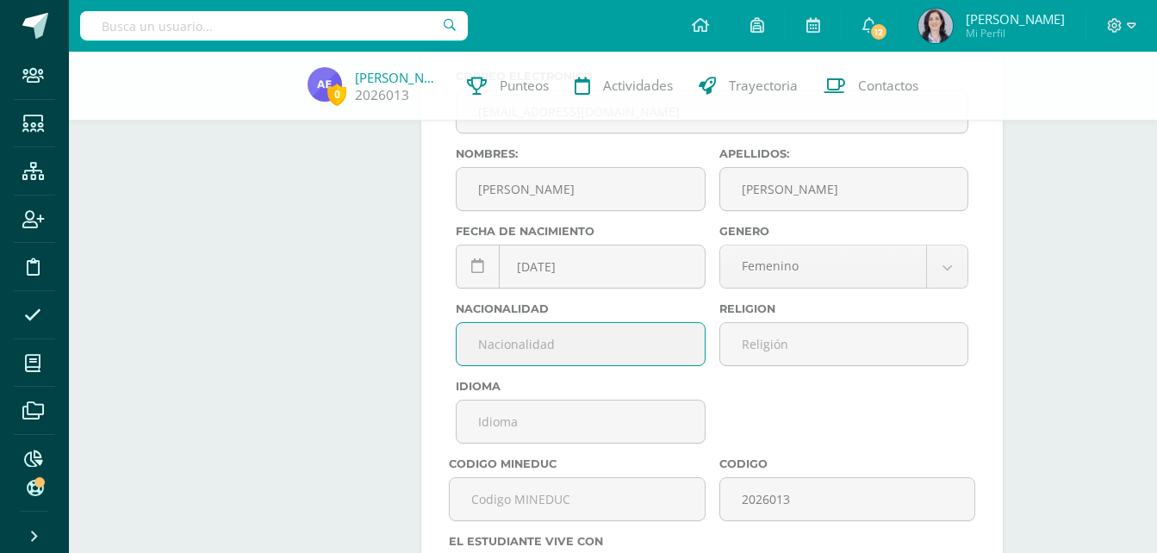
type input "Guatemalteca"
click at [753, 347] on input "text" at bounding box center [843, 344] width 247 height 42
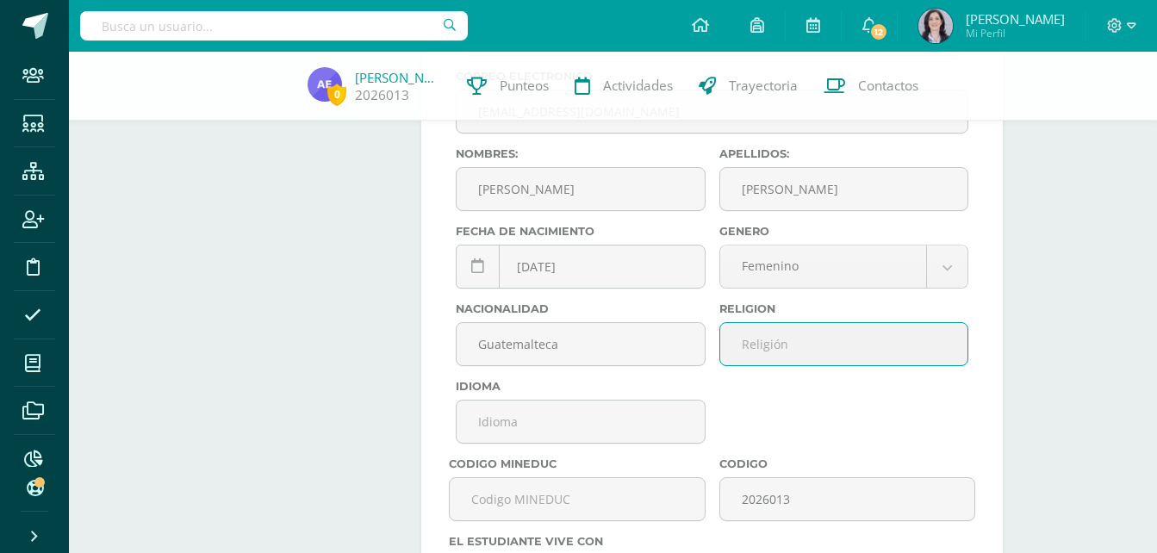
type input "[DEMOGRAPHIC_DATA]"
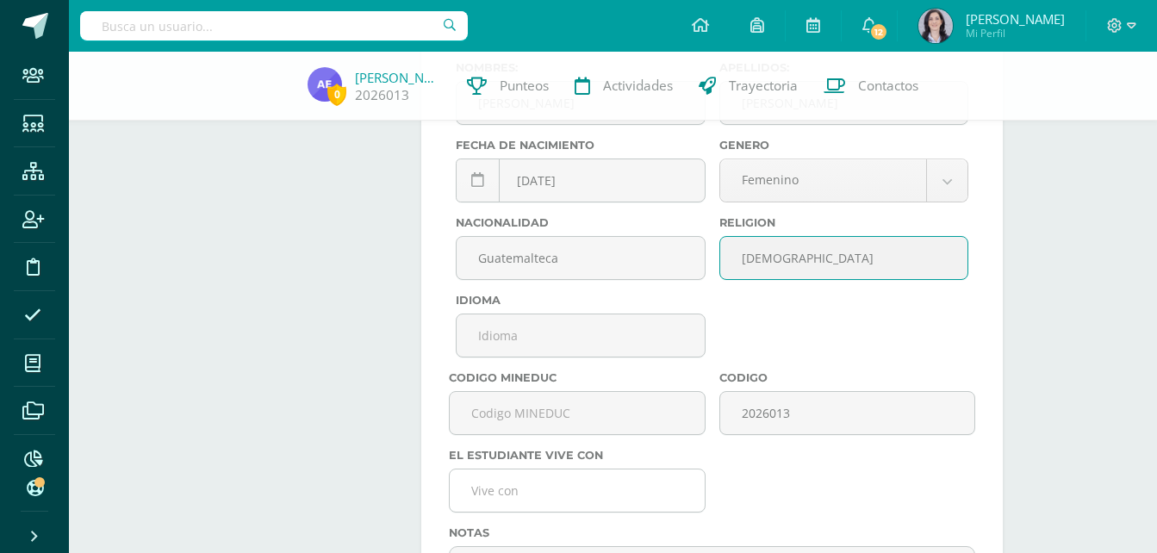
scroll to position [947, 0]
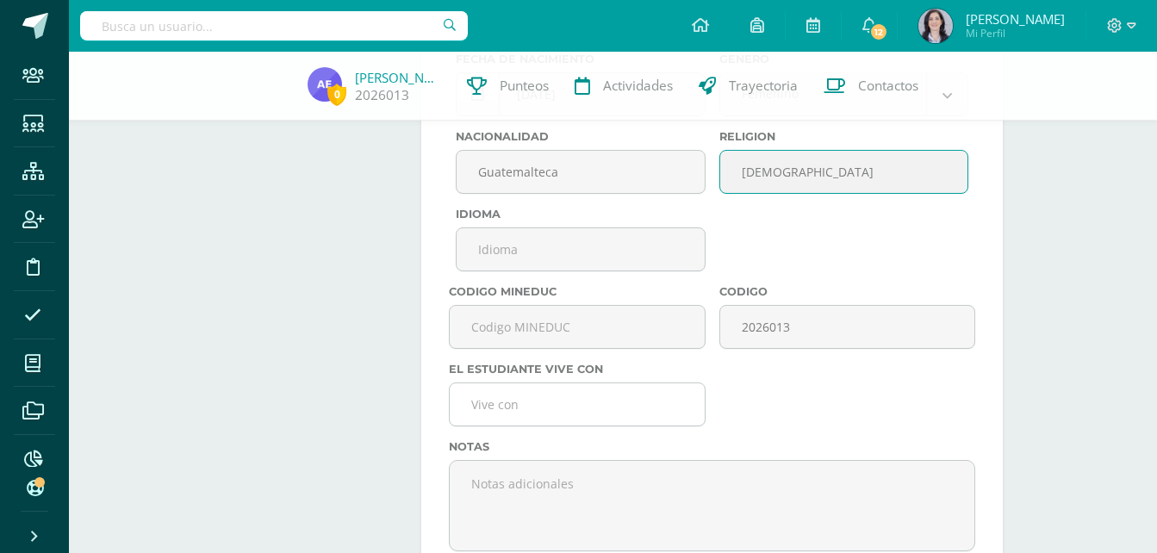
click at [512, 410] on input "text" at bounding box center [577, 404] width 254 height 42
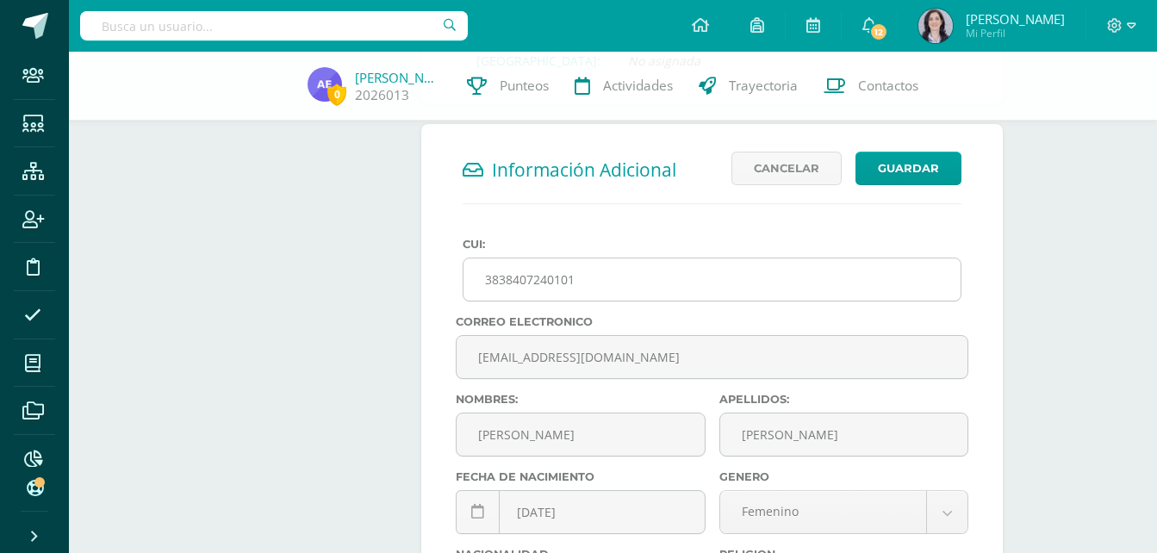
scroll to position [516, 0]
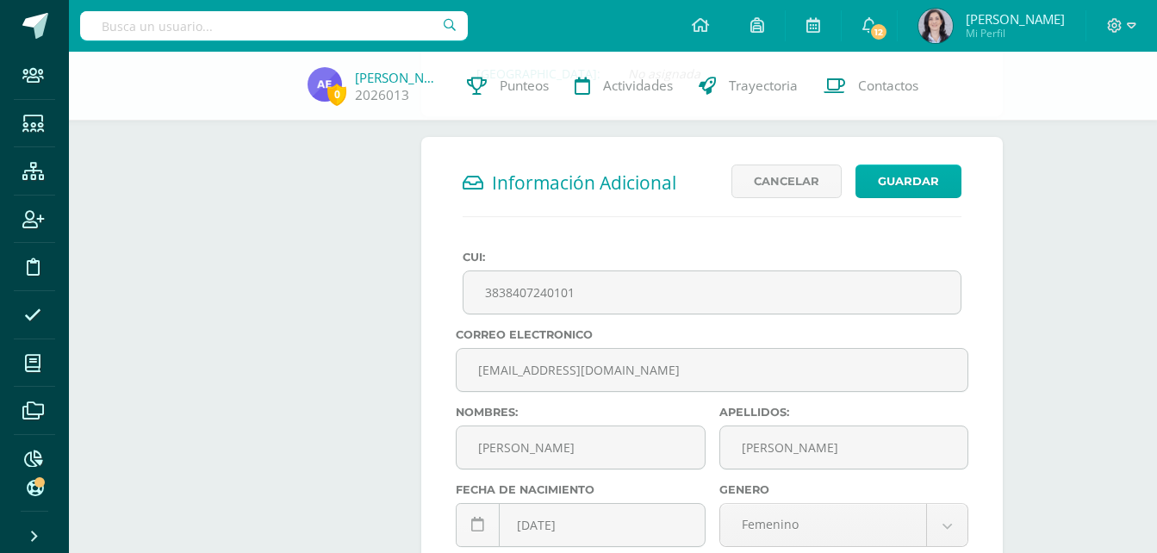
type input "madre, [PERSON_NAME] y hermanos"
click at [904, 179] on button "Guardar" at bounding box center [909, 182] width 106 height 34
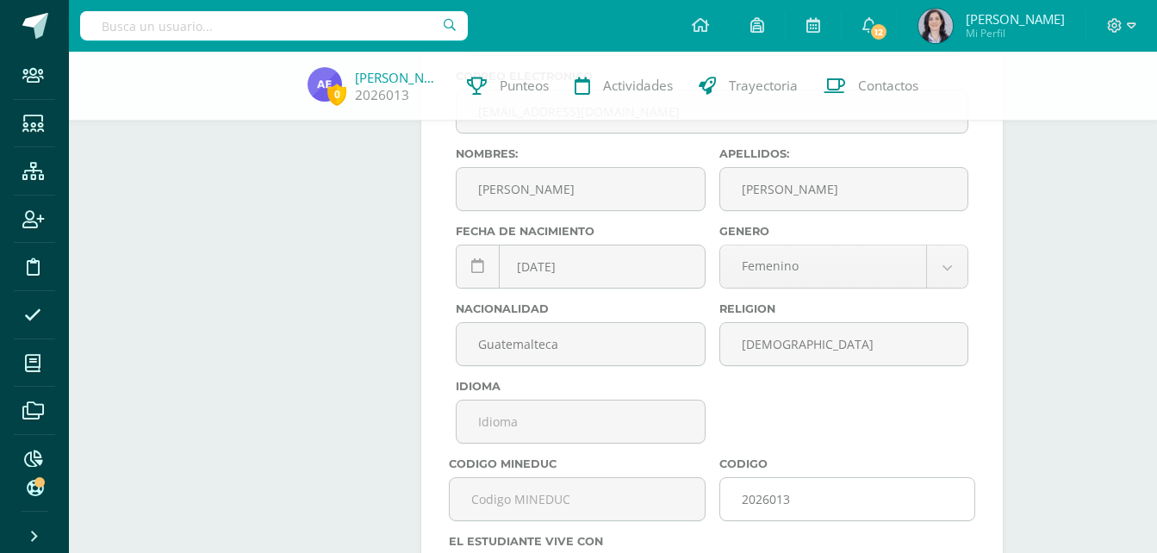
scroll to position [947, 0]
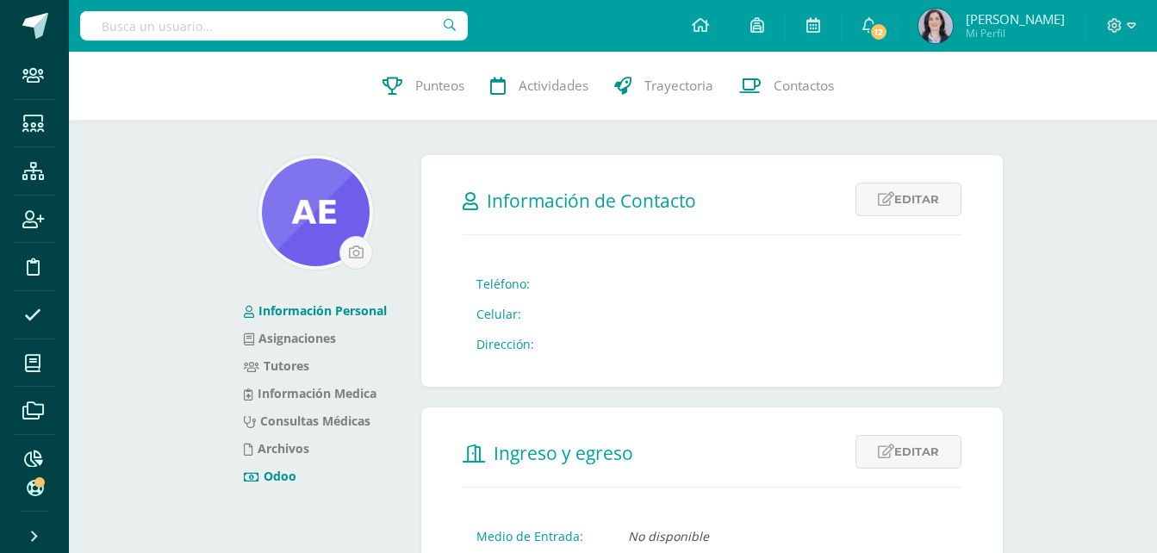
click at [277, 476] on link "Odoo" at bounding box center [270, 476] width 53 height 16
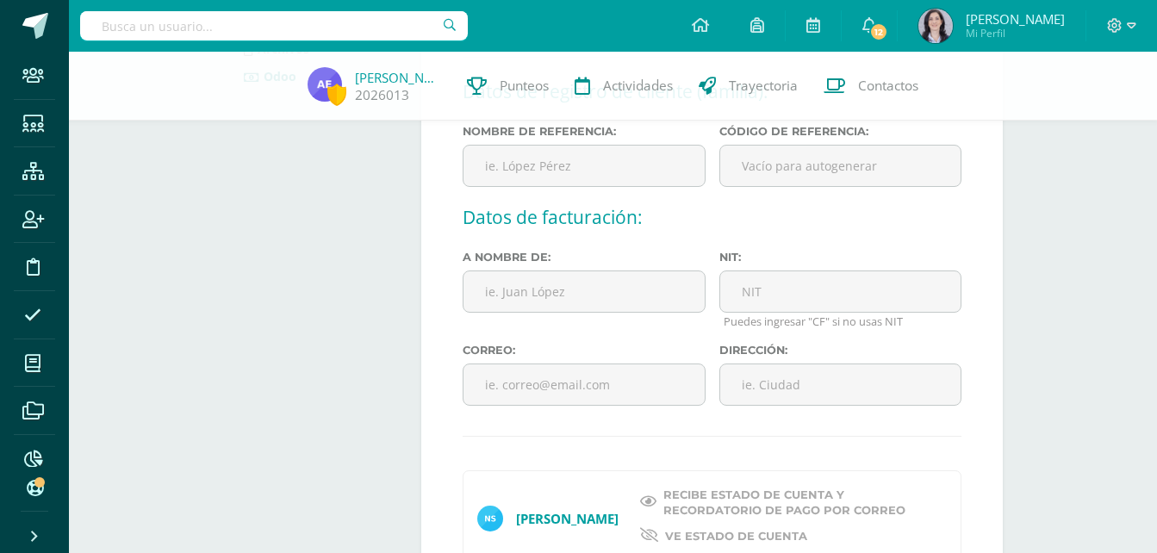
scroll to position [172, 0]
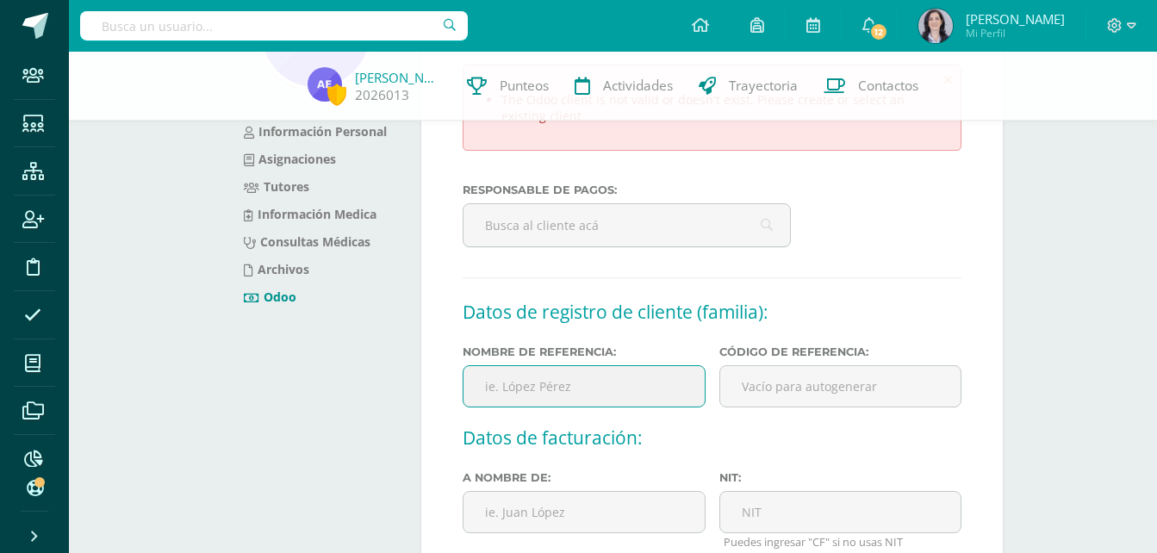
drag, startPoint x: 526, startPoint y: 382, endPoint x: 445, endPoint y: 376, distance: 81.2
click at [526, 382] on input "text" at bounding box center [584, 386] width 242 height 42
click at [636, 380] on input "text" at bounding box center [584, 386] width 242 height 42
type input "[PERSON_NAME]"
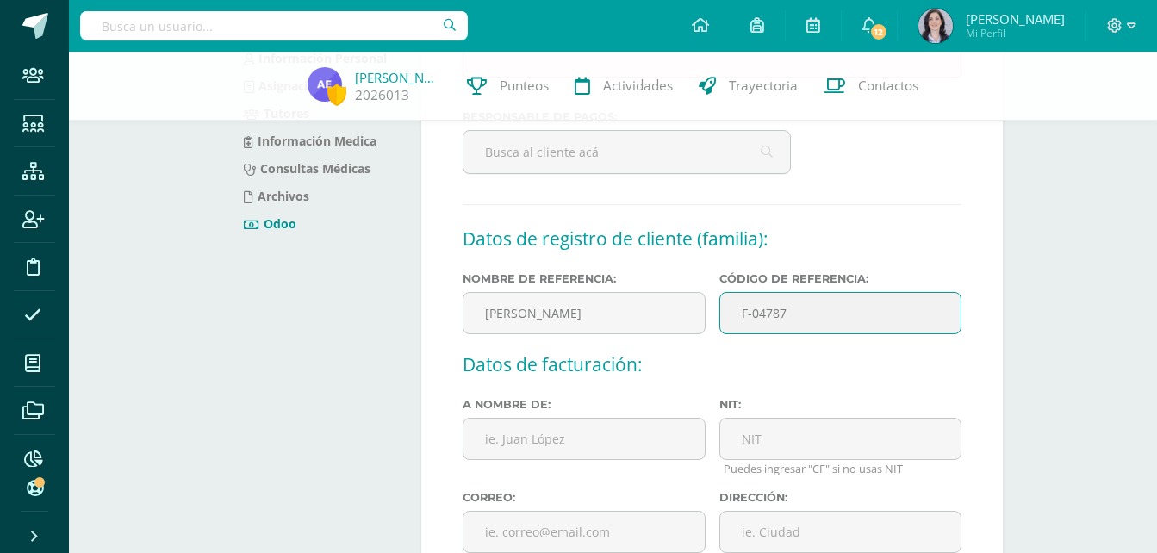
scroll to position [345, 0]
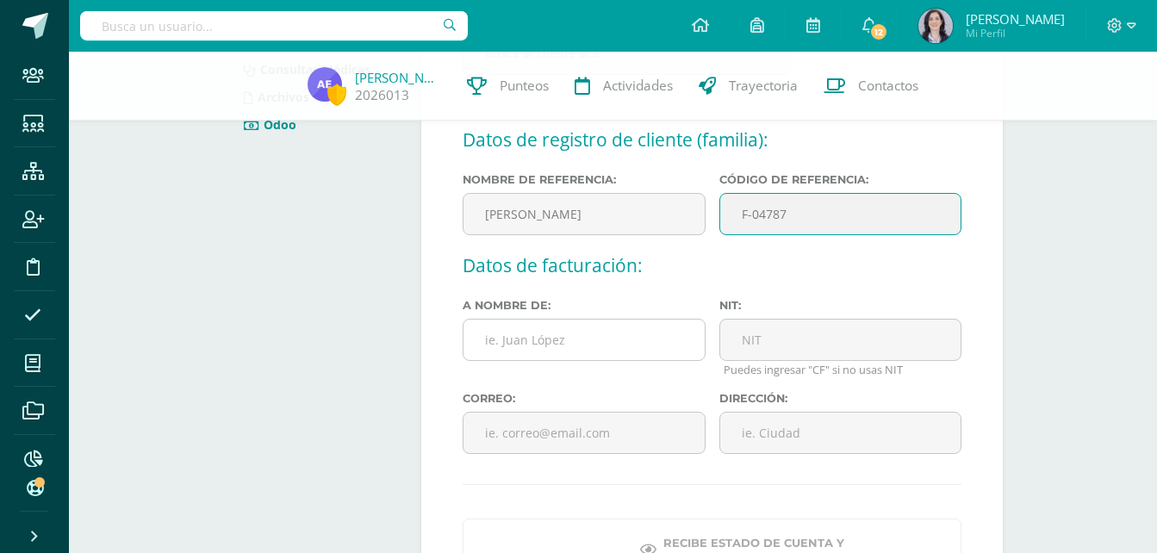
type input "F-04787"
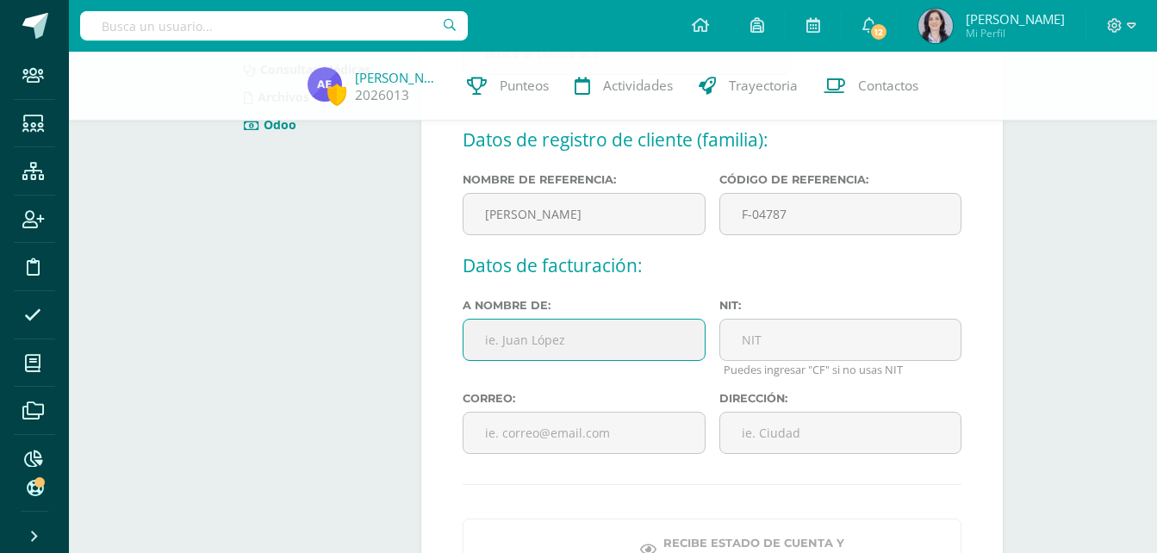
click at [507, 332] on input "text" at bounding box center [584, 340] width 242 height 42
type input "[PERSON_NAME]"
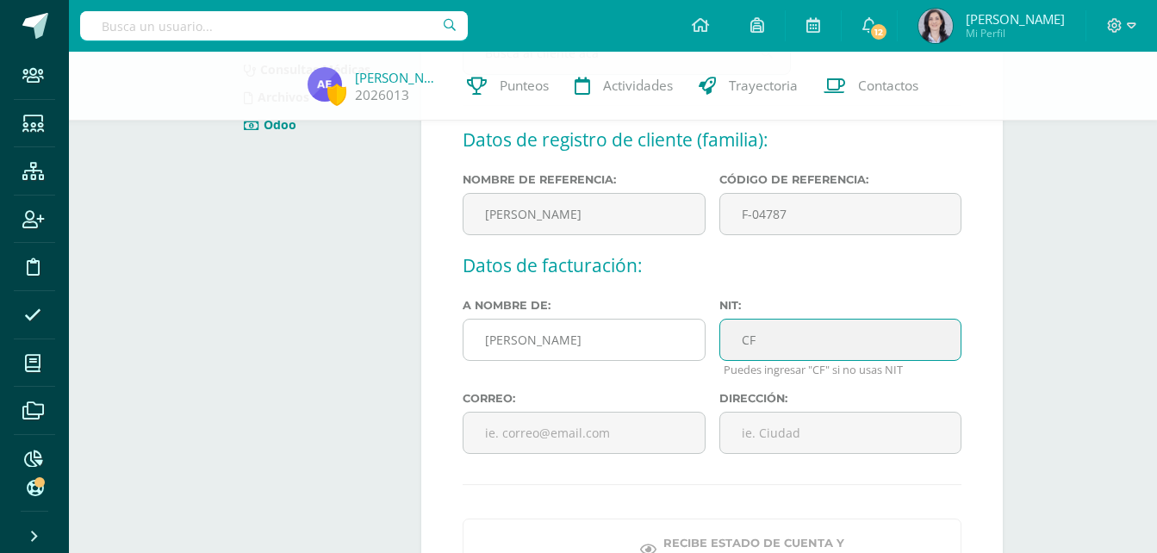
type input "CF"
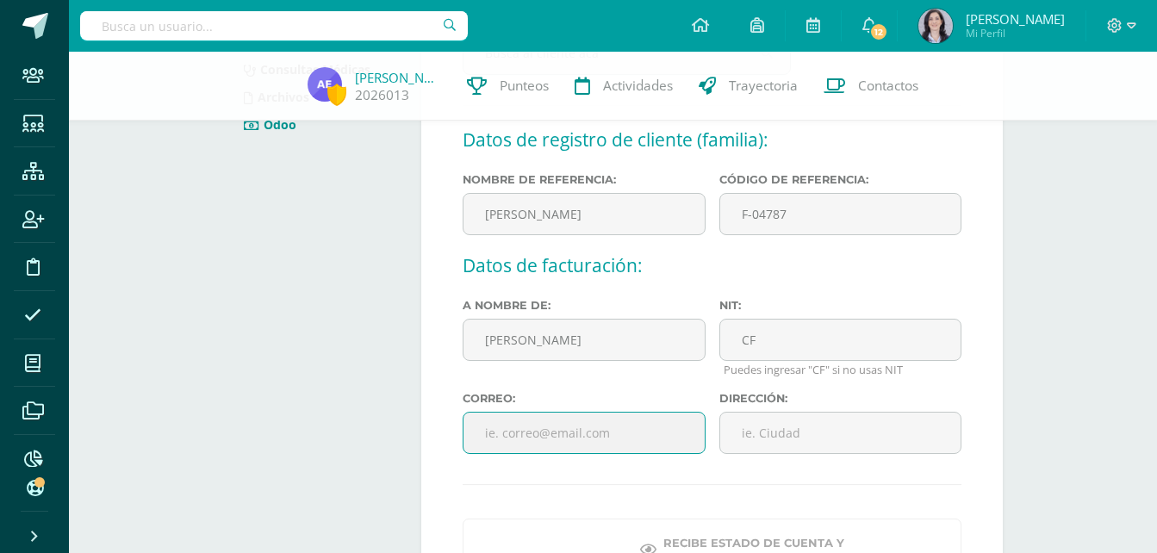
click at [493, 441] on input "text" at bounding box center [584, 433] width 242 height 42
type input "nnancyssalazar@gmail.com"
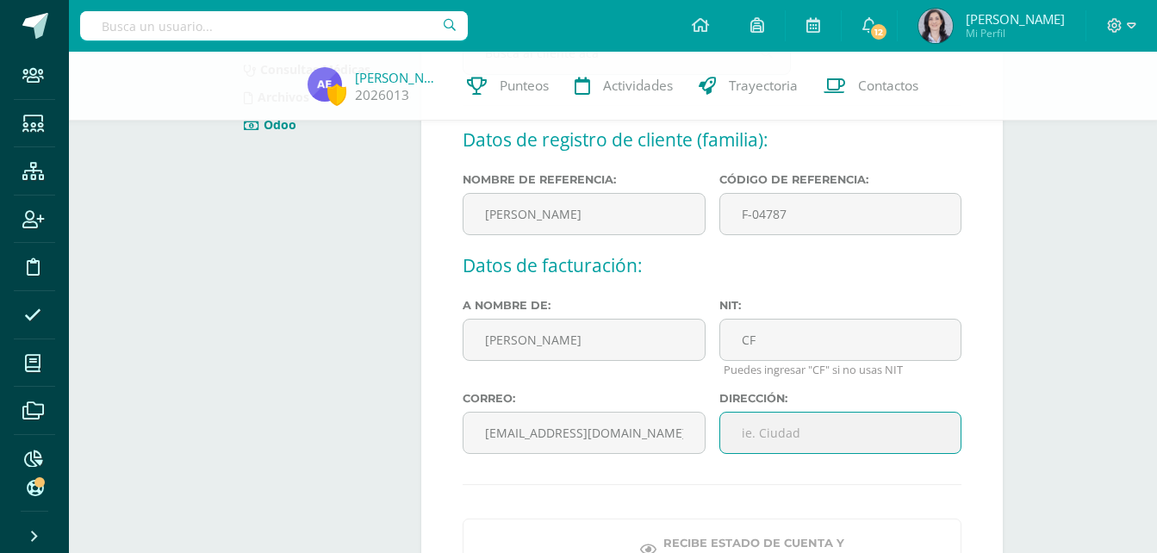
click at [803, 440] on input "text" at bounding box center [840, 433] width 242 height 42
paste input "6 Avenida 23-73, Zona 12 Villa Lobos 1"
type input "6 Avenida 23-73, Zona 12 Villa Lobos 1"
click at [772, 485] on hr at bounding box center [712, 485] width 499 height 2
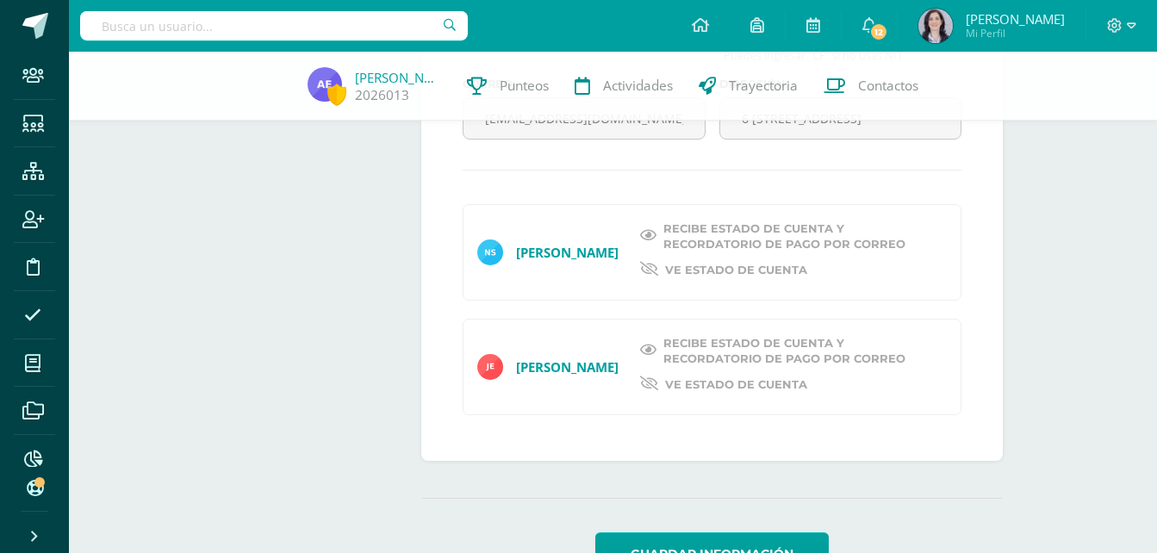
scroll to position [689, 0]
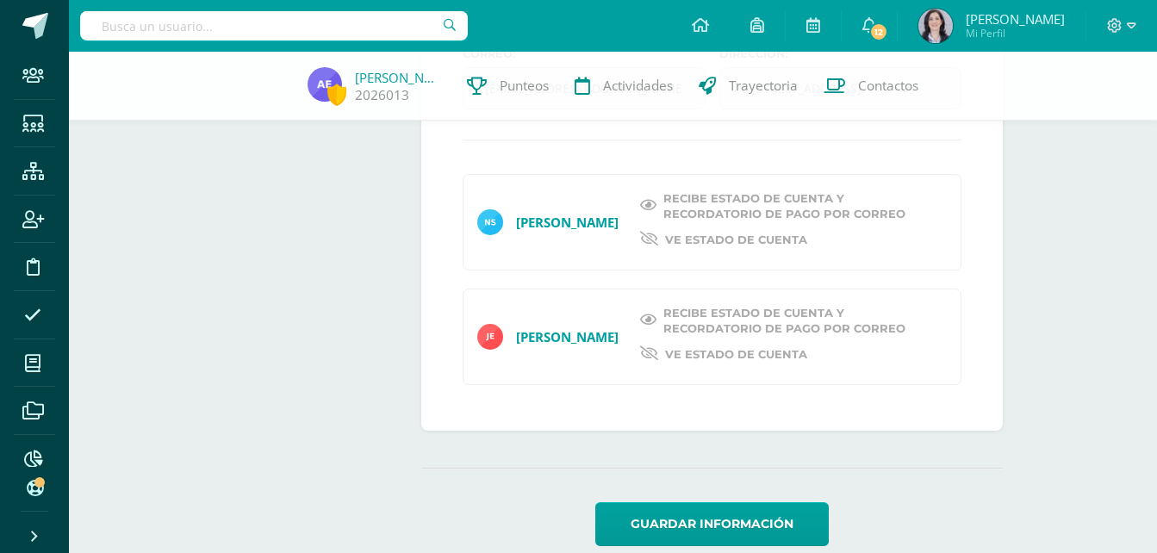
click at [710, 202] on span "Recibe estado de cuenta y recordatorio de pago por correo" at bounding box center [794, 205] width 262 height 31
click at [691, 299] on div "Josue Alexander Estrada Recibe estado de cuenta y recordatorio de pago por corr…" at bounding box center [712, 337] width 499 height 96
click at [700, 311] on span "Recibe estado de cuenta y recordatorio de pago por correo" at bounding box center [794, 320] width 262 height 31
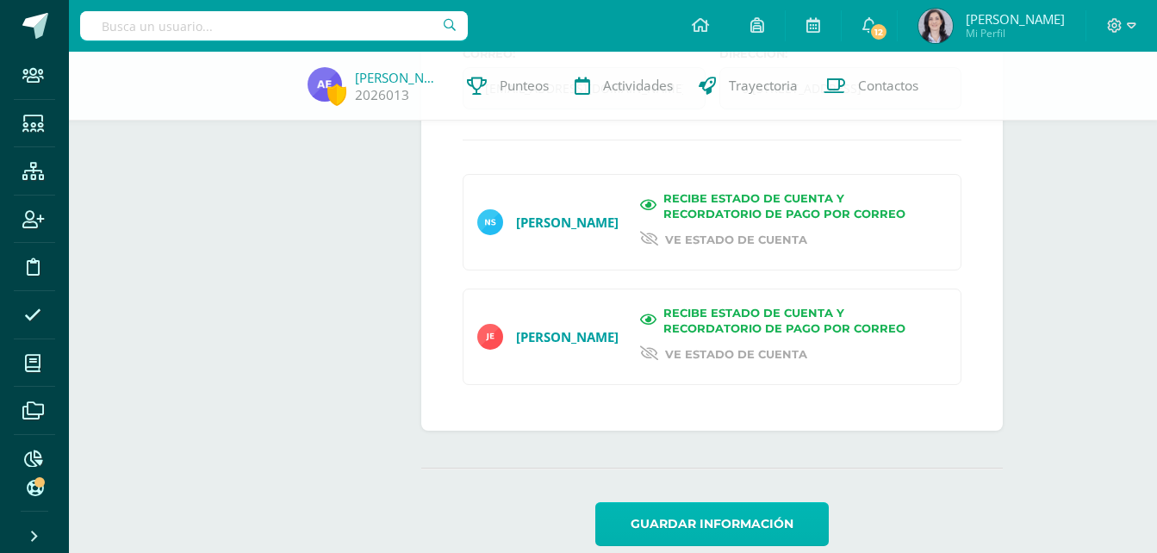
click at [719, 517] on button "Guardar información" at bounding box center [711, 524] width 233 height 44
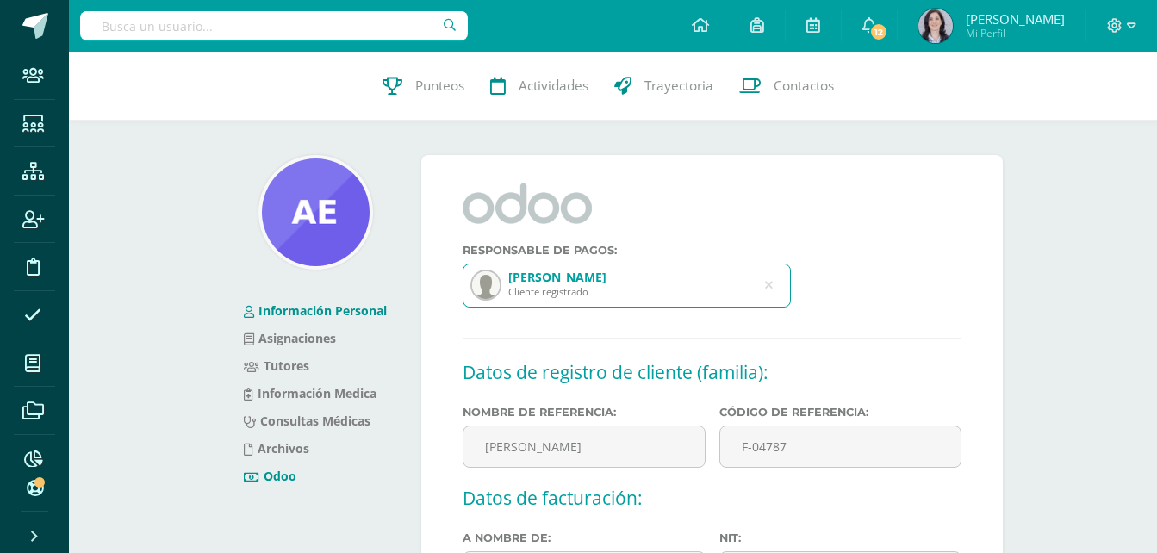
click at [302, 312] on link "Información Personal" at bounding box center [315, 310] width 143 height 16
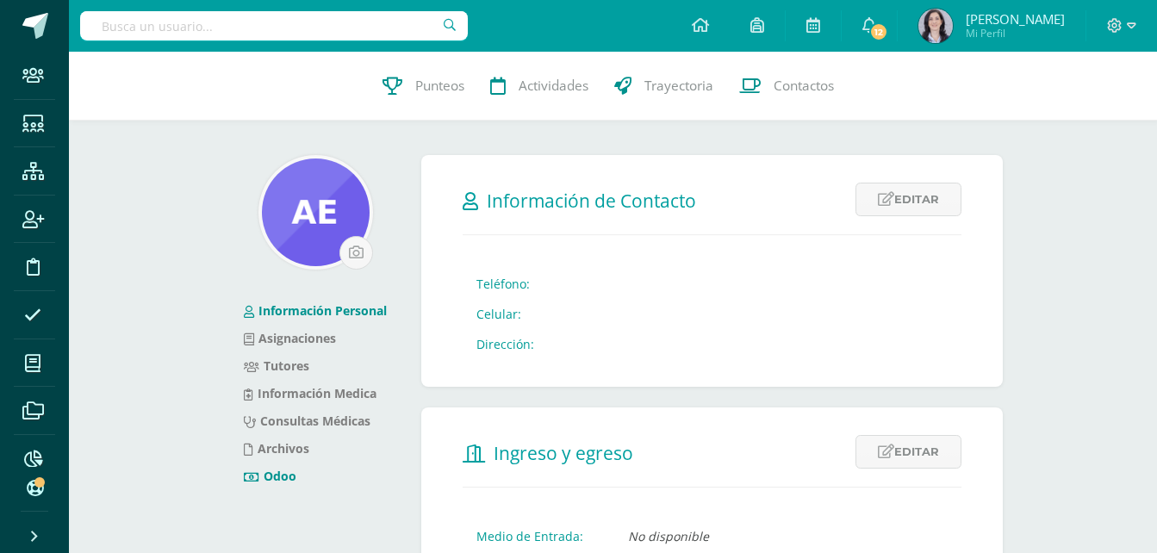
click at [270, 481] on link "Odoo" at bounding box center [270, 476] width 53 height 16
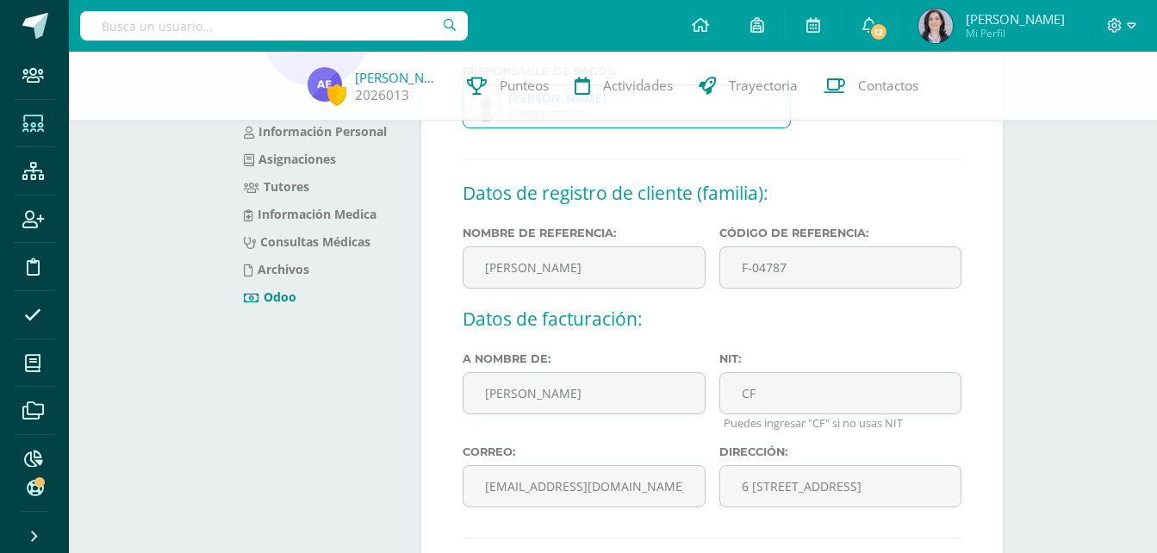
click at [38, 128] on icon at bounding box center [33, 123] width 22 height 17
